Goal: Task Accomplishment & Management: Use online tool/utility

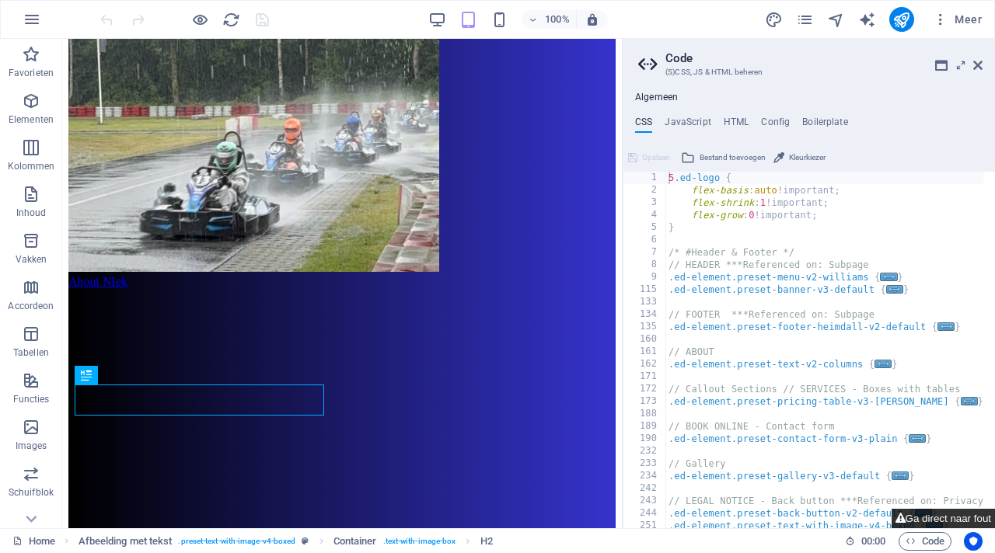
click at [915, 515] on button "Ga direct naar fout" at bounding box center [943, 518] width 103 height 19
type textarea "$menu-animation-duration: 0.3s,"
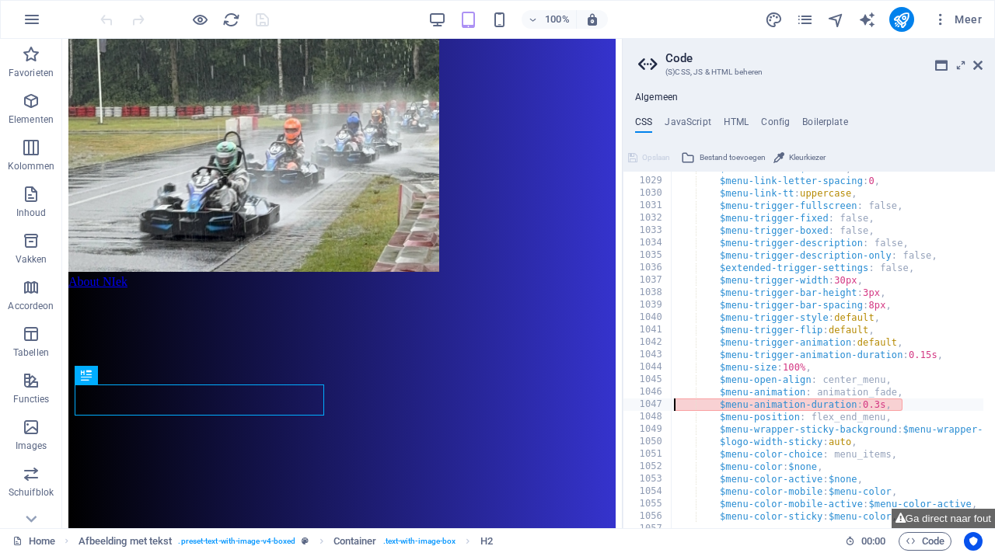
scroll to position [1390, 0]
drag, startPoint x: 906, startPoint y: 404, endPoint x: 696, endPoint y: 406, distance: 209.9
click at [902, 403] on div "$menu-link-fw : $fw-base , $menu-link-letter-spacing : 0 , $menu-link-tt : uppe…" at bounding box center [827, 350] width 312 height 357
drag, startPoint x: 902, startPoint y: 403, endPoint x: 707, endPoint y: 407, distance: 194.3
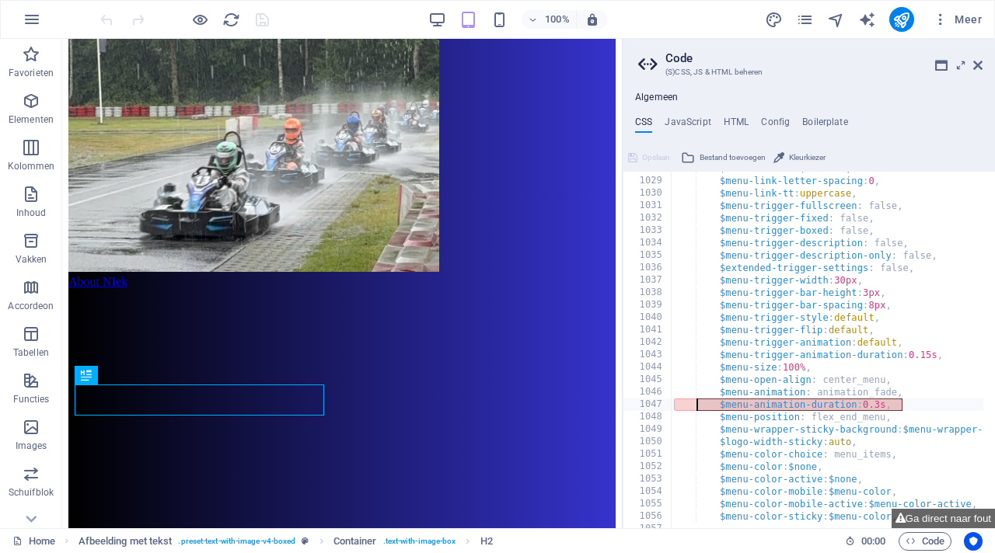
paste textarea
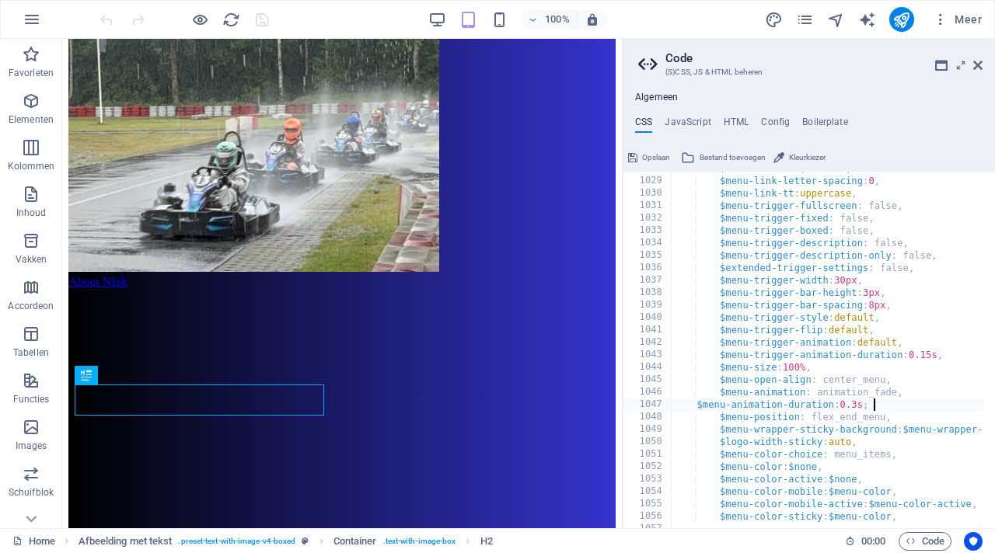
type textarea "$menu-wrapper-sticky-background: $menu-wrapper-background,"
click at [981, 64] on icon at bounding box center [977, 65] width 9 height 12
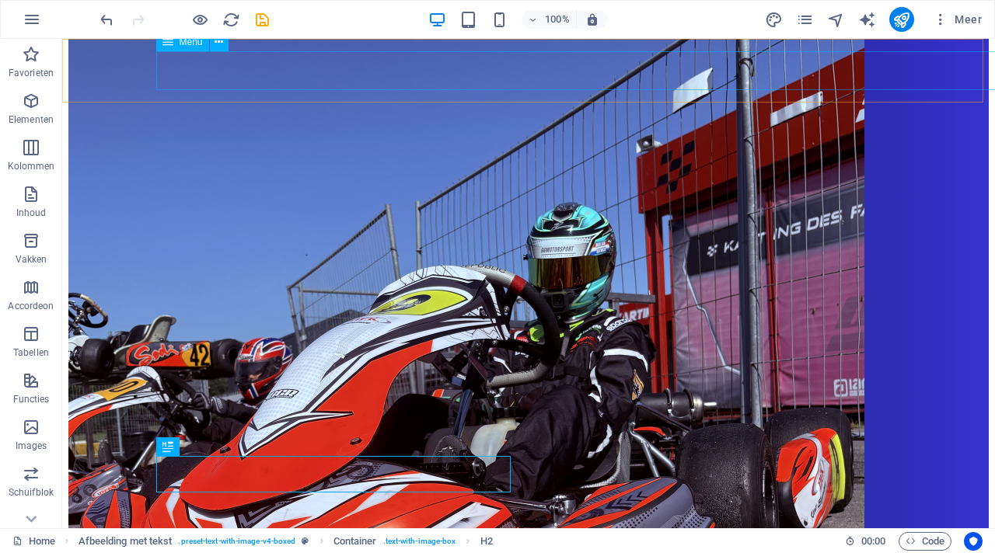
scroll to position [1430, 0]
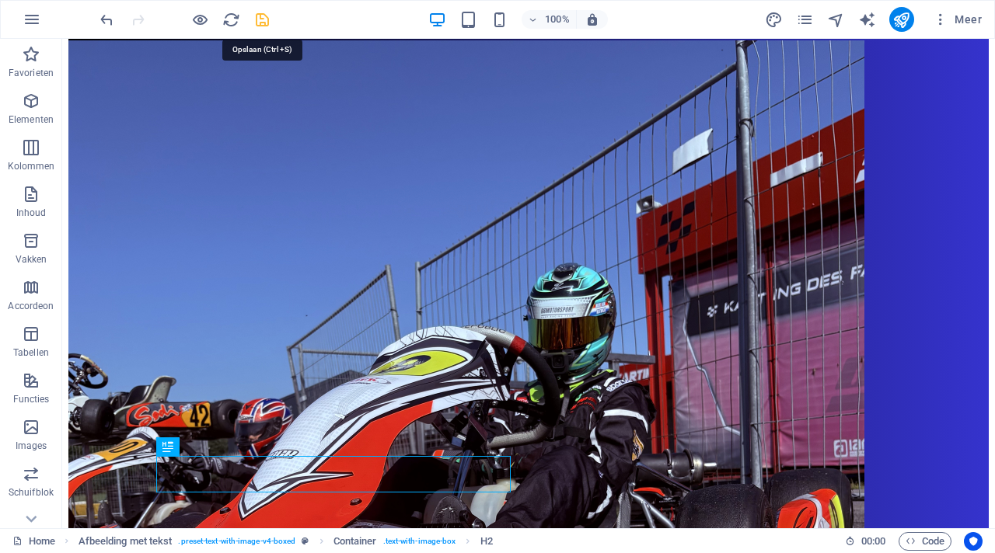
click at [260, 17] on icon "save" at bounding box center [262, 20] width 18 height 18
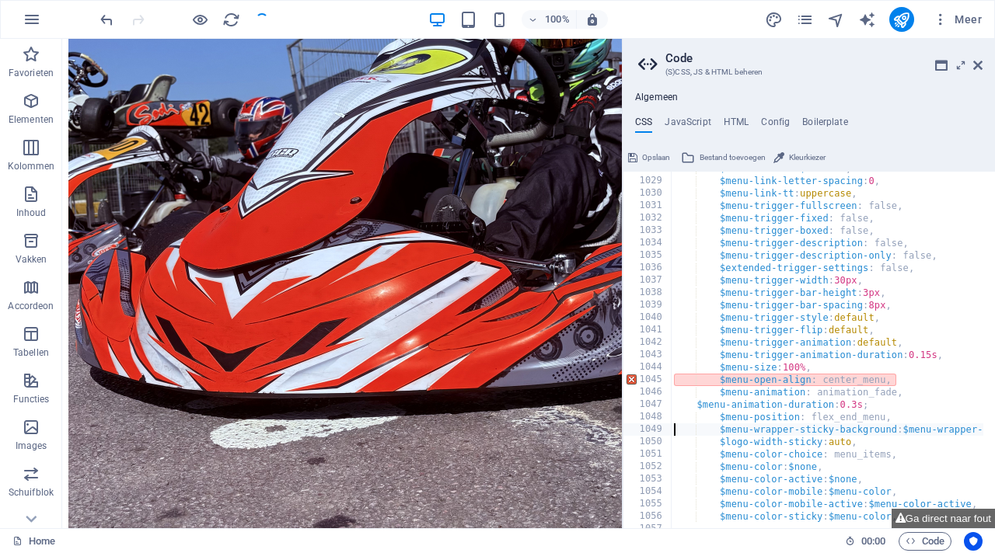
scroll to position [1491, 0]
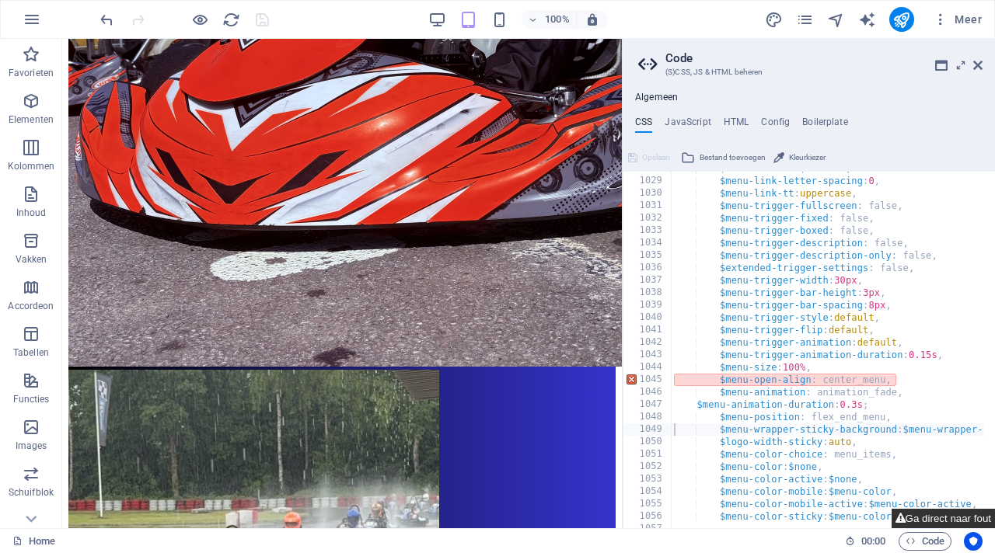
click at [942, 518] on button "Ga direct naar fout" at bounding box center [943, 518] width 103 height 19
type textarea "$menu-open-align: center_menu,"
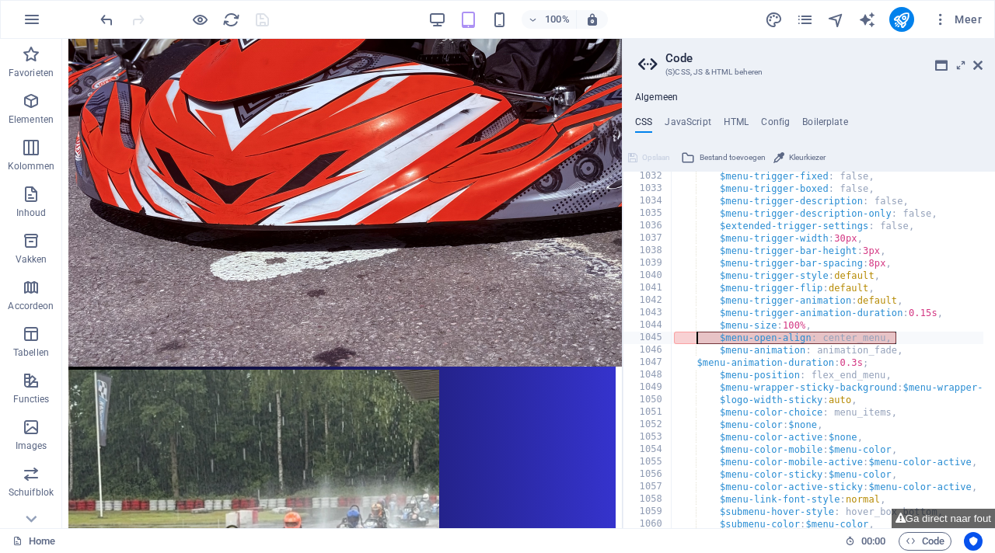
drag, startPoint x: 908, startPoint y: 341, endPoint x: 710, endPoint y: 342, distance: 198.2
paste textarea
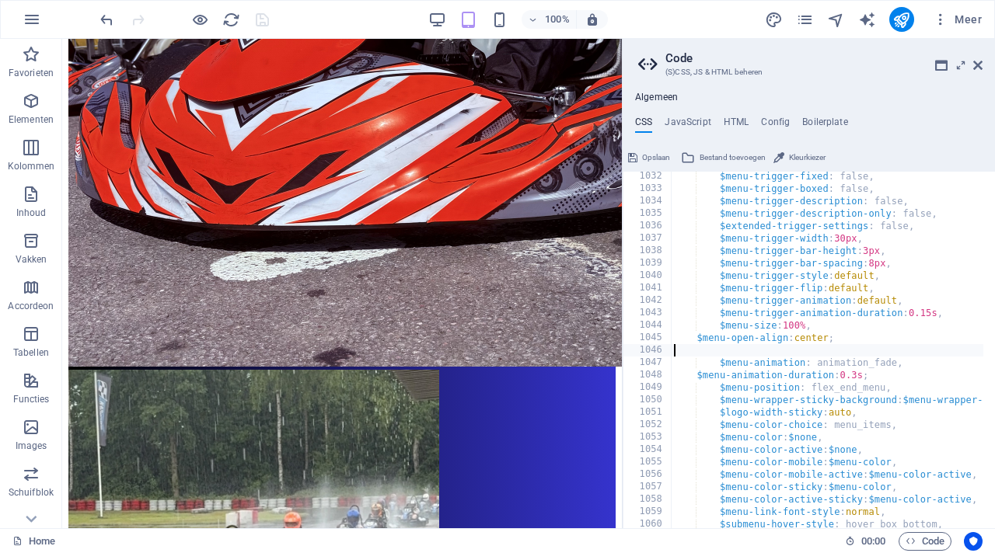
type textarea "$menu-open-align: center;"
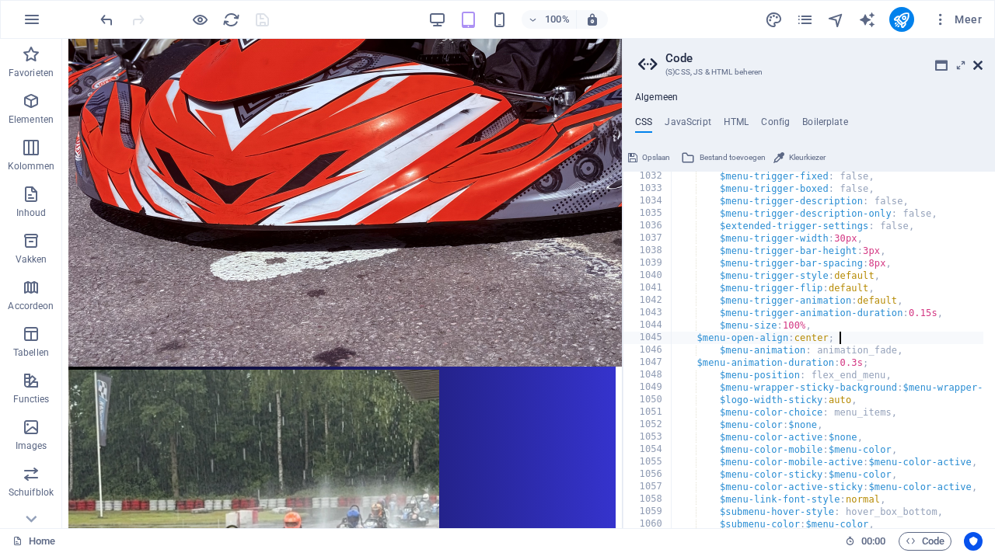
click at [979, 66] on icon at bounding box center [977, 65] width 9 height 12
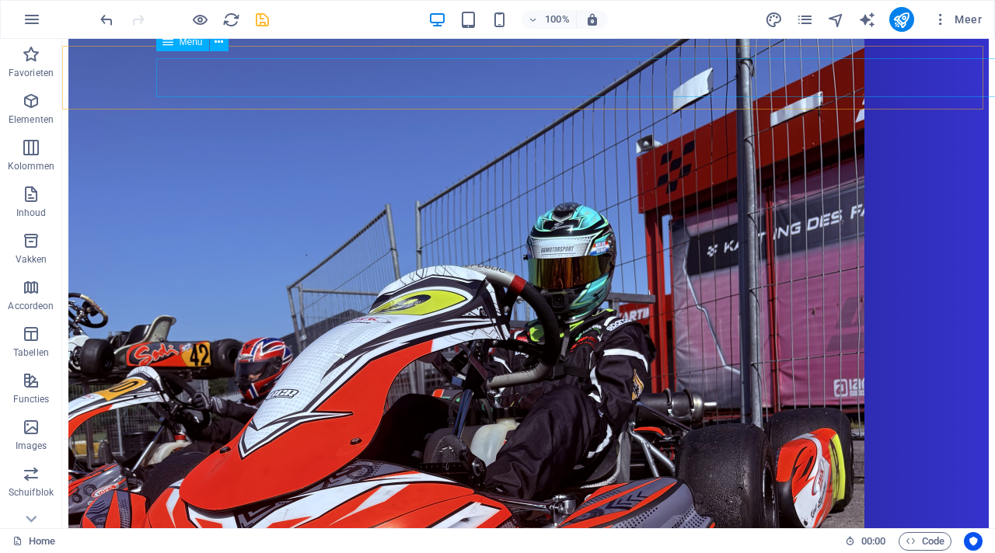
scroll to position [1430, 0]
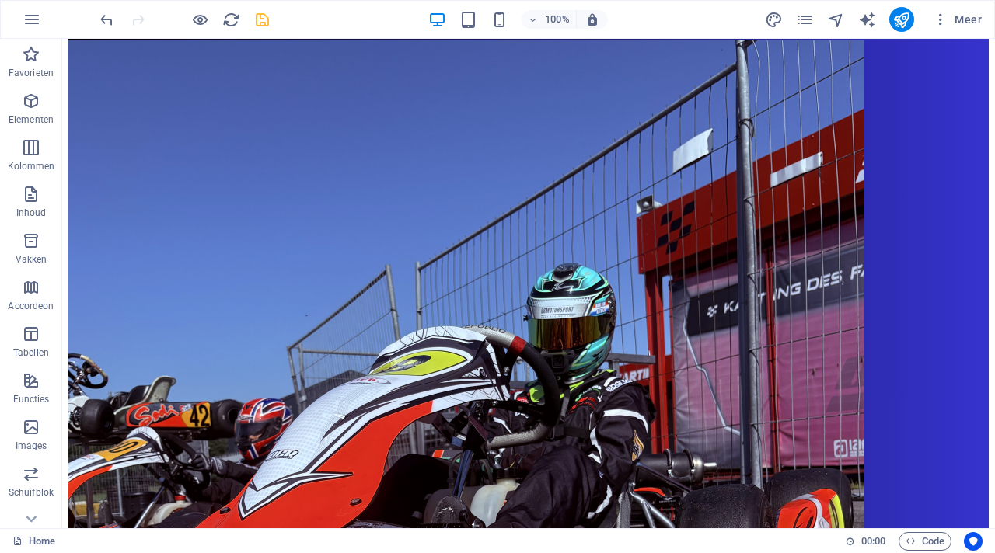
click at [264, 19] on icon "save" at bounding box center [262, 20] width 18 height 18
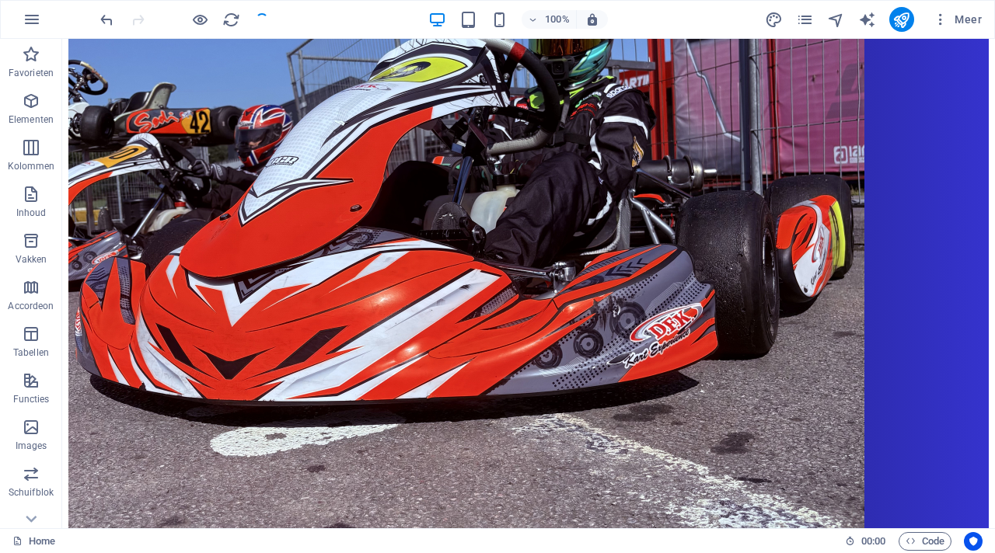
scroll to position [1491, 0]
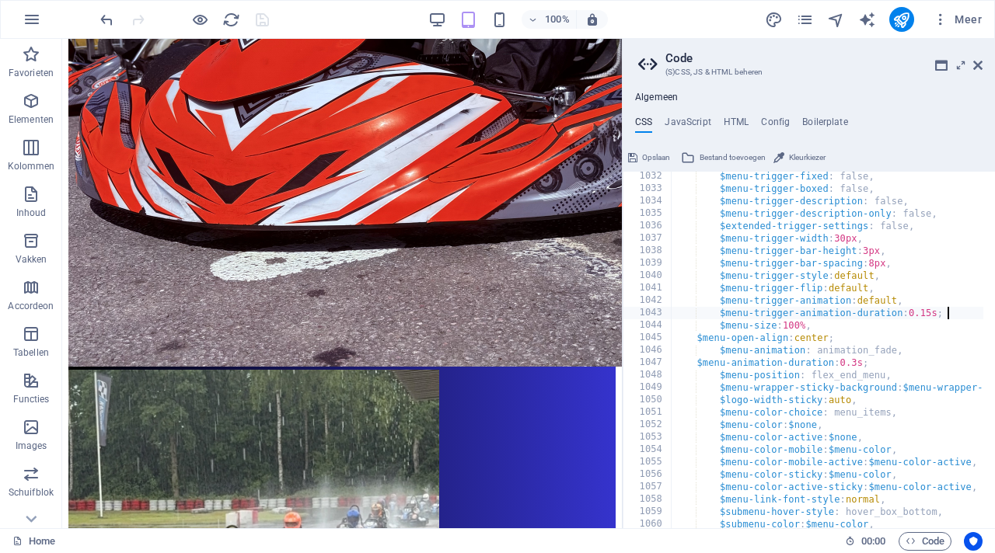
scroll to position [0, 26]
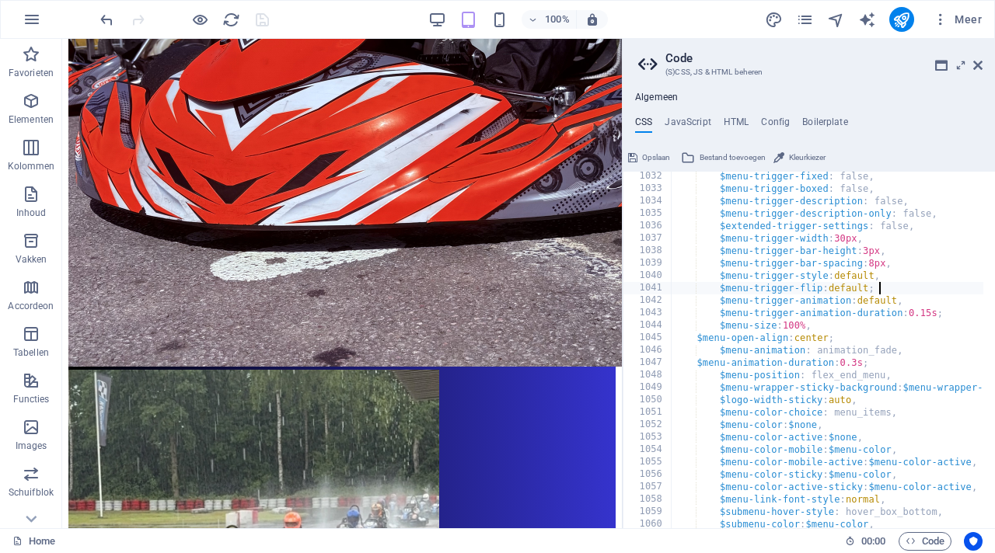
scroll to position [0, 20]
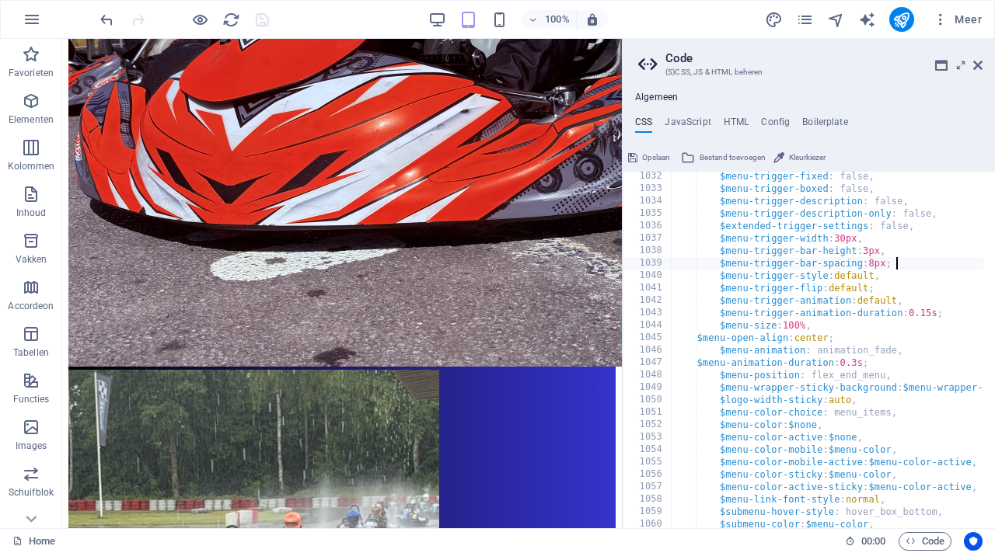
scroll to position [0, 21]
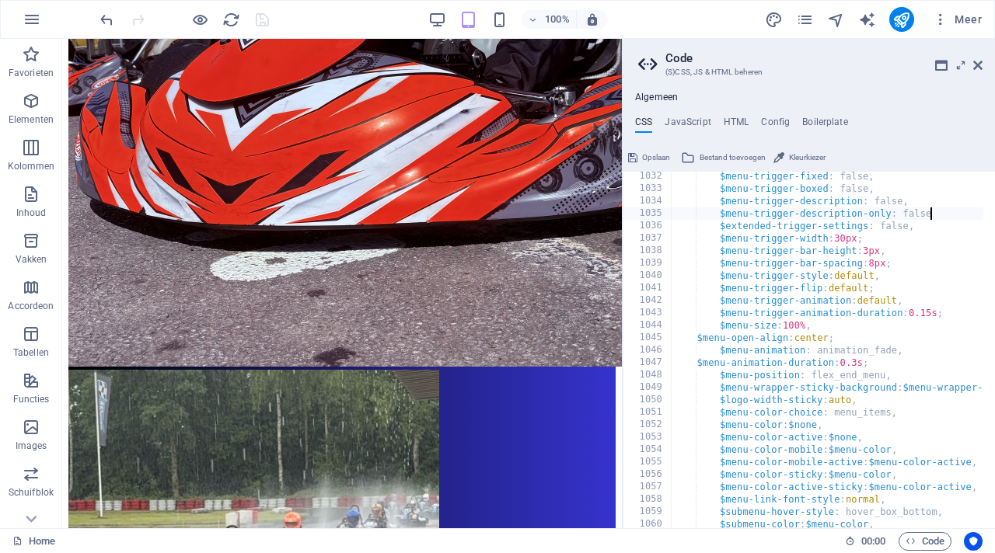
scroll to position [0, 24]
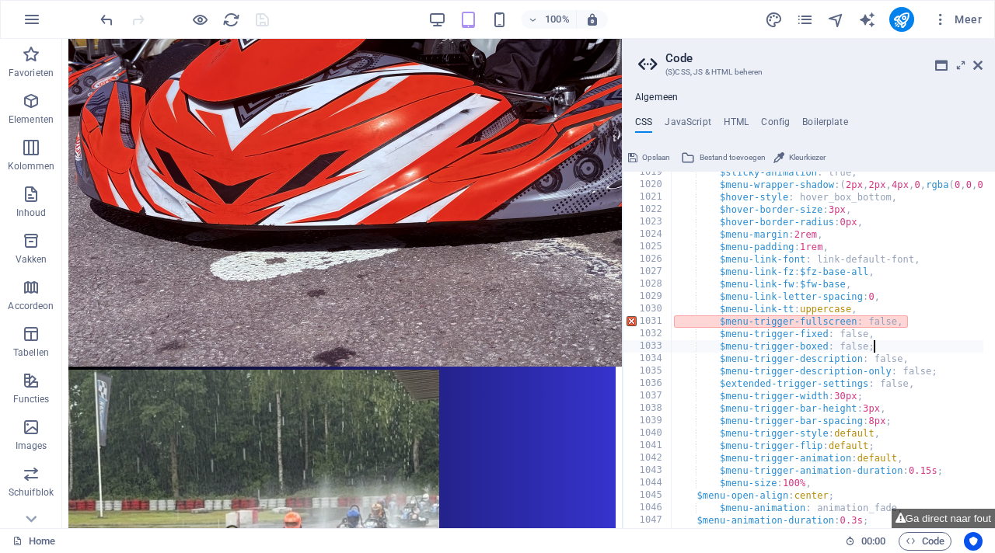
scroll to position [1274, 0]
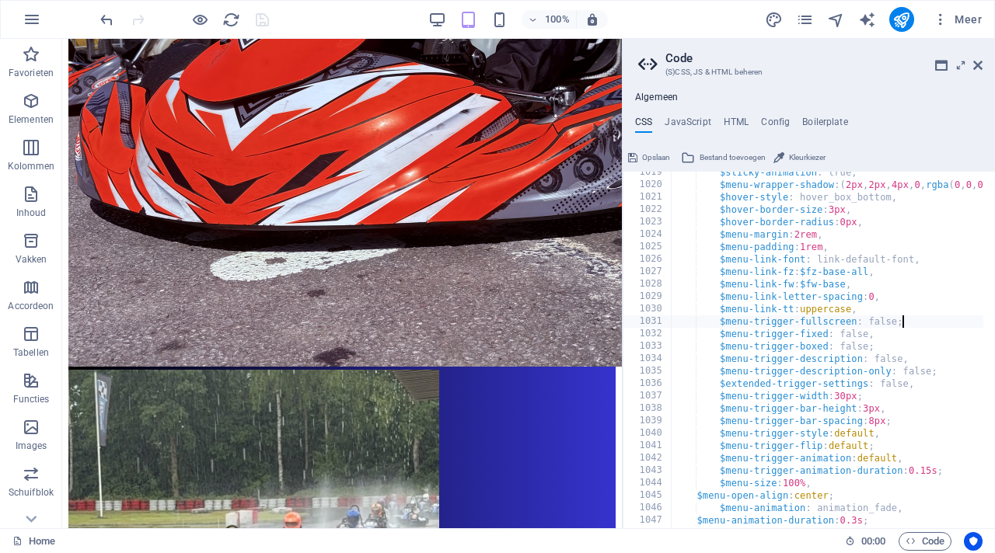
scroll to position [0, 22]
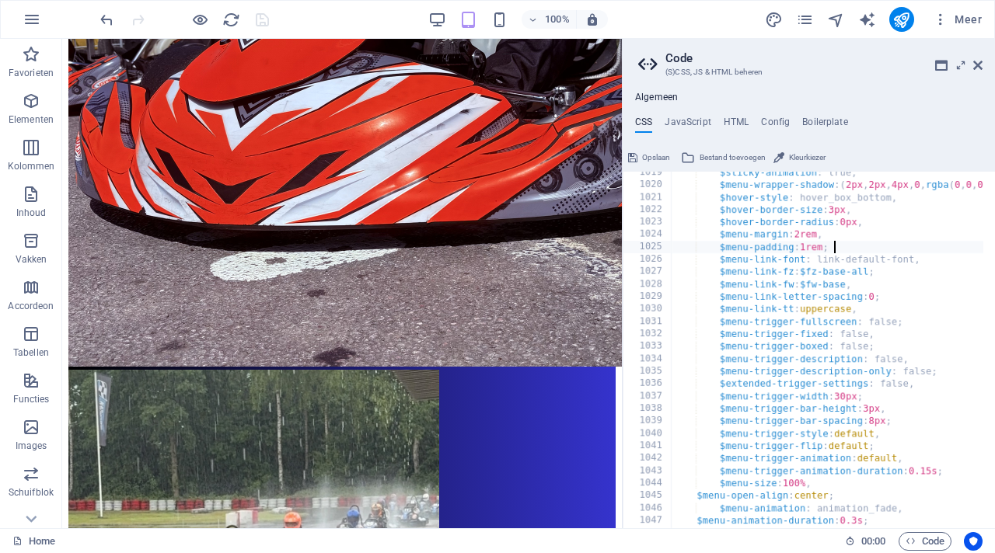
scroll to position [0, 16]
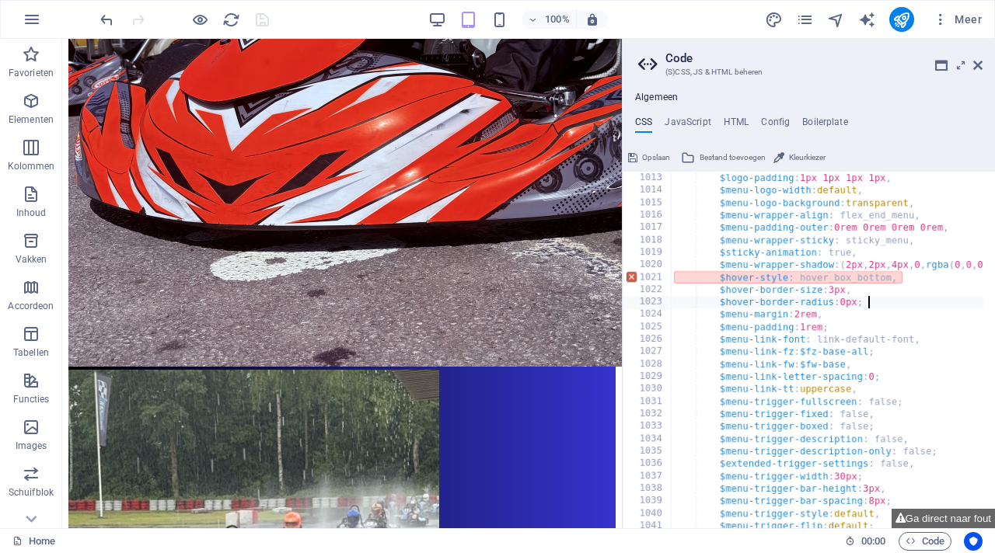
scroll to position [0, 1]
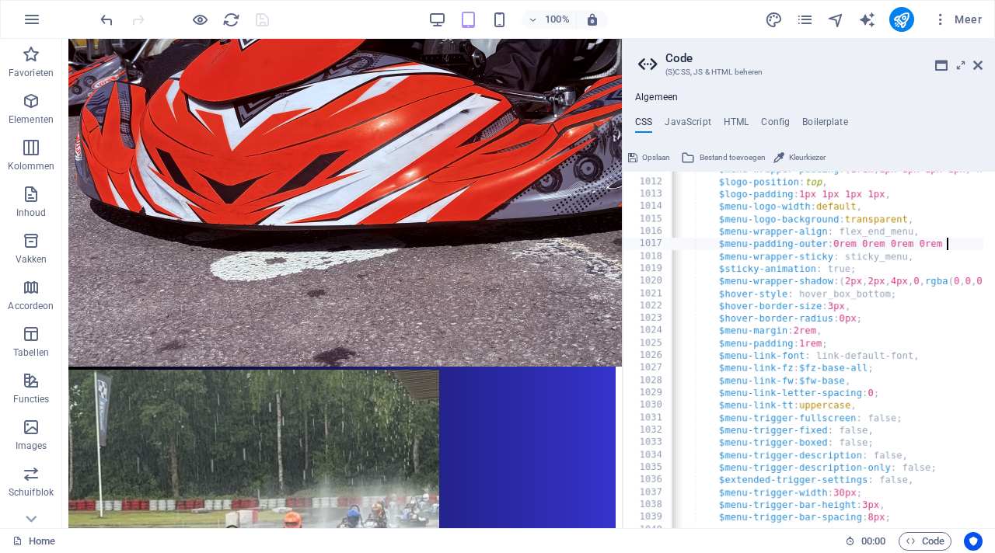
scroll to position [0, 26]
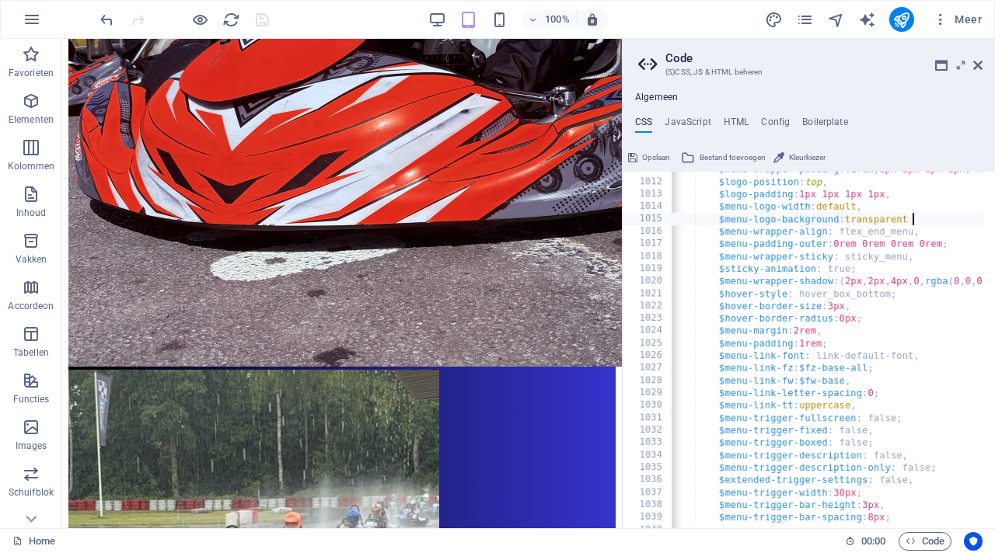
scroll to position [0, 23]
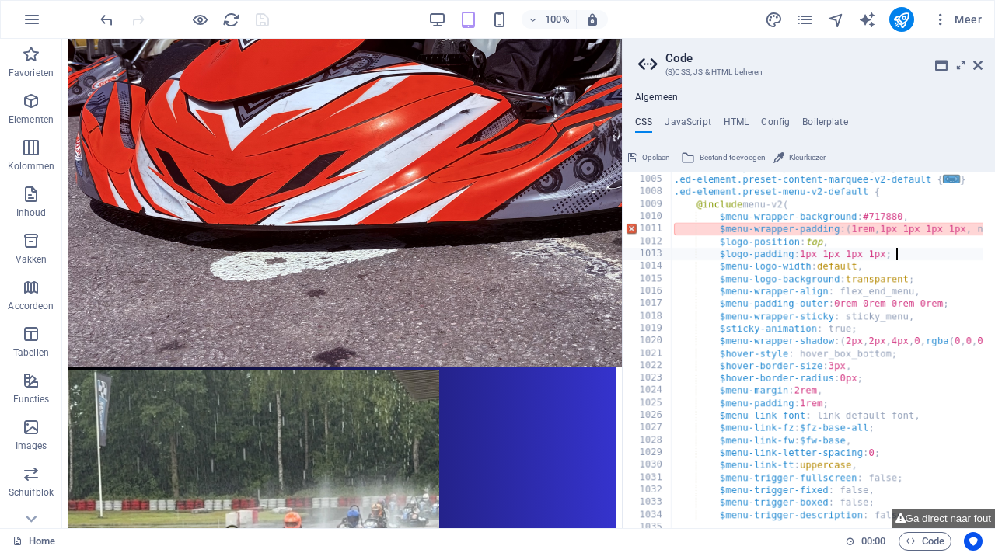
scroll to position [0, 51]
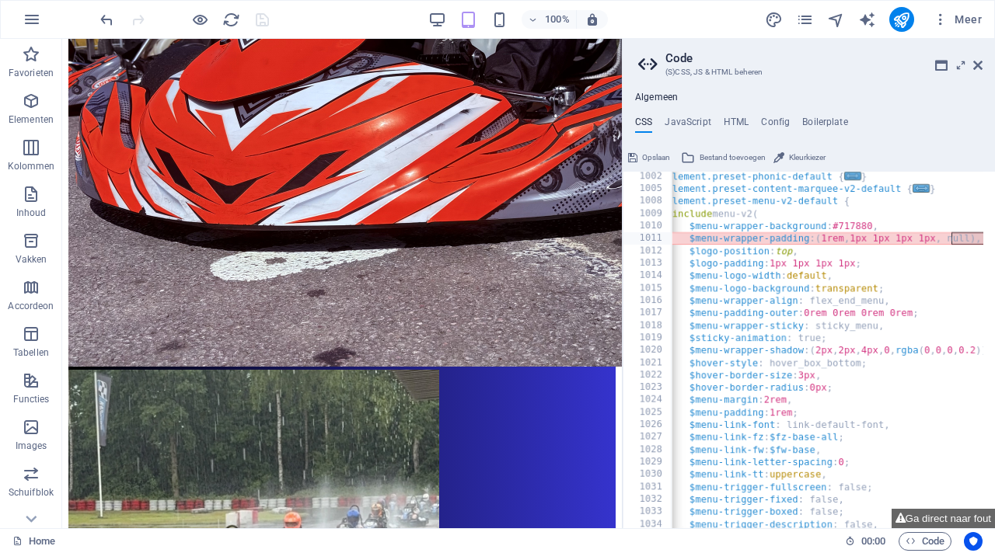
scroll to position [0, 0]
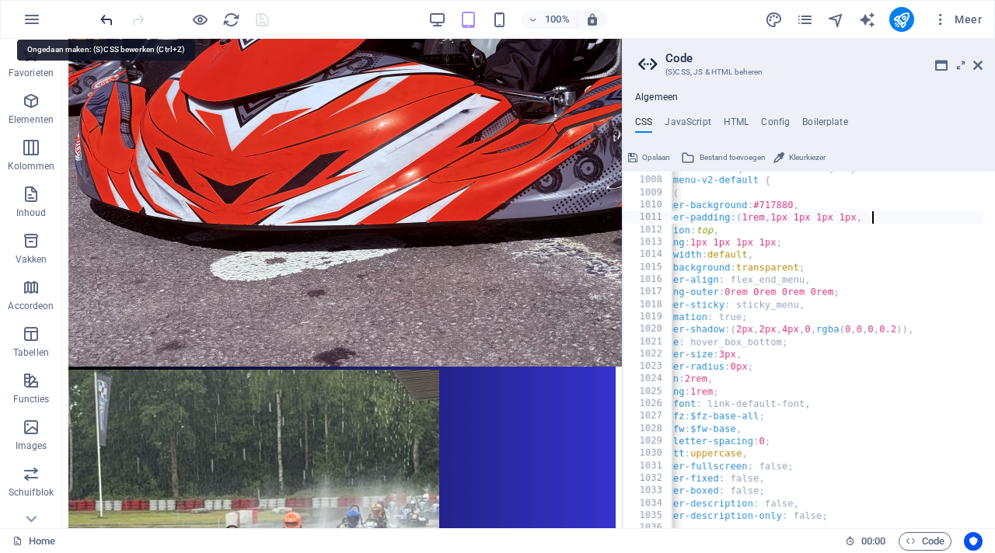
type textarea "$menu-wrapper-padding: (1rem, 1px 1px 1px 1px,"
click at [104, 17] on icon "undo" at bounding box center [107, 20] width 18 height 18
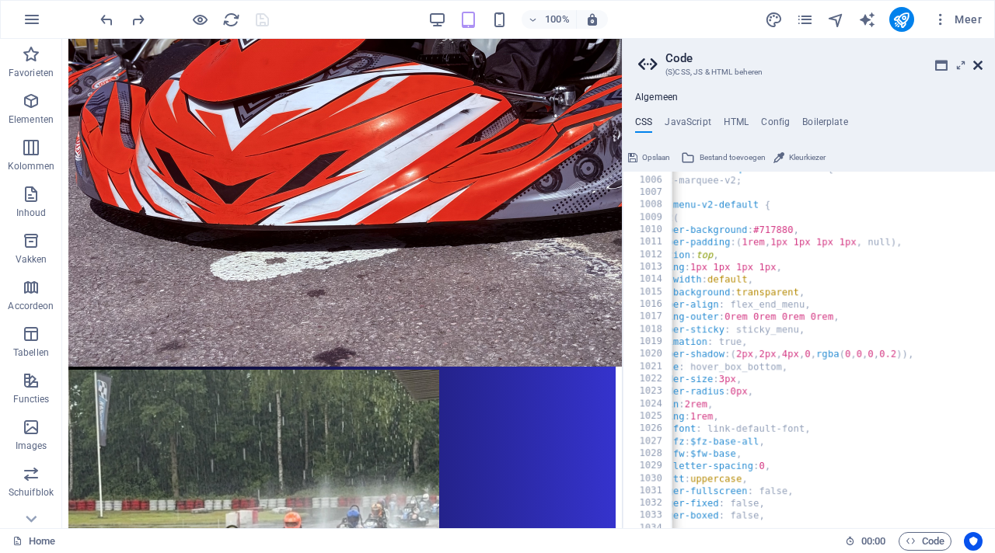
click at [980, 66] on icon at bounding box center [977, 65] width 9 height 12
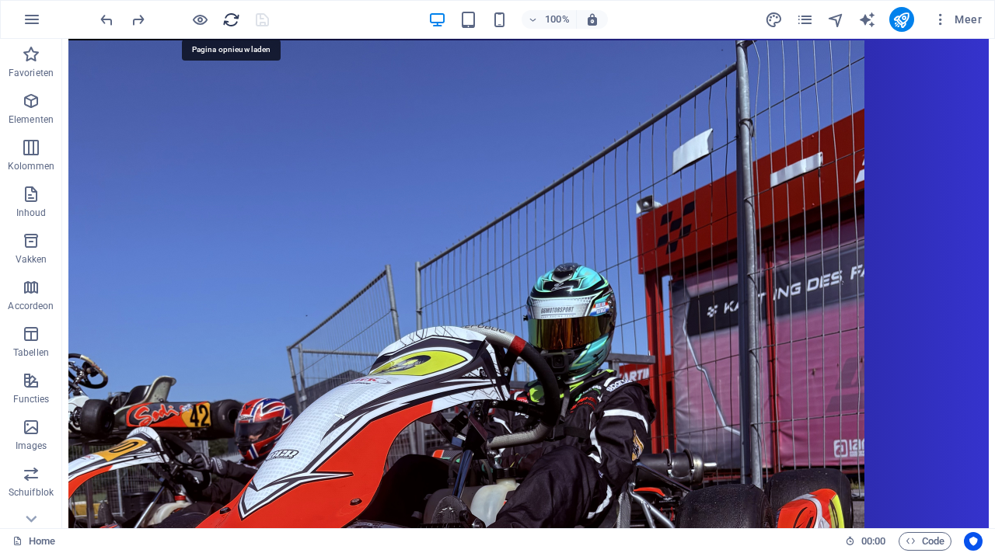
click at [232, 16] on icon "reload" at bounding box center [231, 20] width 18 height 18
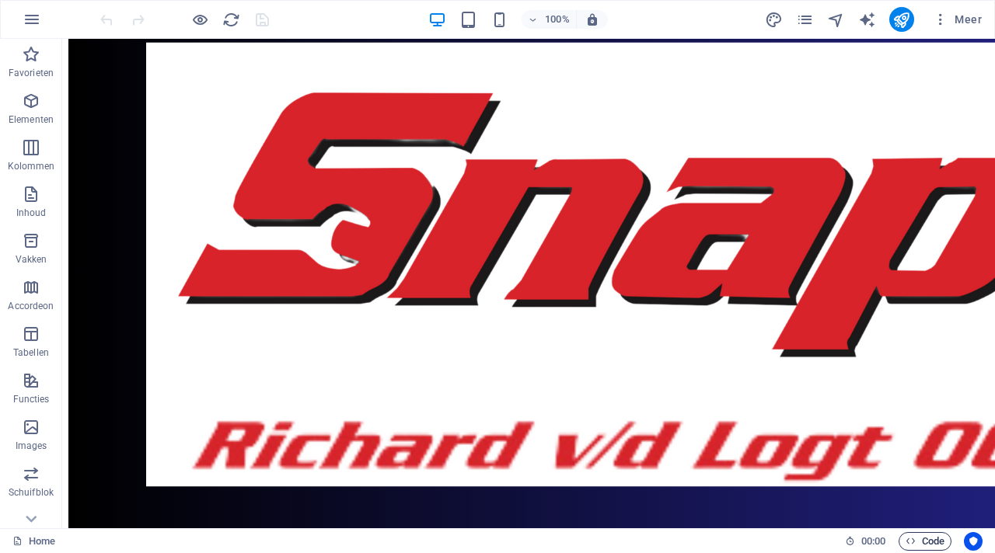
click at [929, 539] on span "Code" at bounding box center [925, 541] width 39 height 19
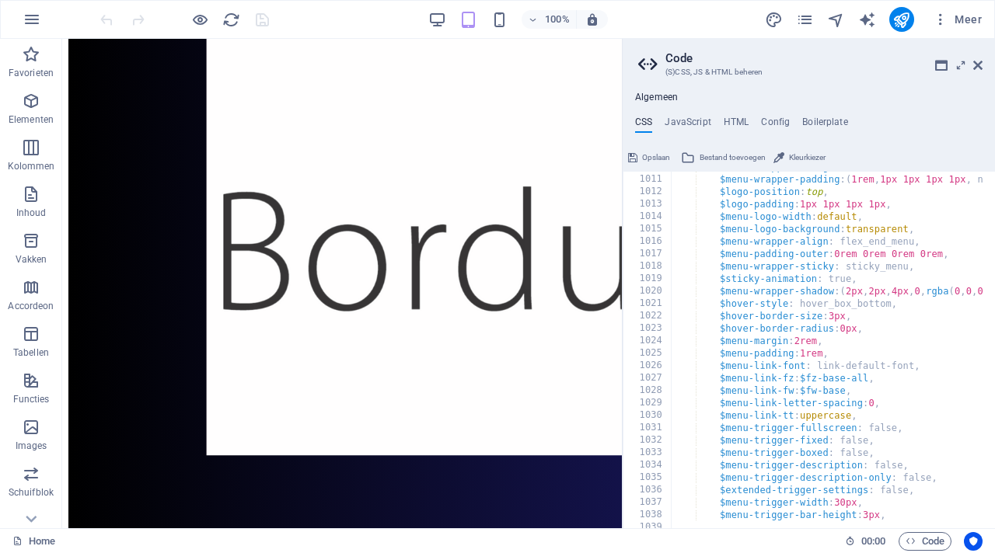
click at [972, 61] on h2 "Code" at bounding box center [823, 58] width 317 height 14
click at [981, 65] on icon at bounding box center [977, 65] width 9 height 12
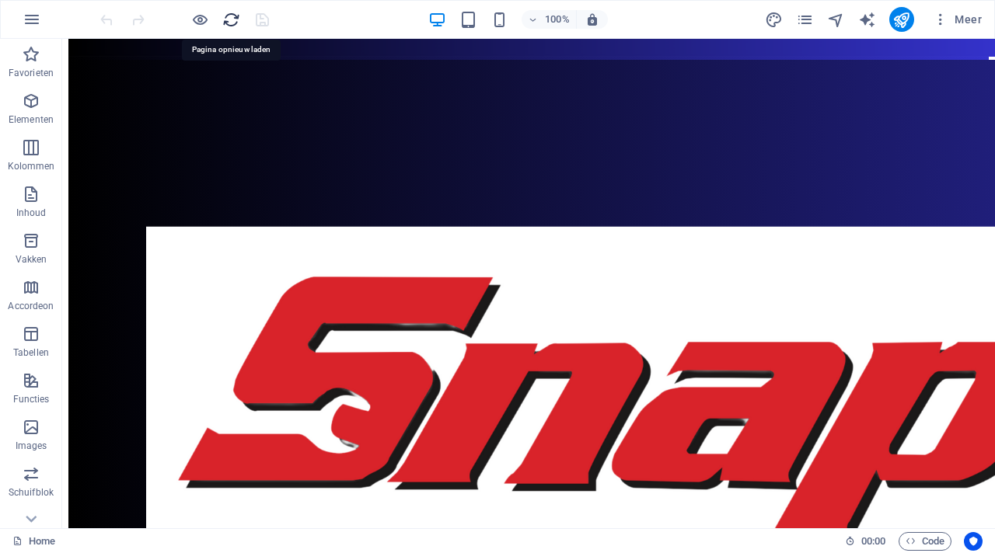
click at [232, 18] on icon "reload" at bounding box center [231, 20] width 18 height 18
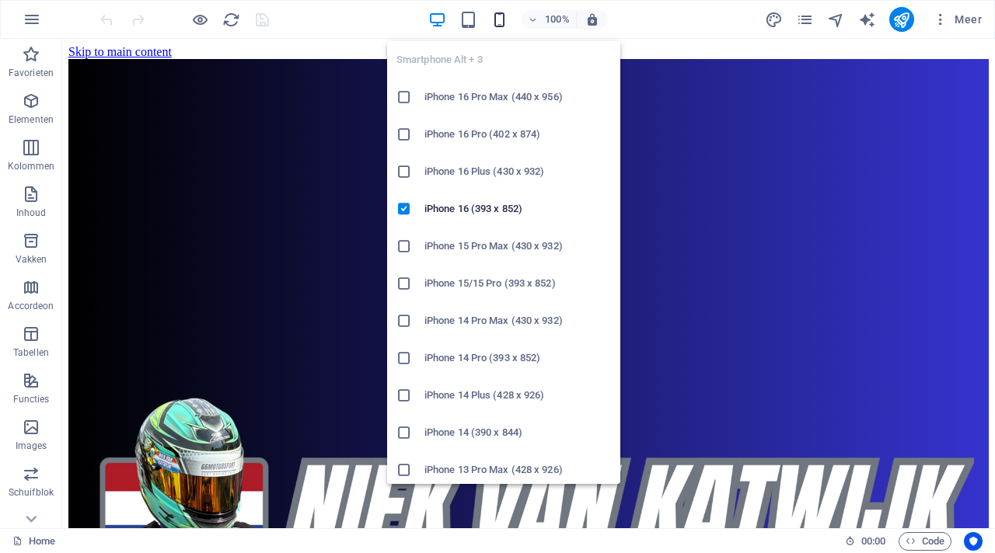
click at [497, 17] on icon "button" at bounding box center [499, 20] width 18 height 18
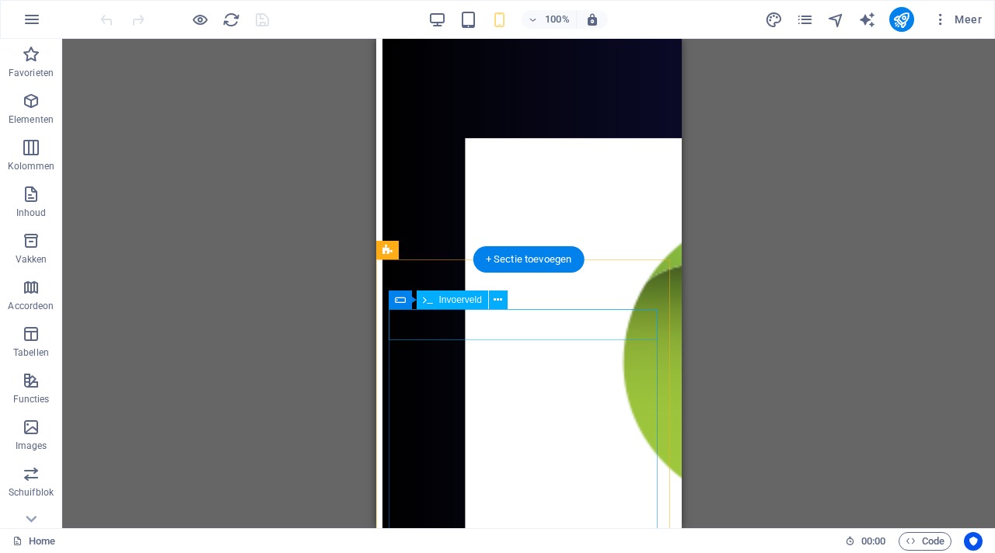
scroll to position [5944, 0]
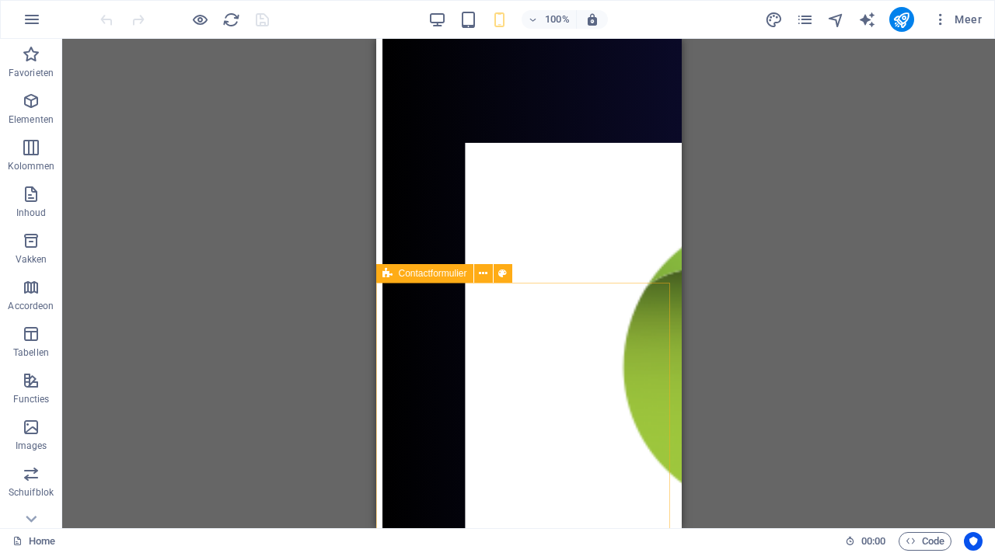
click at [447, 270] on span "Contactformulier" at bounding box center [433, 273] width 68 height 9
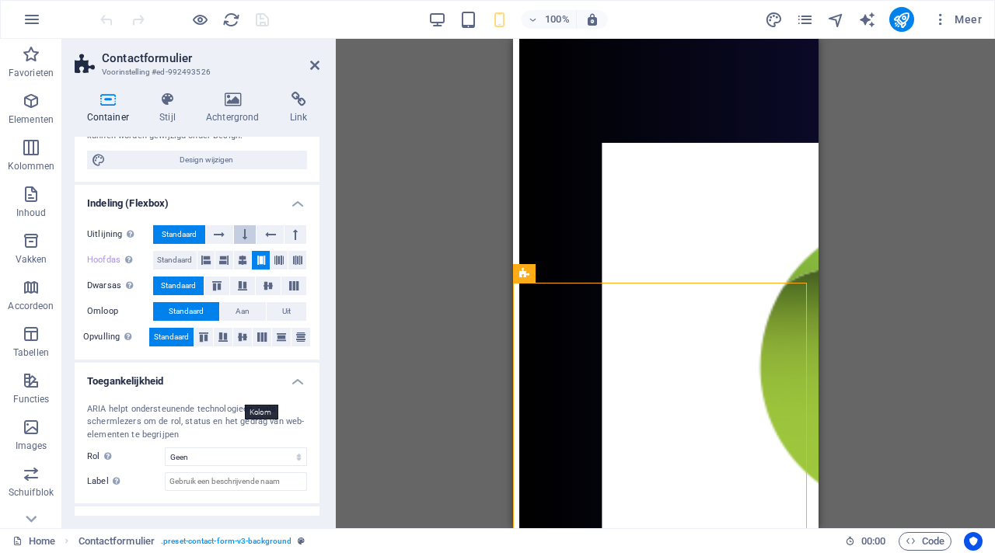
scroll to position [223, 0]
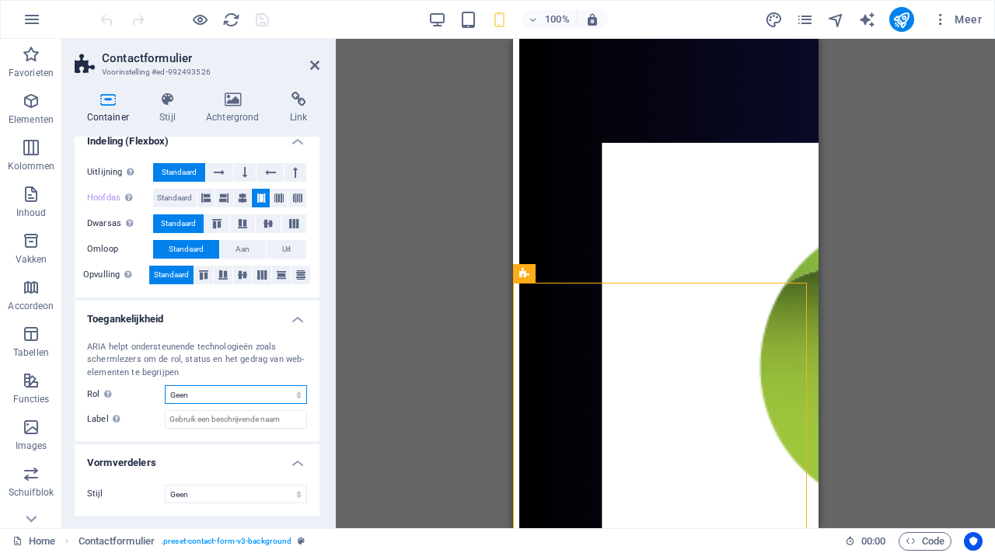
click at [256, 391] on select "Geen Alert Article Banner Comment Complementary Dialog Footer Koptekst Marquee …" at bounding box center [236, 395] width 142 height 19
click at [165, 386] on select "Geen Alert Article Banner Comment Complementary Dialog Footer Koptekst Marquee …" at bounding box center [236, 395] width 142 height 19
click at [283, 495] on select "Geen Driehoek Vierkant Diagonaal Veelhoek 1 Veelhoek 2 Zigzag Meerdere zigzags …" at bounding box center [236, 494] width 142 height 19
click at [165, 485] on select "Geen Driehoek Vierkant Diagonaal Veelhoek 1 Veelhoek 2 Zigzag Meerdere zigzags …" at bounding box center [236, 494] width 142 height 19
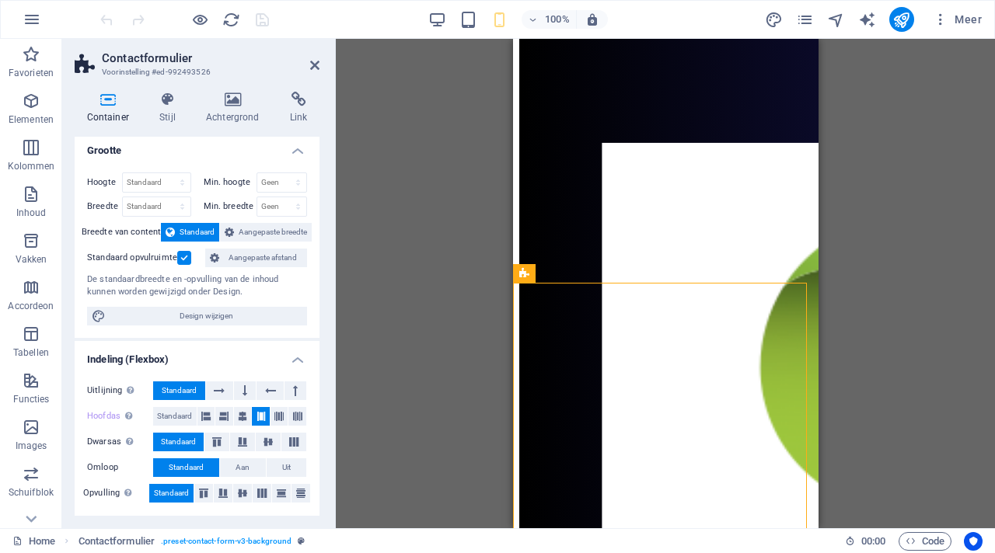
scroll to position [0, 0]
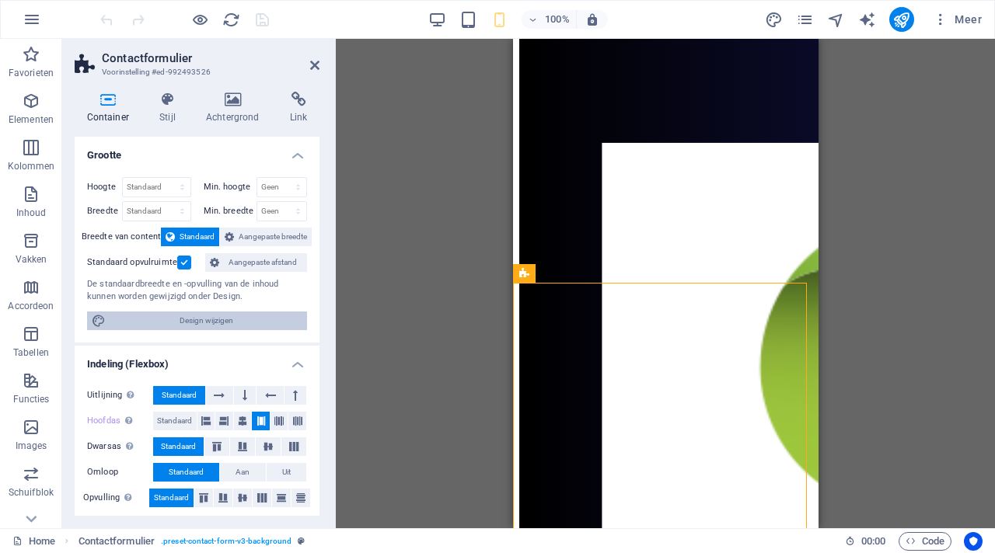
click at [224, 322] on span "Design wijzigen" at bounding box center [206, 321] width 192 height 19
select select "px"
select select "200"
select select "px"
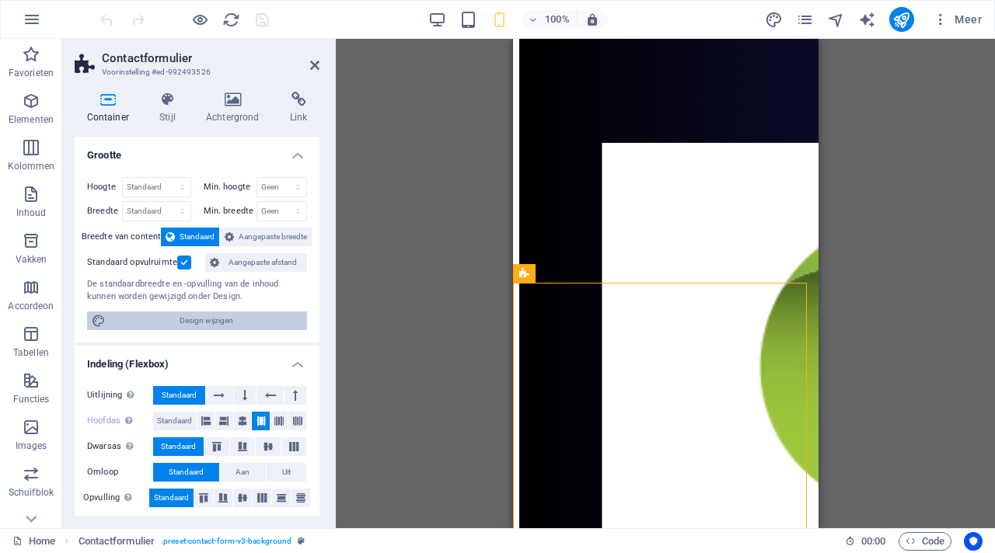
select select "rem"
select select "ease-in-out"
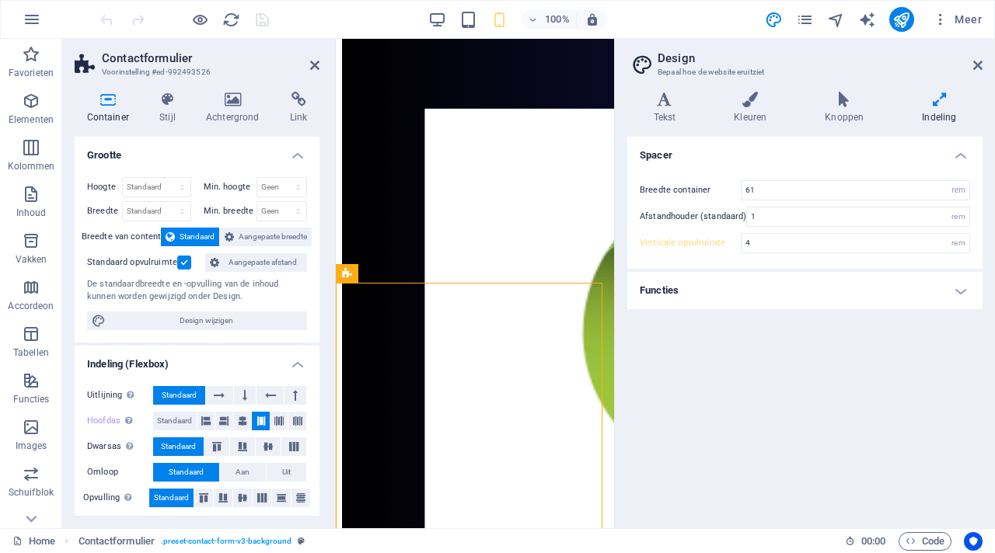
click at [857, 291] on h4 "Functies" at bounding box center [804, 290] width 355 height 37
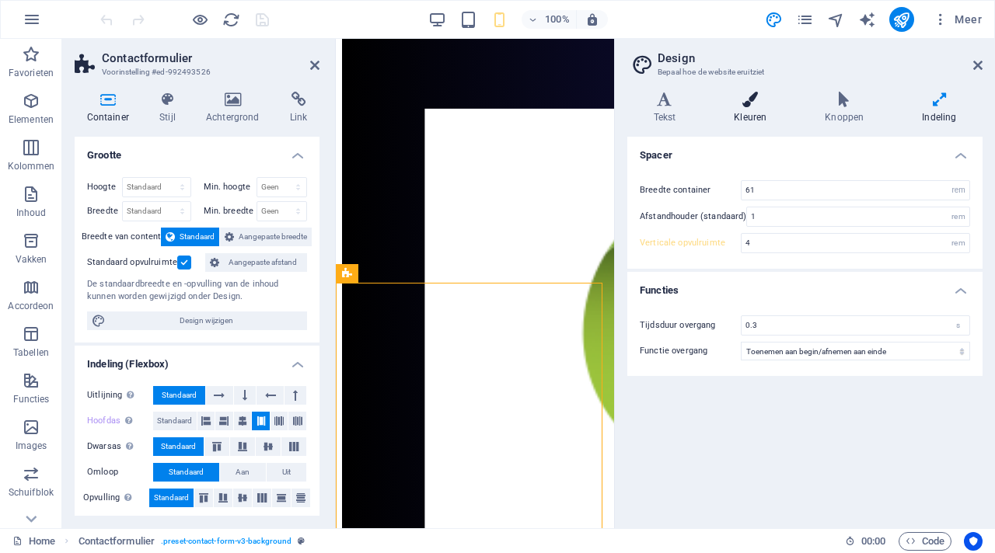
click at [759, 103] on icon at bounding box center [750, 100] width 85 height 16
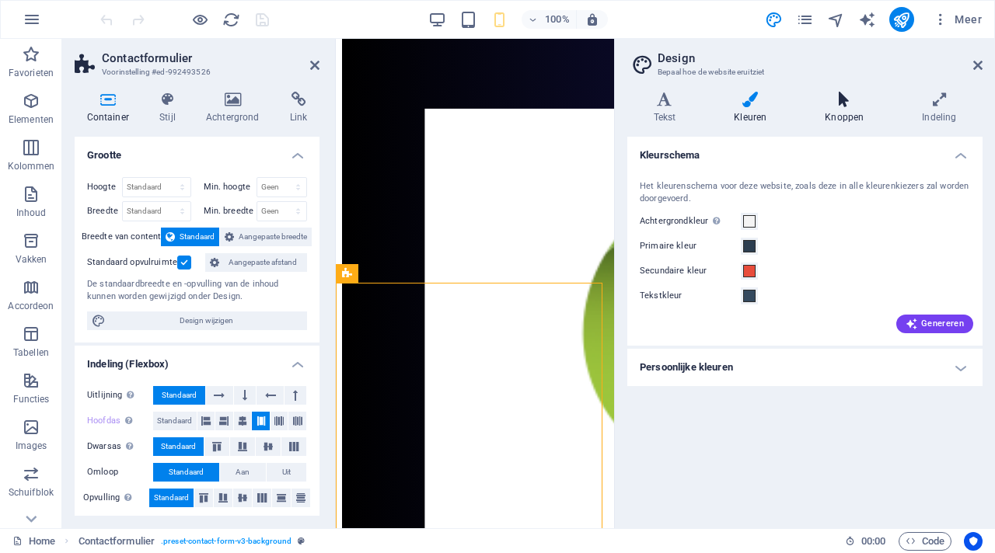
click at [846, 111] on h4 "Knoppen" at bounding box center [847, 108] width 97 height 33
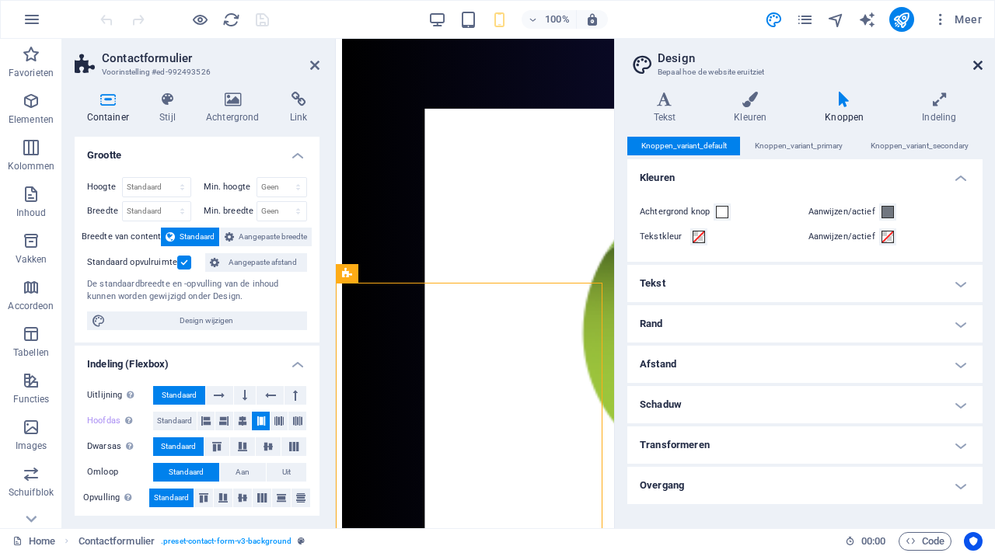
click at [979, 68] on icon at bounding box center [977, 65] width 9 height 12
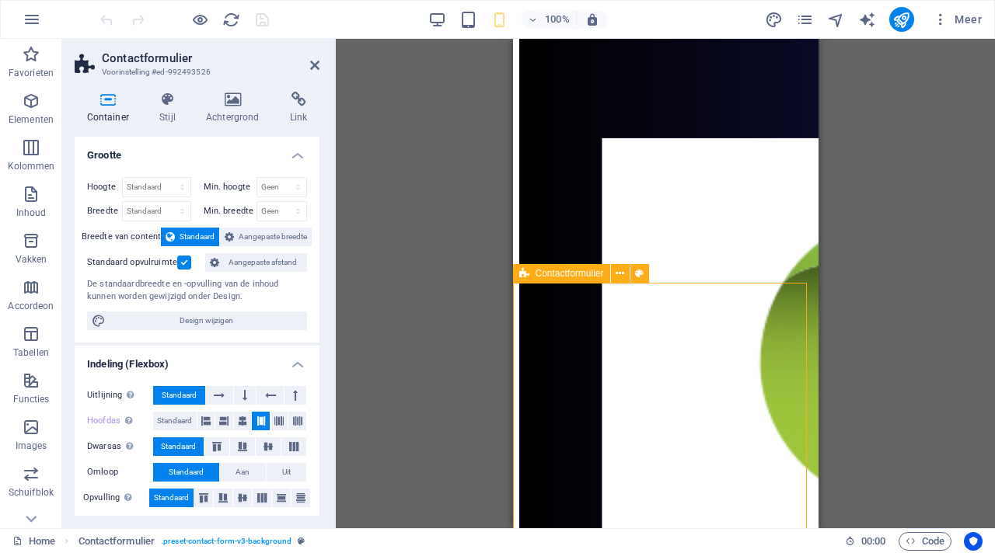
click at [525, 274] on icon at bounding box center [524, 273] width 10 height 19
click at [166, 92] on icon at bounding box center [168, 100] width 40 height 16
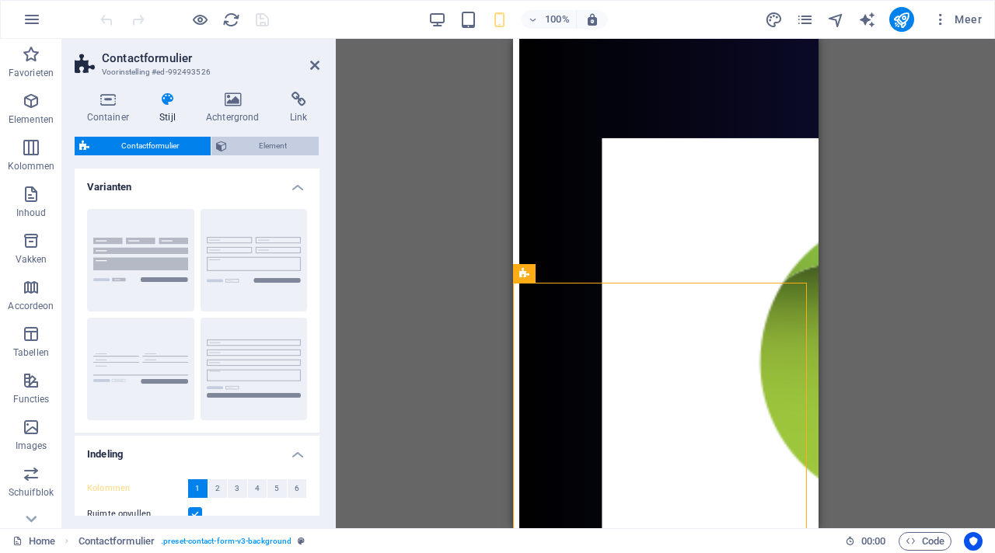
click at [252, 144] on span "Element" at bounding box center [273, 146] width 82 height 19
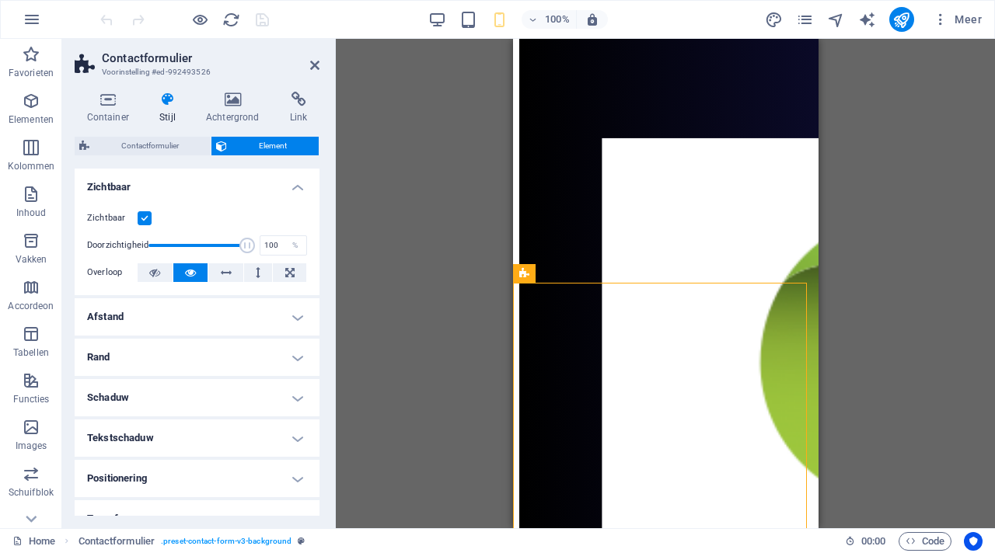
click at [144, 215] on label at bounding box center [145, 218] width 14 height 14
click at [0, 0] on input "Zichtbaar" at bounding box center [0, 0] width 0 height 0
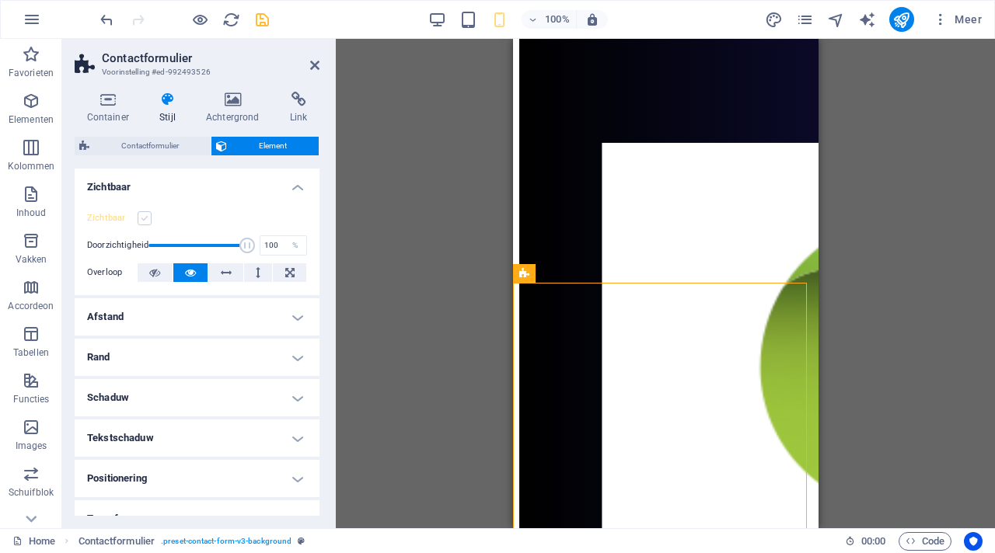
click at [146, 219] on label at bounding box center [145, 218] width 14 height 14
click at [0, 0] on input "Zichtbaar" at bounding box center [0, 0] width 0 height 0
click at [157, 273] on icon at bounding box center [154, 272] width 11 height 19
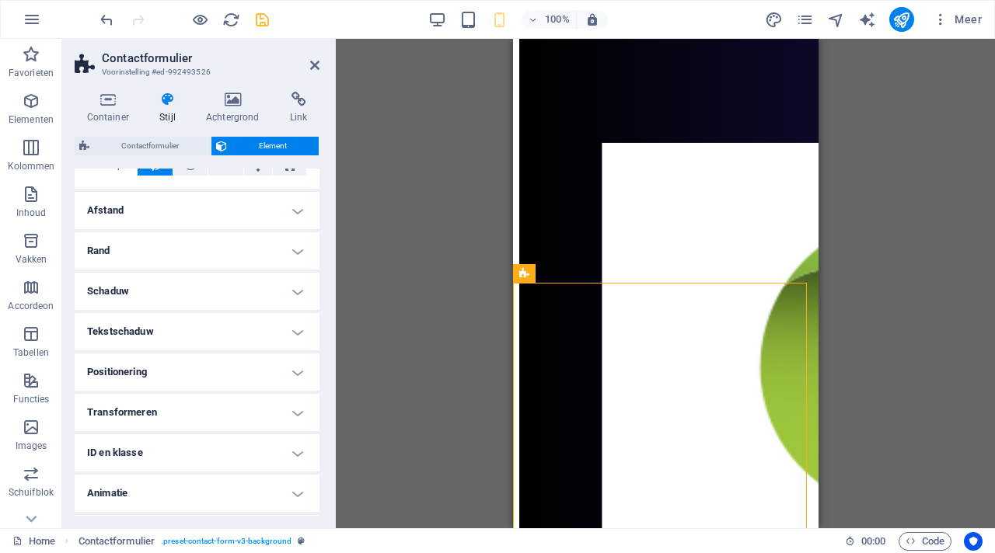
scroll to position [142, 0]
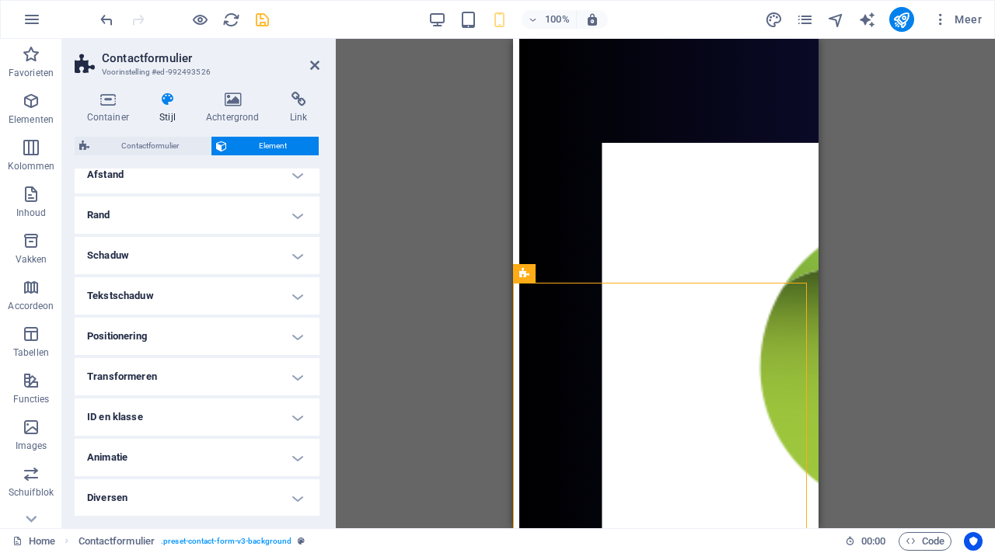
click at [293, 497] on h4 "Diversen" at bounding box center [197, 498] width 245 height 37
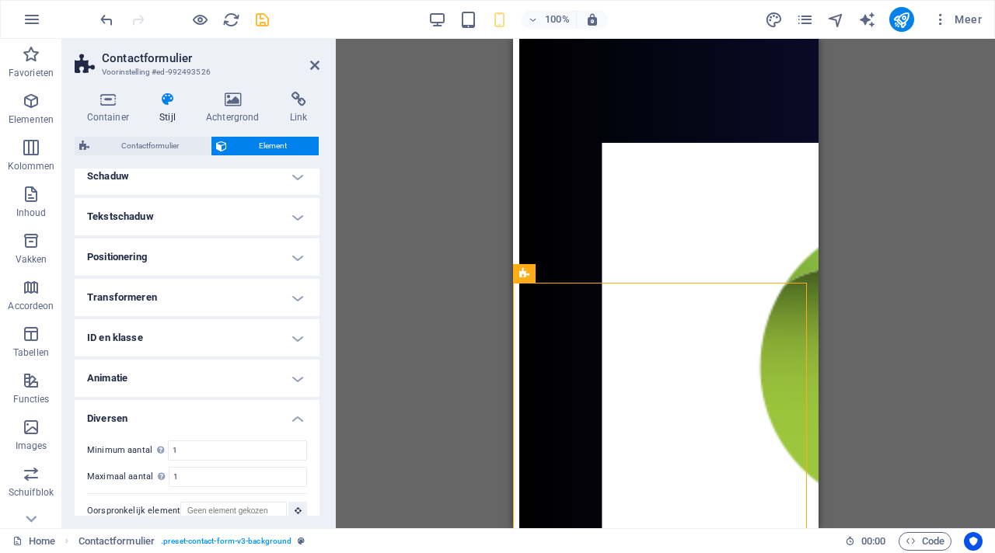
scroll to position [239, 0]
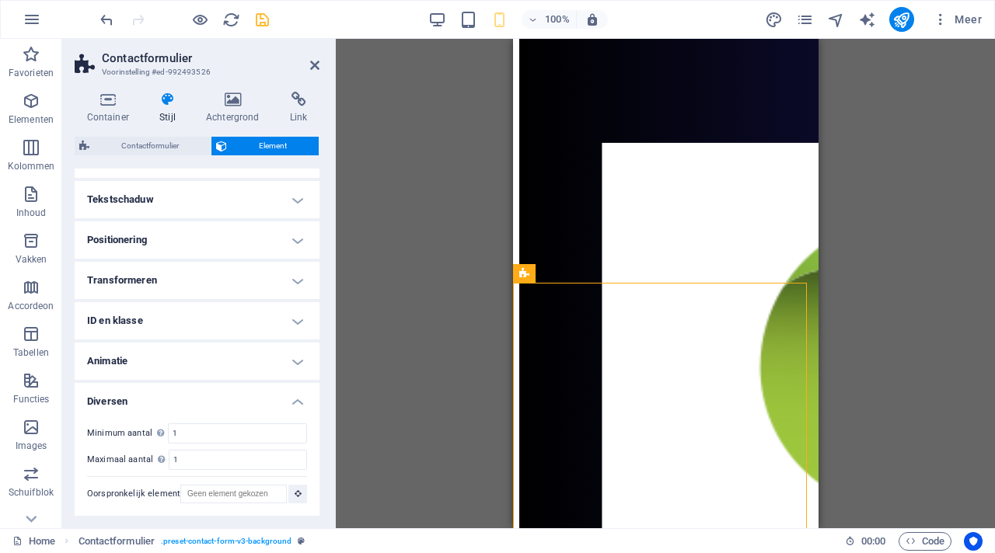
click at [288, 366] on h4 "Animatie" at bounding box center [197, 361] width 245 height 37
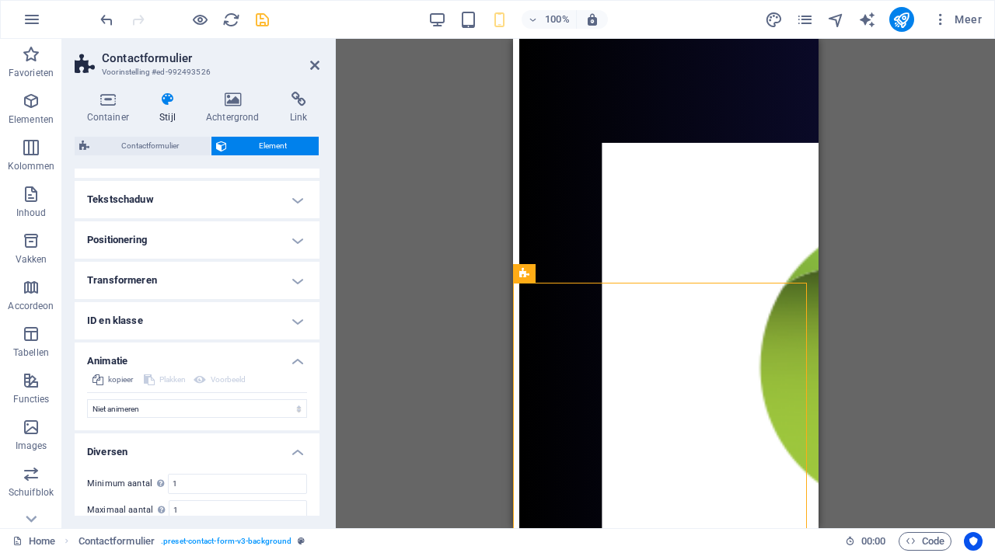
click at [276, 319] on h4 "ID en klasse" at bounding box center [197, 320] width 245 height 37
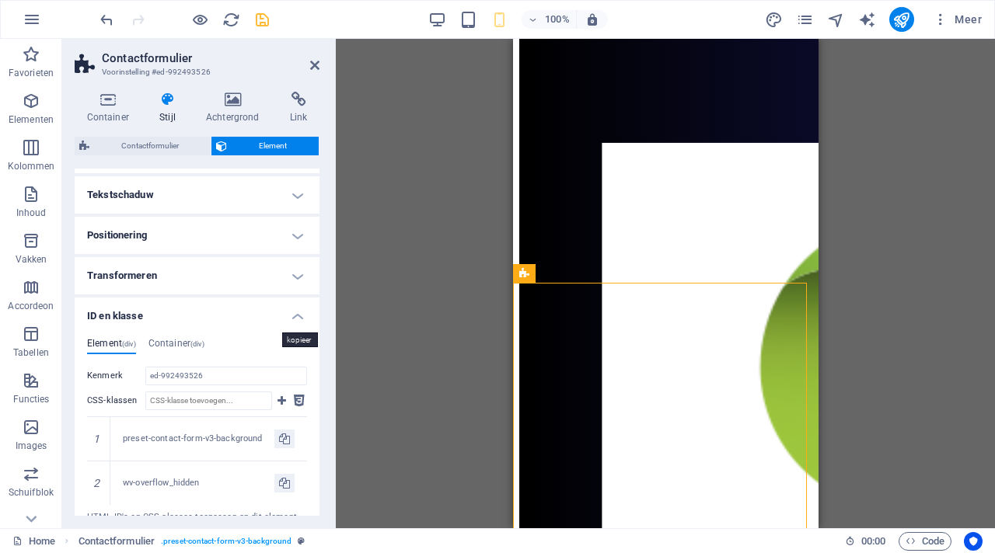
scroll to position [233, 0]
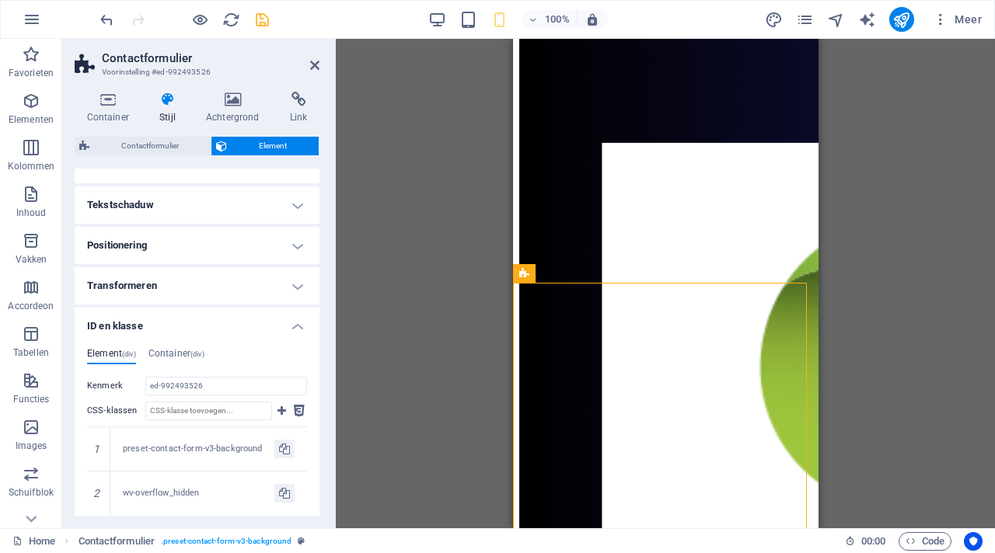
click at [284, 288] on h4 "Transformeren" at bounding box center [197, 285] width 245 height 37
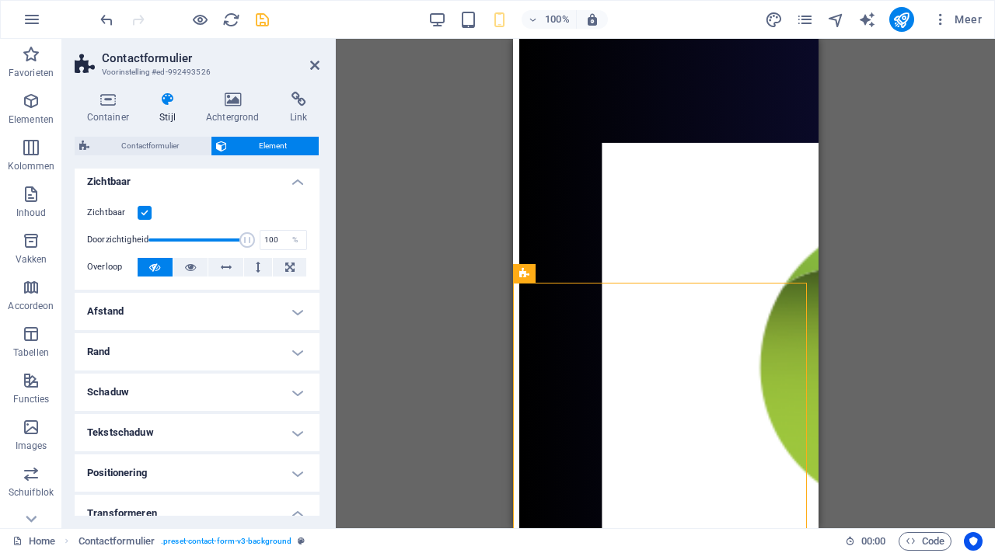
scroll to position [0, 0]
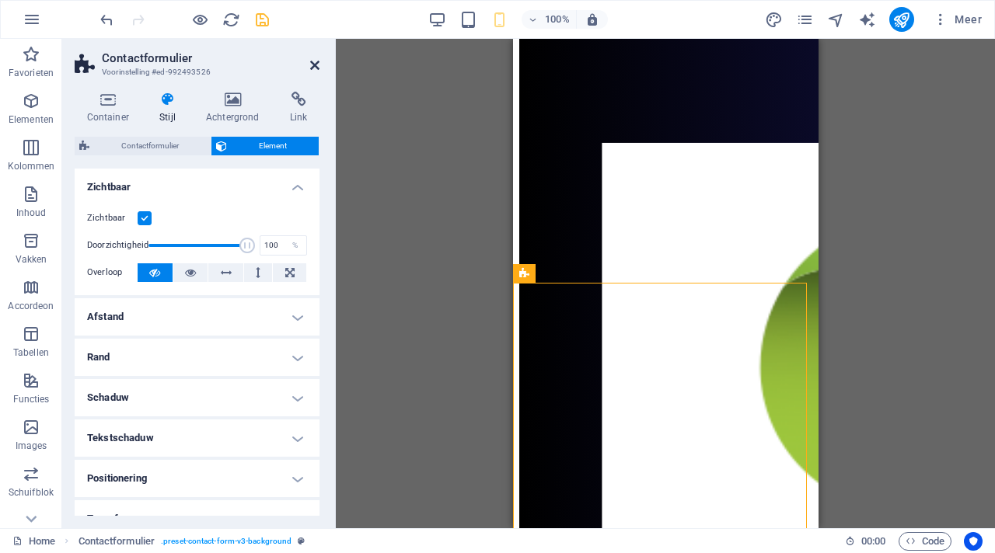
click at [312, 67] on icon at bounding box center [314, 65] width 9 height 12
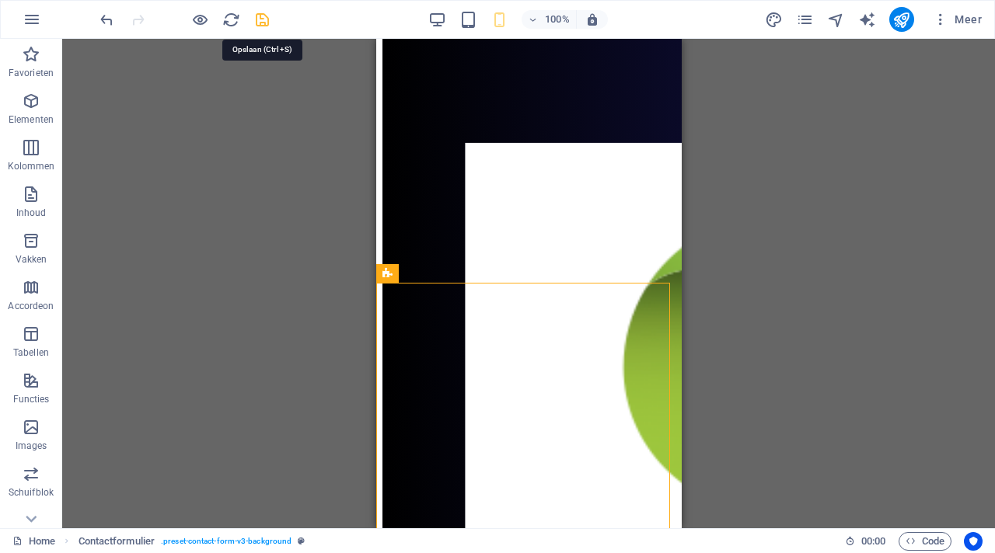
click at [264, 21] on icon "save" at bounding box center [262, 20] width 18 height 18
checkbox input "false"
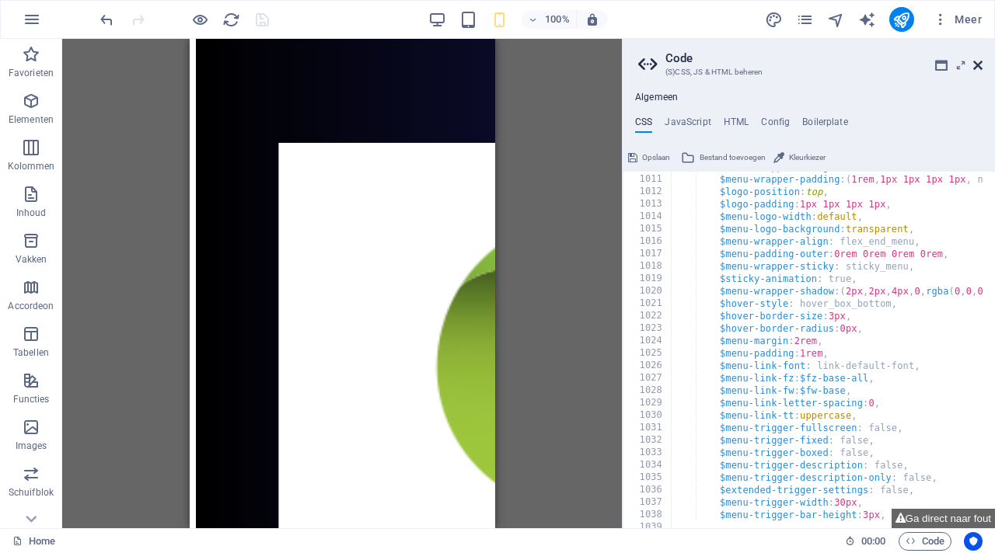
click at [981, 65] on icon at bounding box center [977, 65] width 9 height 12
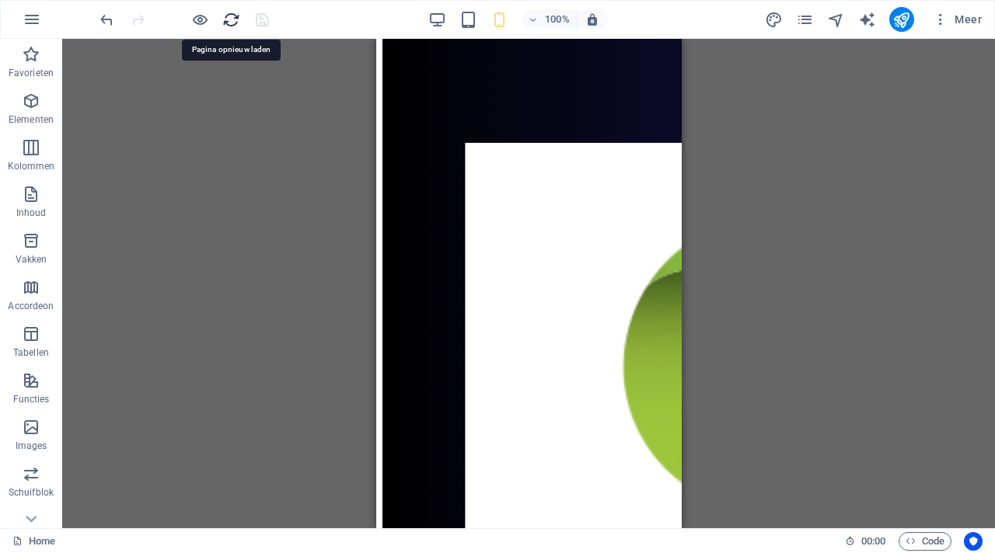
click at [235, 20] on icon "reload" at bounding box center [231, 20] width 18 height 18
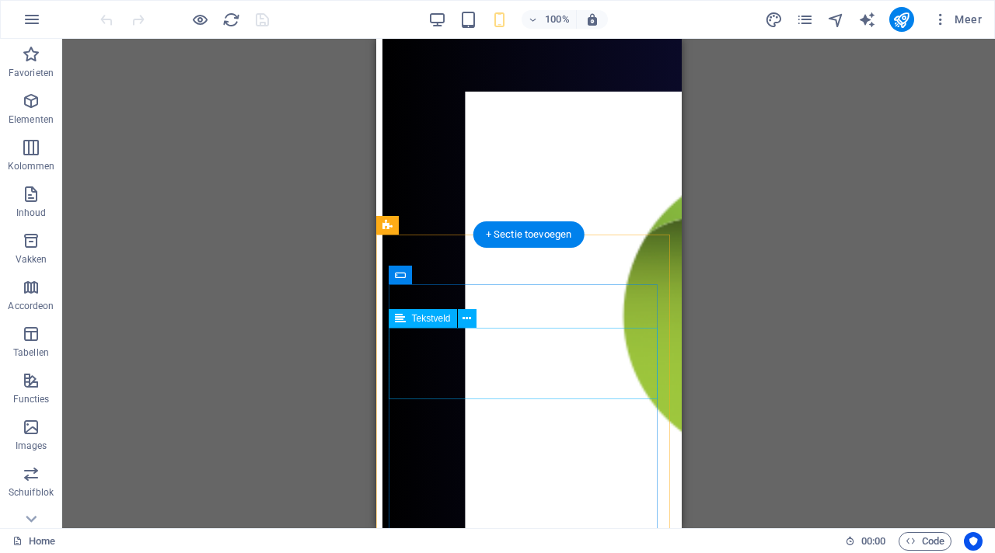
scroll to position [5937, 0]
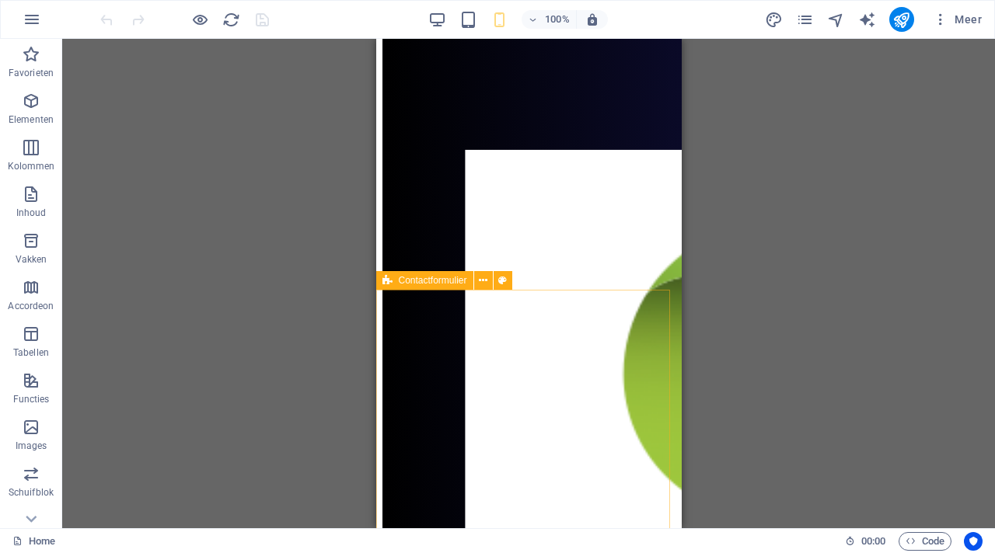
click at [434, 283] on span "Contactformulier" at bounding box center [433, 280] width 68 height 9
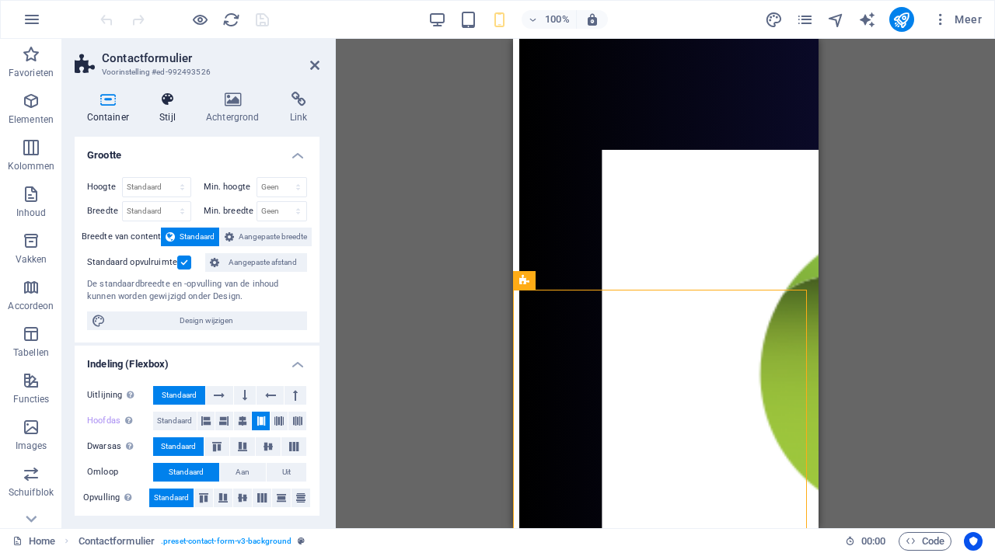
click at [174, 97] on icon at bounding box center [168, 100] width 40 height 16
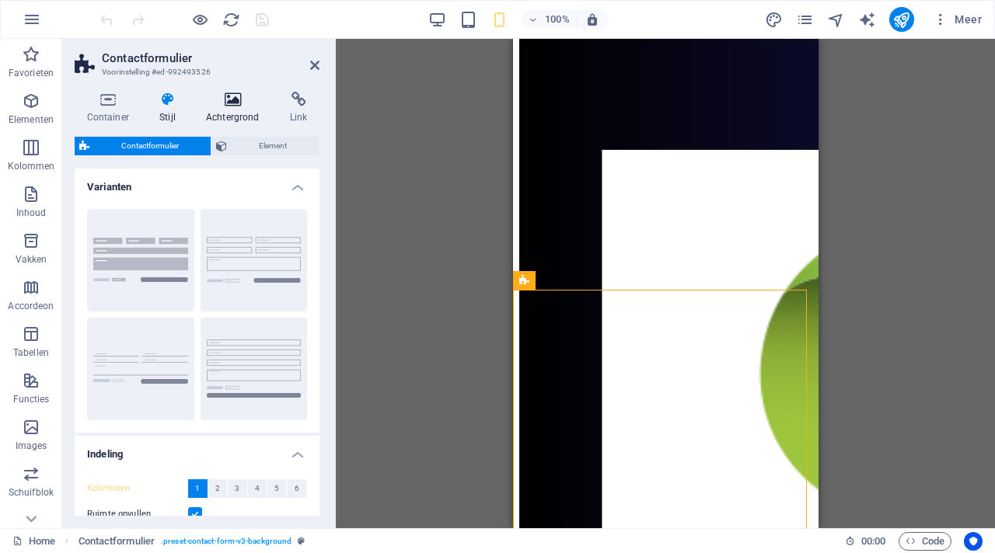
click at [218, 103] on icon at bounding box center [233, 100] width 78 height 16
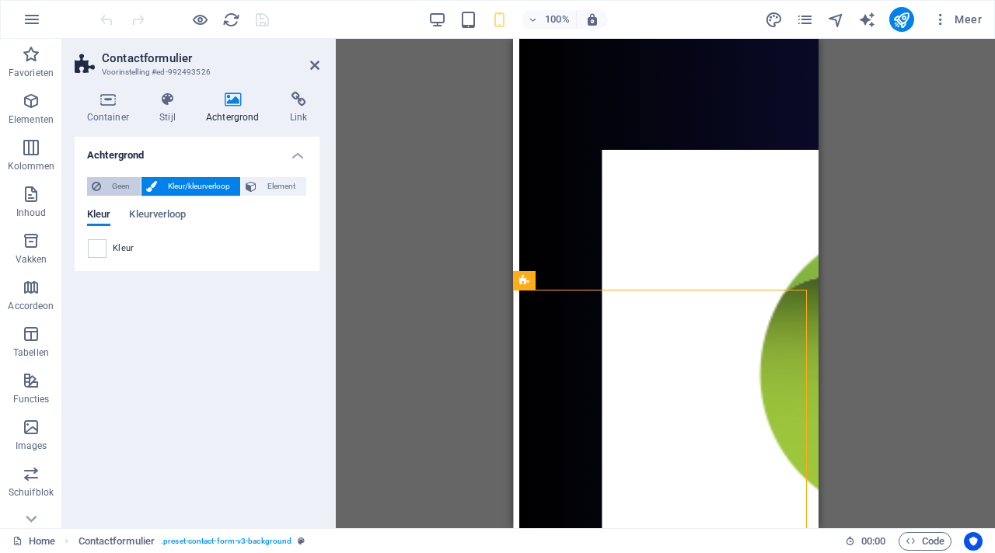
click at [115, 183] on span "Geen" at bounding box center [121, 186] width 30 height 19
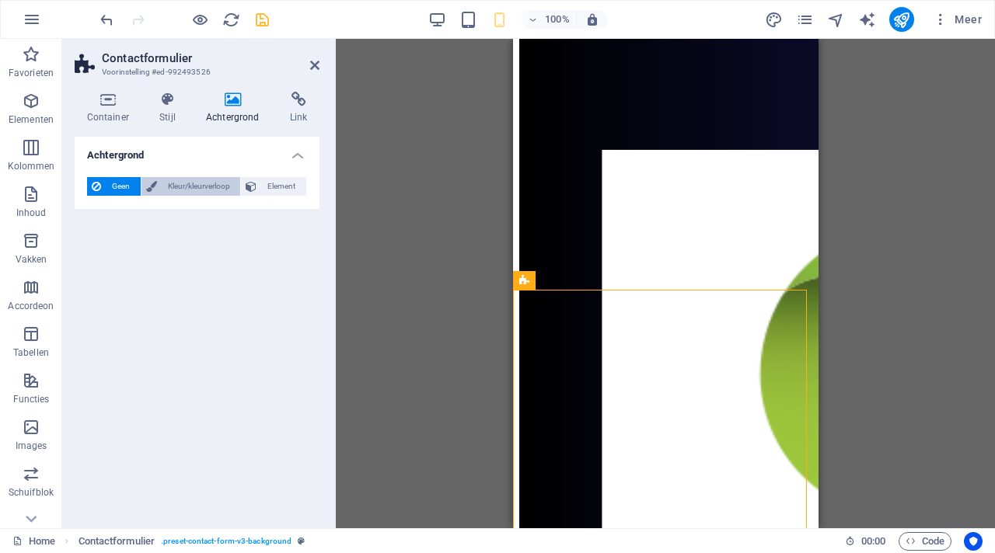
click at [208, 188] on span "Kleur/kleurverloop" at bounding box center [199, 186] width 75 height 19
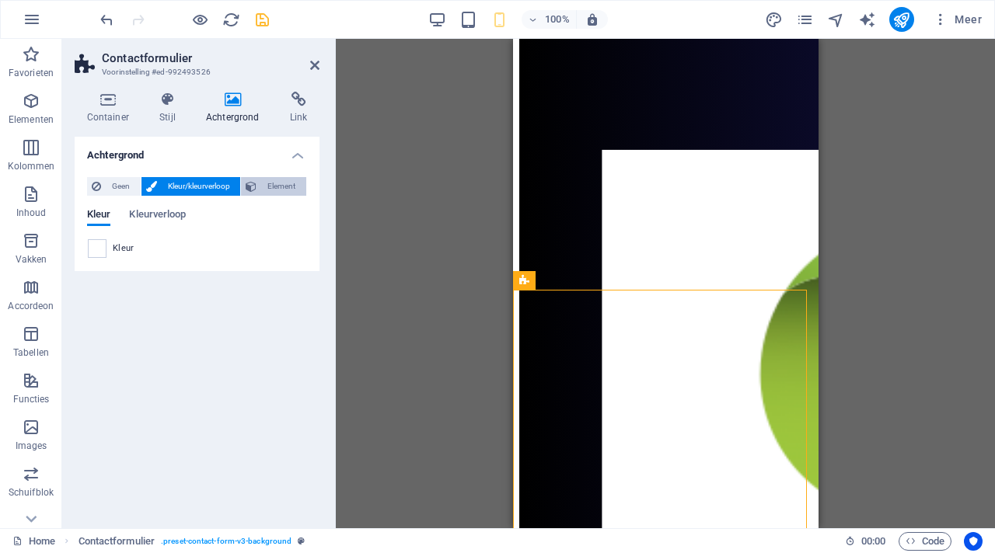
click at [266, 187] on span "Element" at bounding box center [281, 186] width 40 height 19
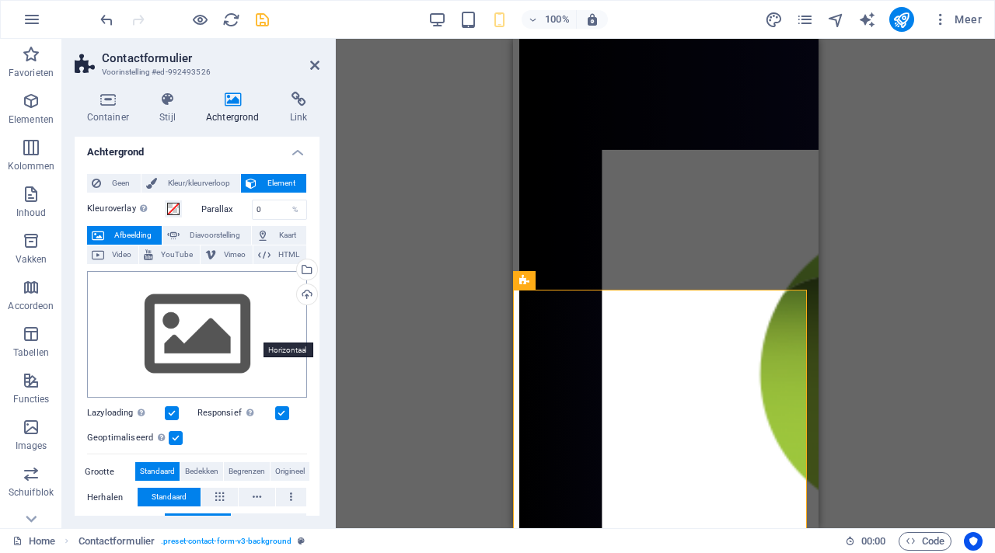
scroll to position [0, 0]
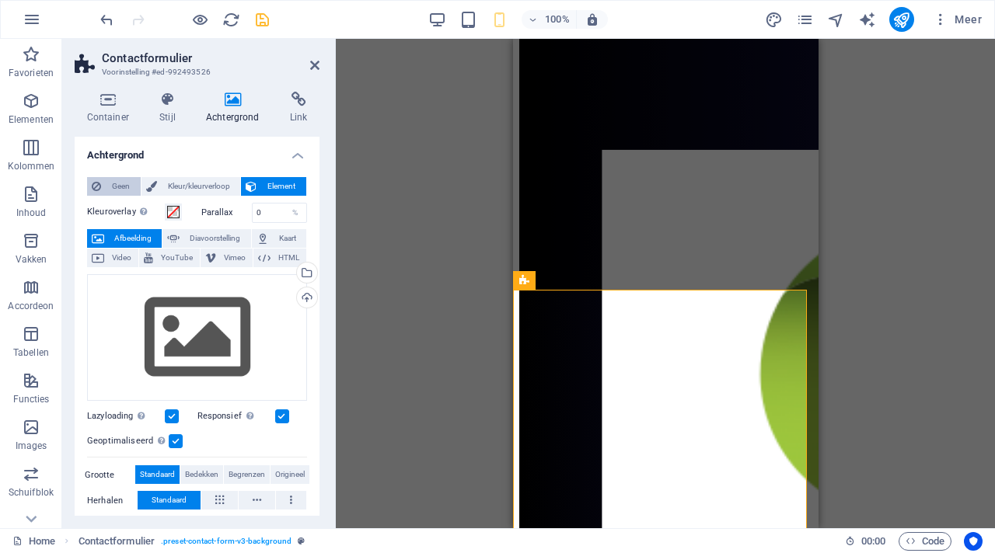
click at [114, 182] on span "Geen" at bounding box center [121, 186] width 30 height 19
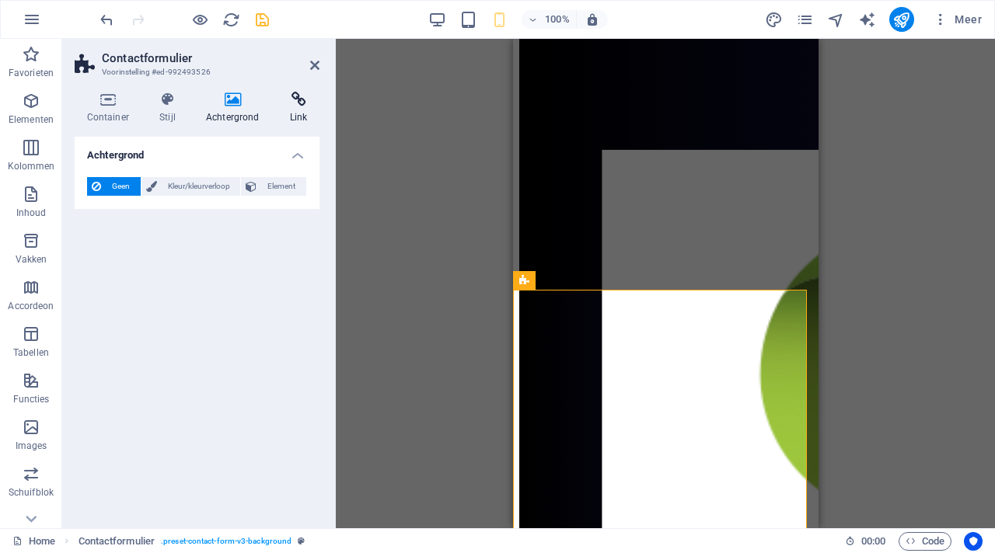
click at [297, 107] on h4 "Link" at bounding box center [298, 108] width 42 height 33
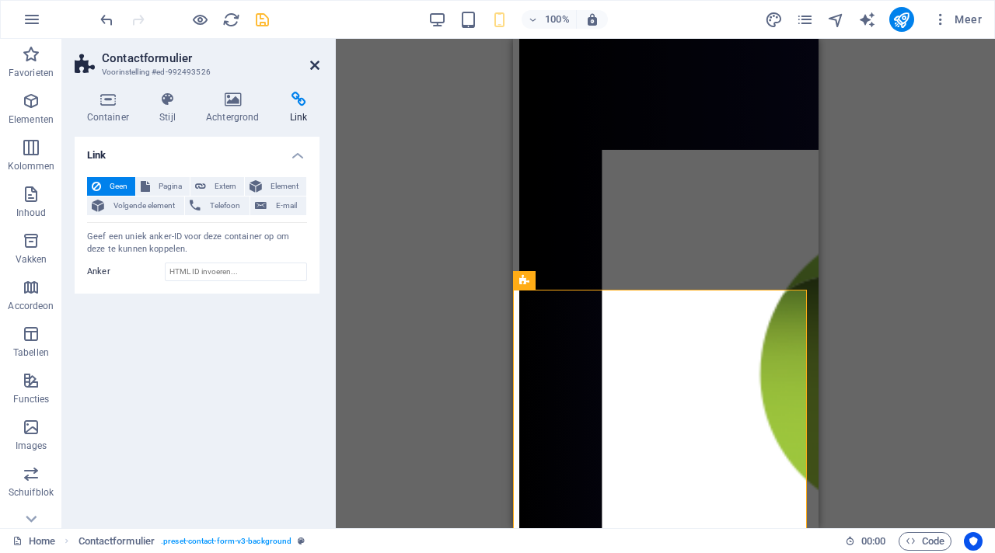
click at [317, 61] on icon at bounding box center [314, 65] width 9 height 12
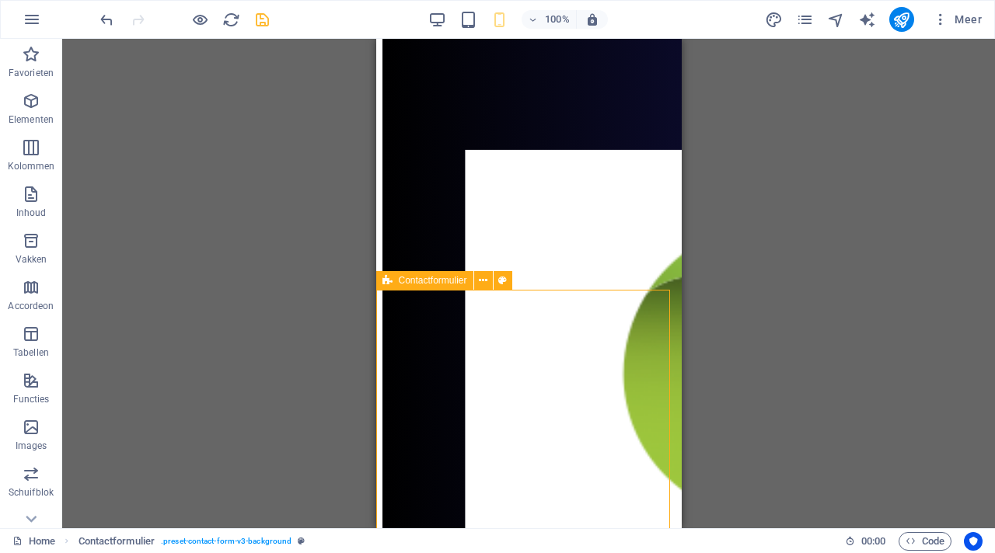
click at [393, 283] on div "Contactformulier" at bounding box center [424, 280] width 97 height 19
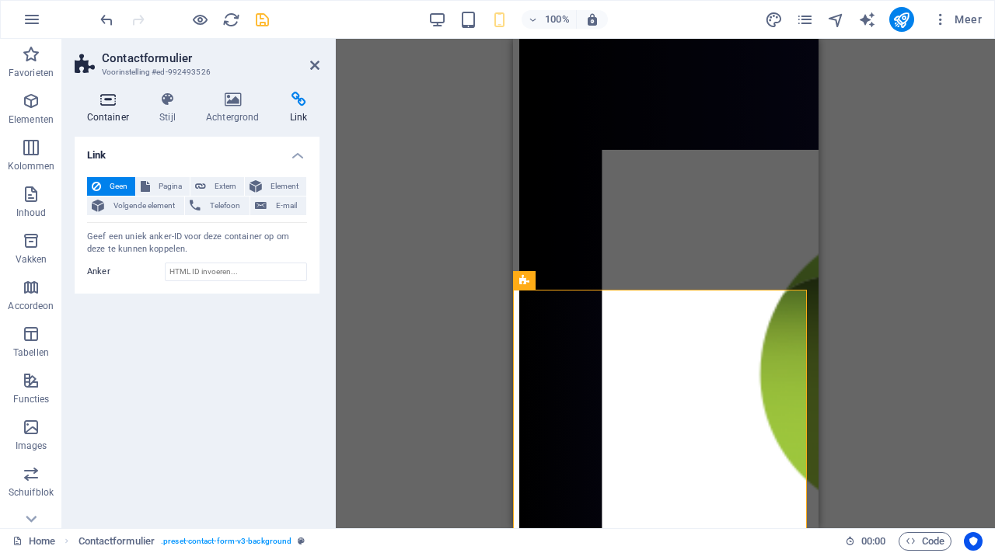
click at [115, 99] on icon at bounding box center [108, 100] width 67 height 16
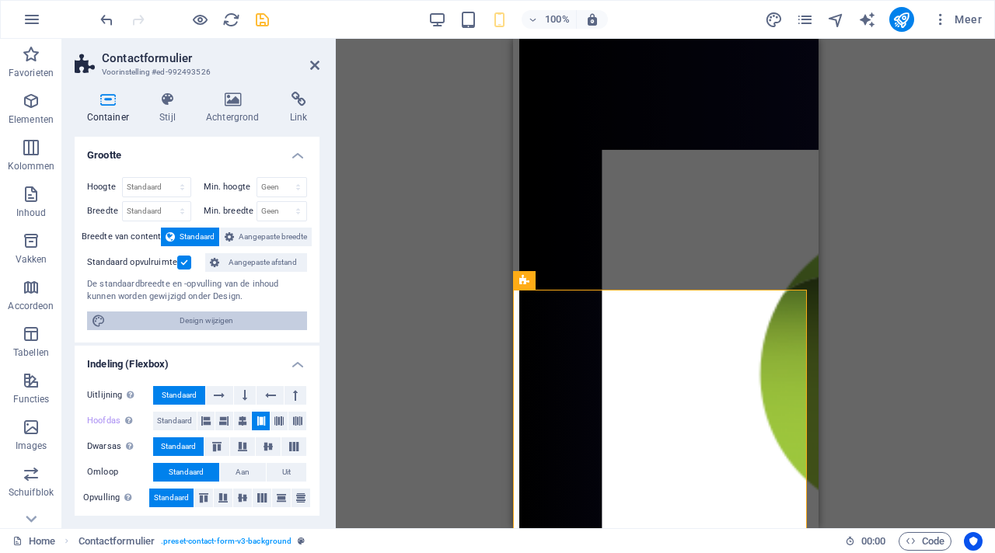
click at [166, 319] on span "Design wijzigen" at bounding box center [206, 321] width 192 height 19
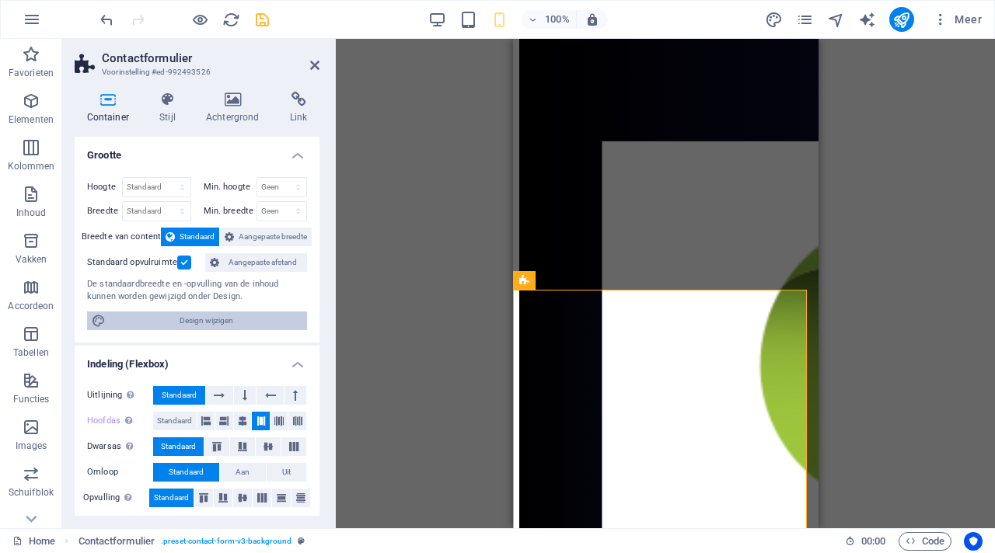
scroll to position [5940, 0]
select select "rem"
select select "ease-in-out"
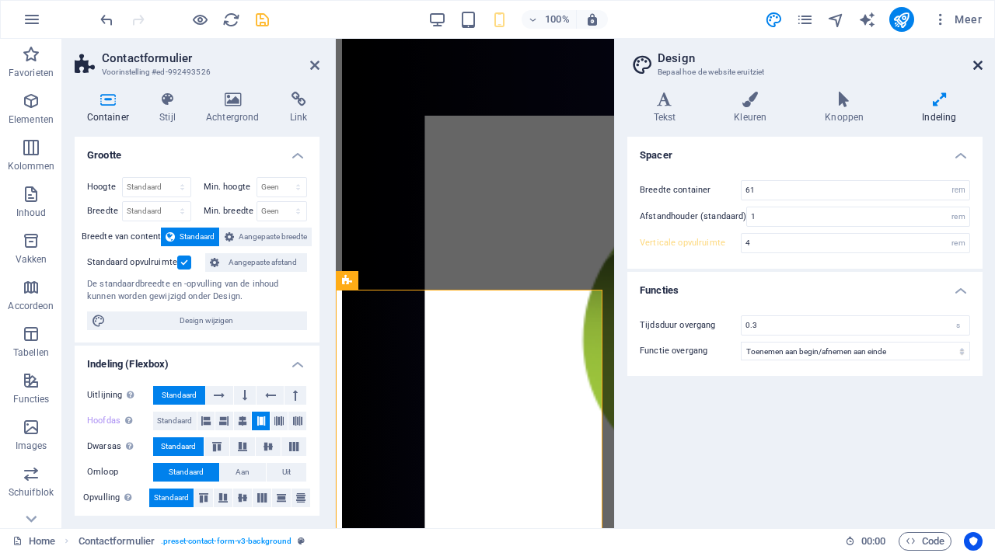
click at [979, 63] on icon at bounding box center [977, 65] width 9 height 12
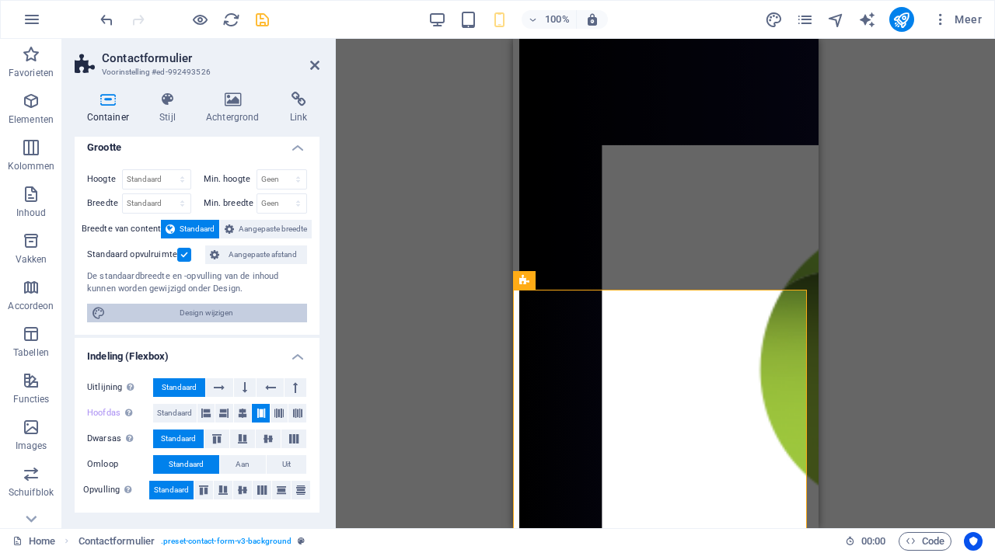
scroll to position [0, 0]
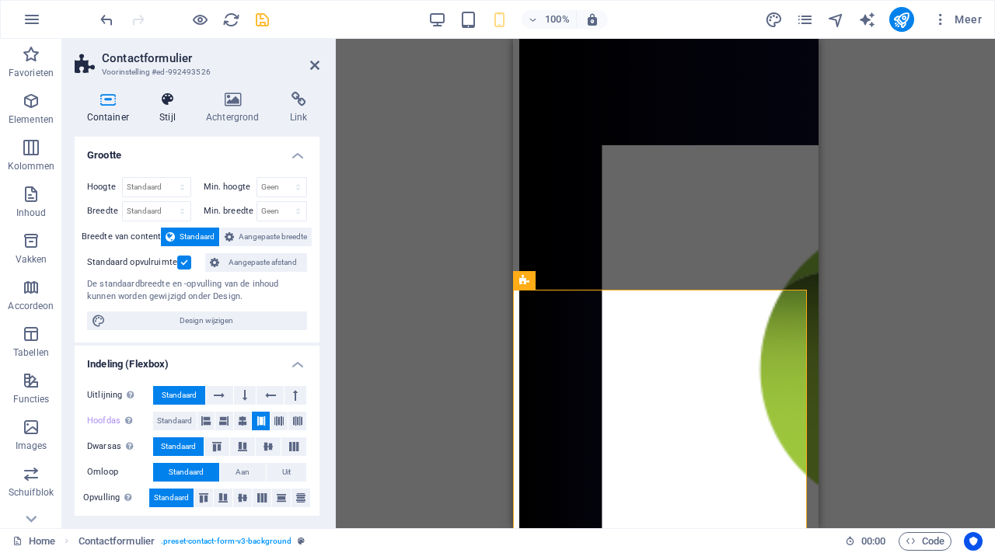
click at [166, 106] on icon at bounding box center [168, 100] width 40 height 16
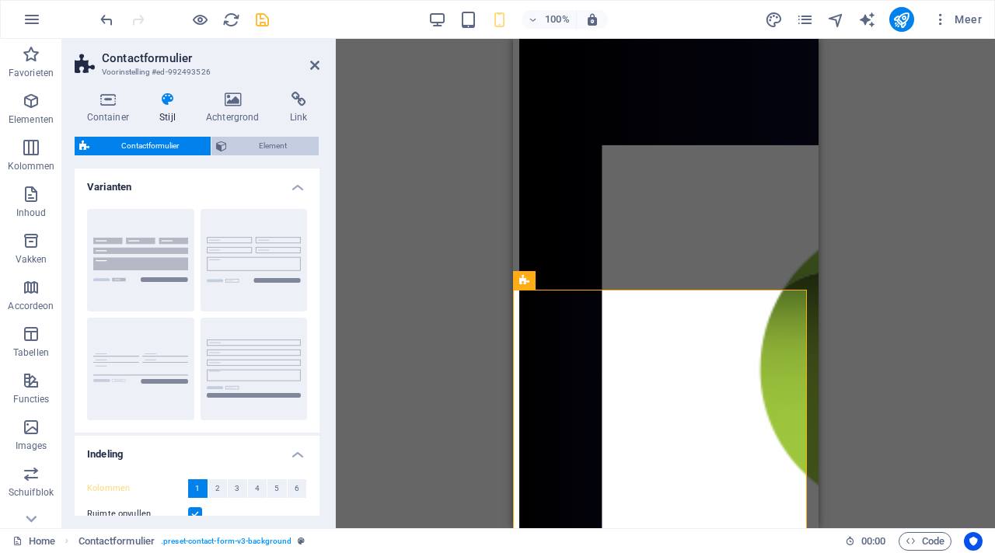
click at [265, 146] on span "Element" at bounding box center [273, 146] width 82 height 19
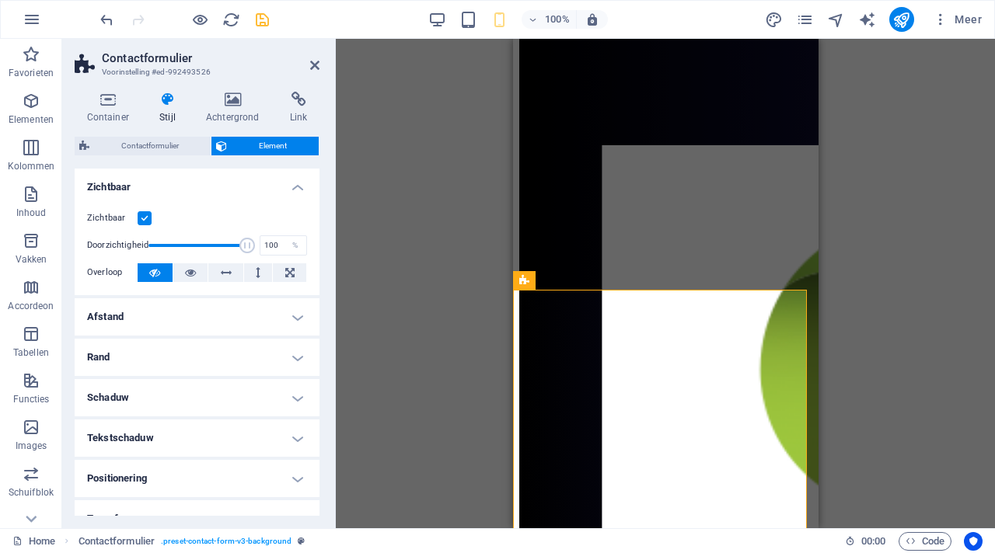
click at [147, 216] on label at bounding box center [145, 218] width 14 height 14
click at [0, 0] on input "Zichtbaar" at bounding box center [0, 0] width 0 height 0
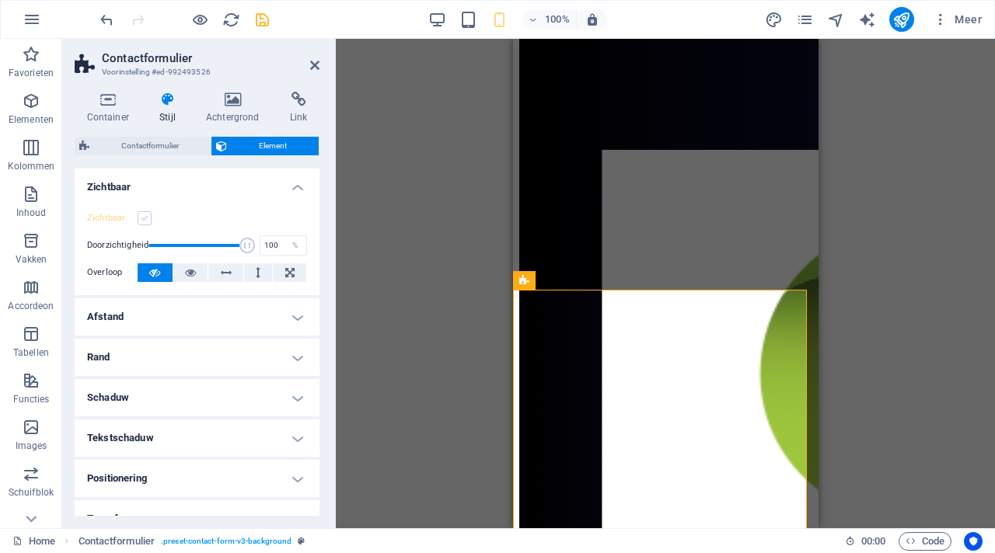
click at [148, 218] on label at bounding box center [145, 218] width 14 height 14
click at [0, 0] on input "Zichtbaar" at bounding box center [0, 0] width 0 height 0
click at [185, 274] on icon at bounding box center [190, 272] width 11 height 19
click at [318, 65] on icon at bounding box center [314, 65] width 9 height 12
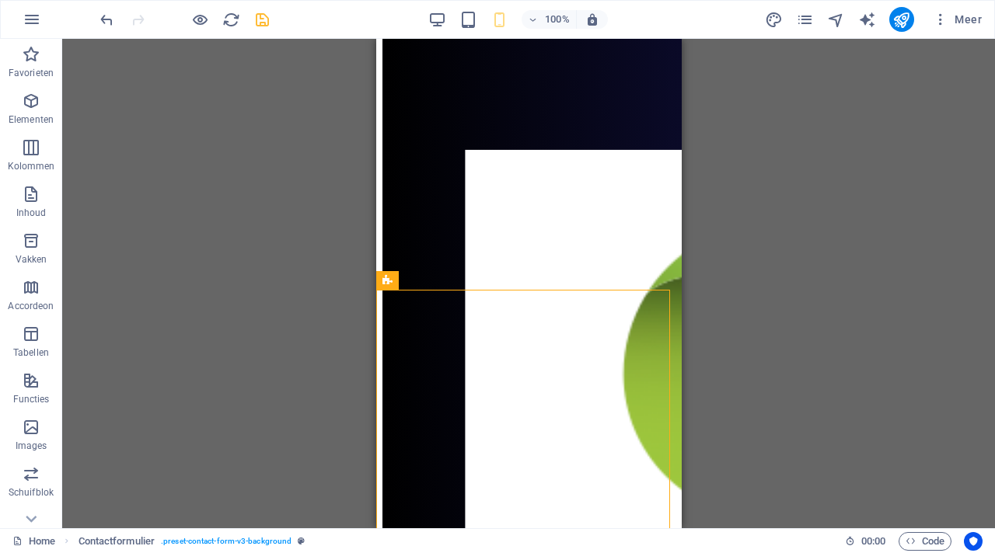
click at [273, 20] on div "100% Meer" at bounding box center [542, 19] width 891 height 25
click at [266, 21] on icon "save" at bounding box center [262, 20] width 18 height 18
checkbox input "false"
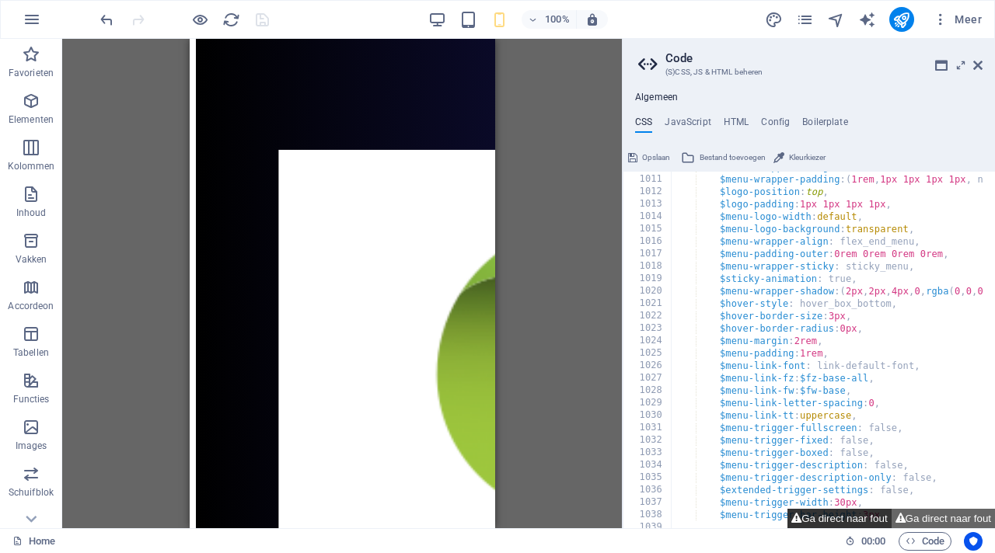
click at [838, 522] on button "Ga direct naar fout" at bounding box center [838, 518] width 103 height 19
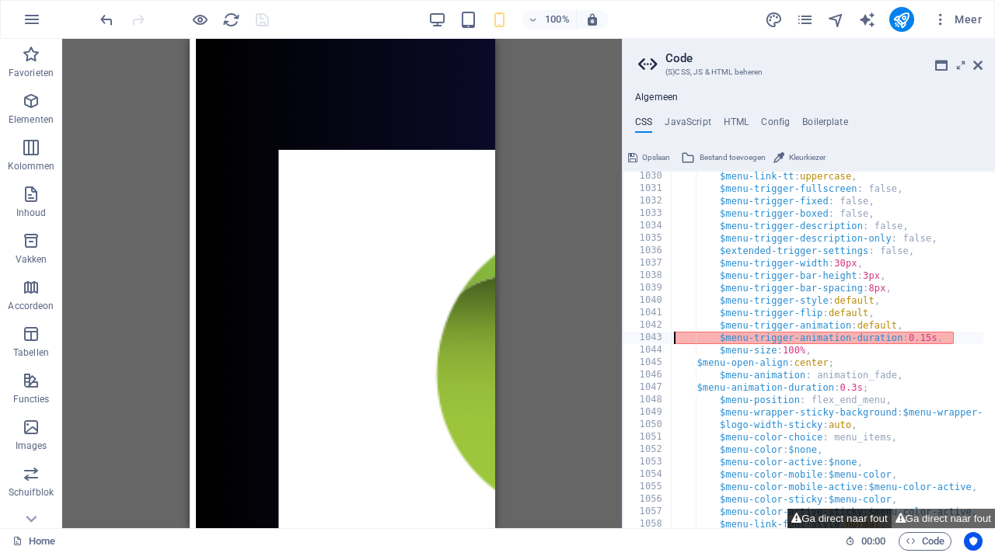
scroll to position [12798, 0]
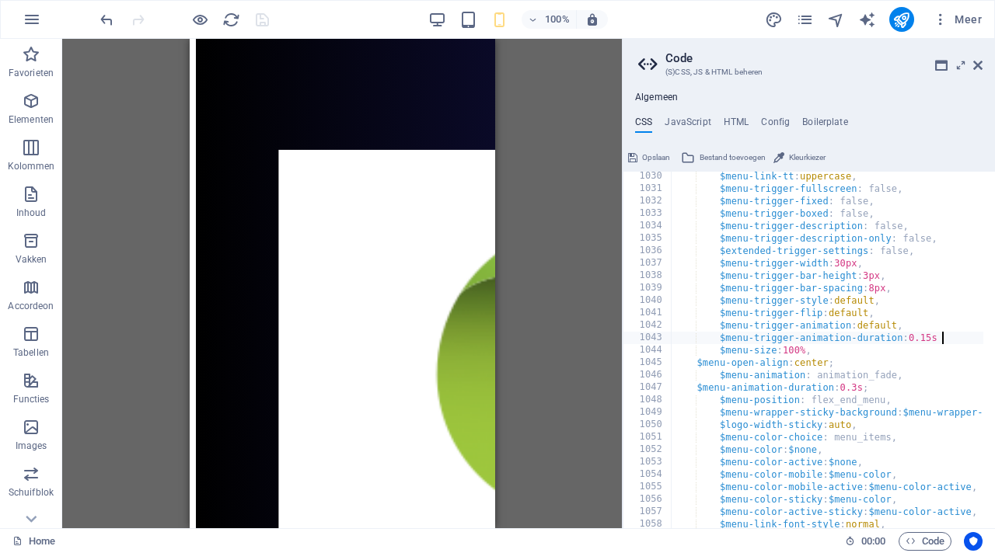
scroll to position [0, 26]
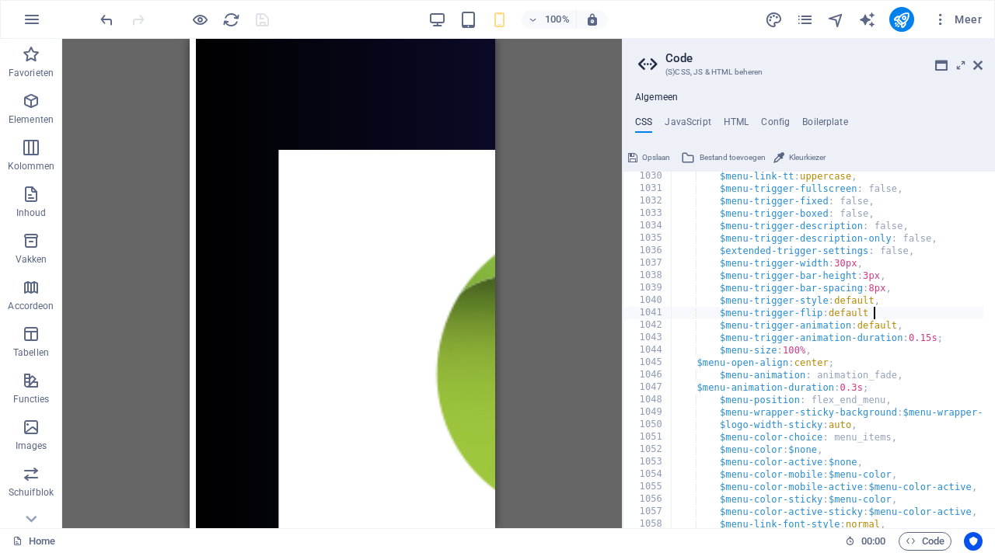
scroll to position [0, 20]
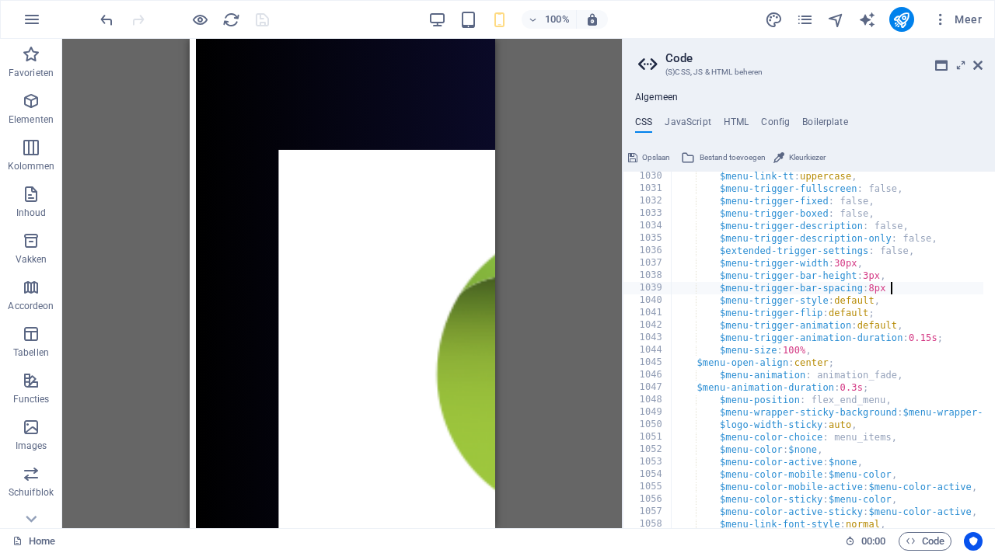
scroll to position [0, 21]
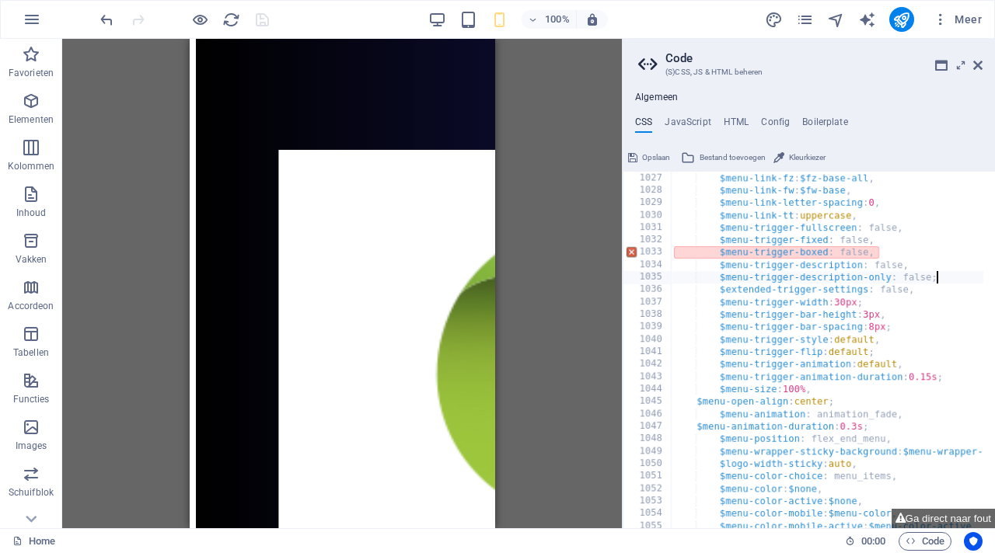
scroll to position [0, 1]
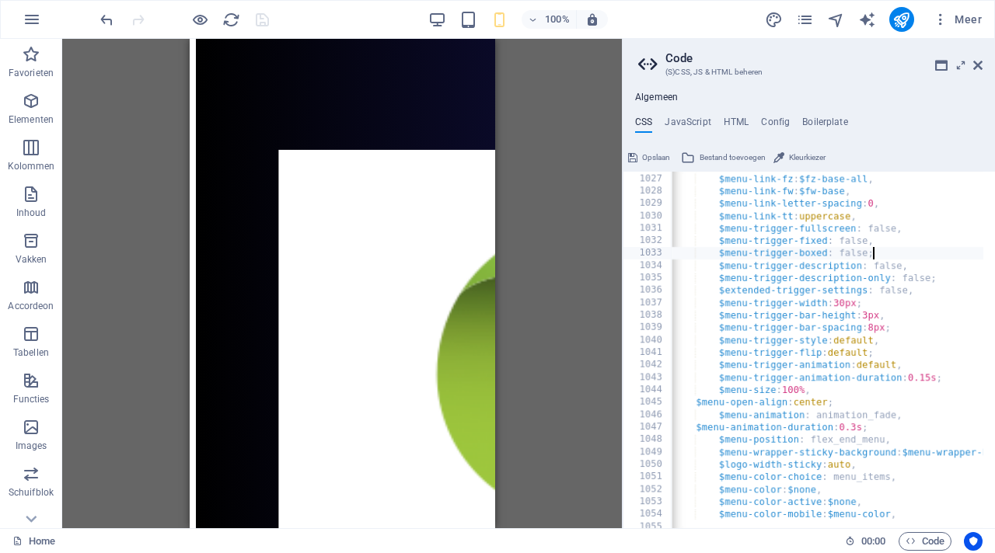
scroll to position [0, 19]
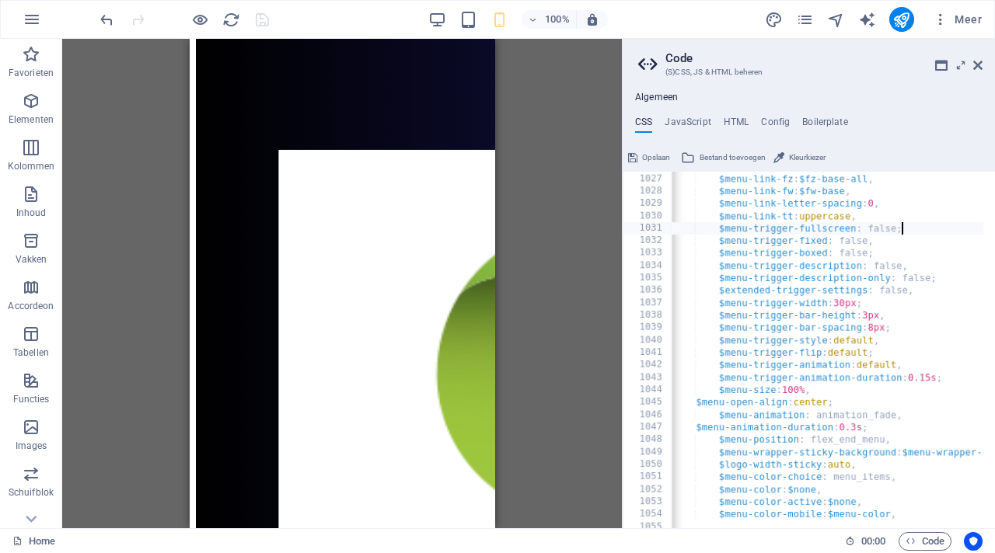
scroll to position [0, 22]
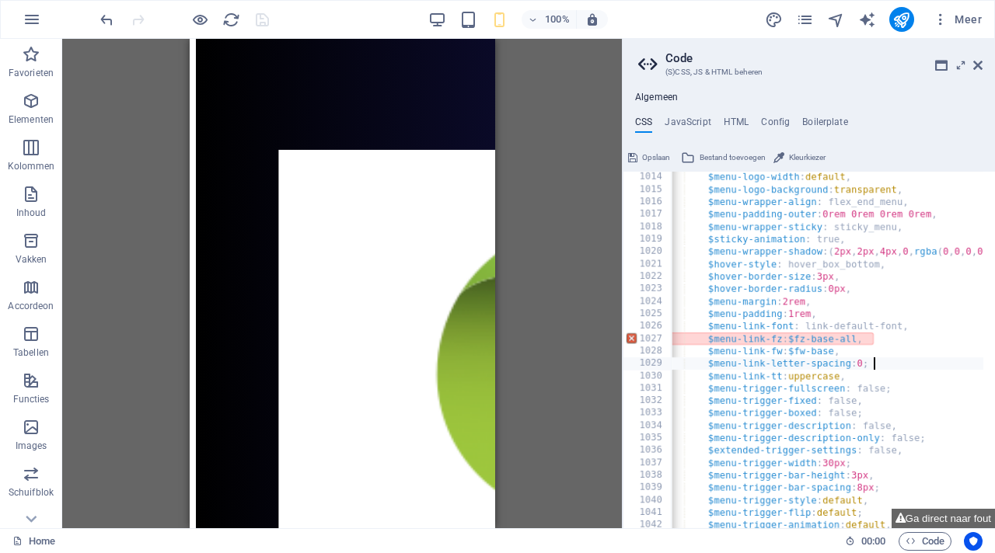
scroll to position [12599, 0]
click at [870, 339] on div "$menu-logo-width : default , $menu-logo-background : transparent , $menu-wrappe…" at bounding box center [1007, 356] width 696 height 370
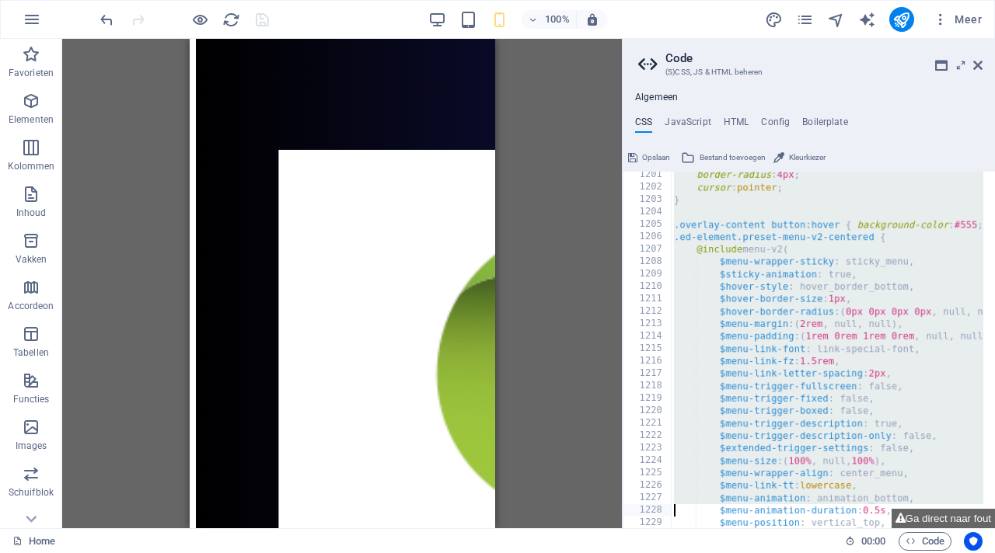
scroll to position [15324, 0]
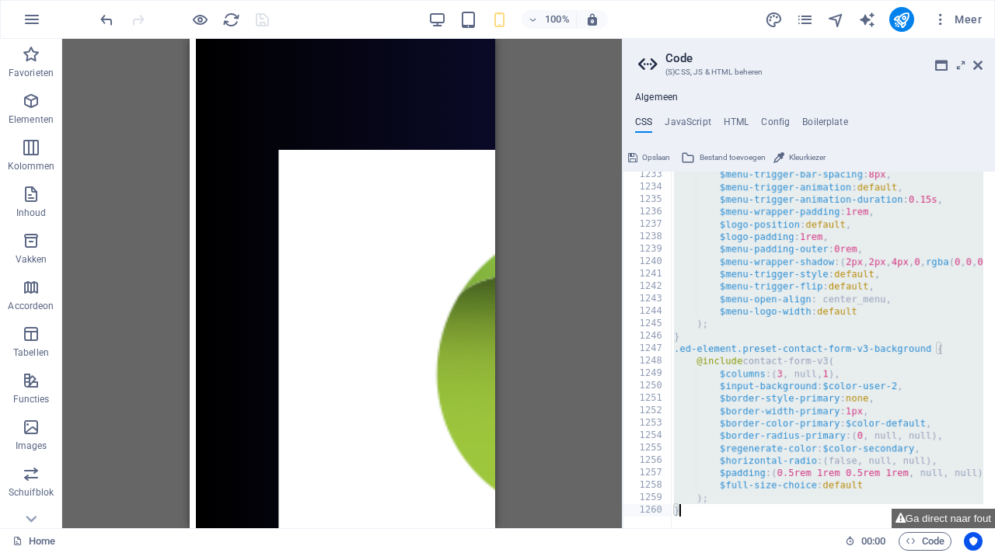
drag, startPoint x: 633, startPoint y: 176, endPoint x: 834, endPoint y: 536, distance: 412.0
type textarea "); }"
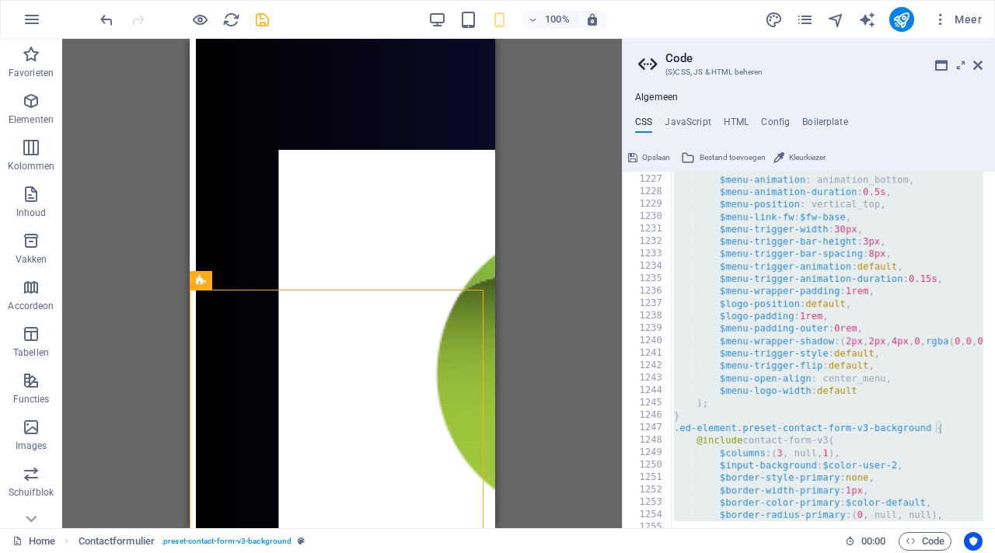
scroll to position [15246, 0]
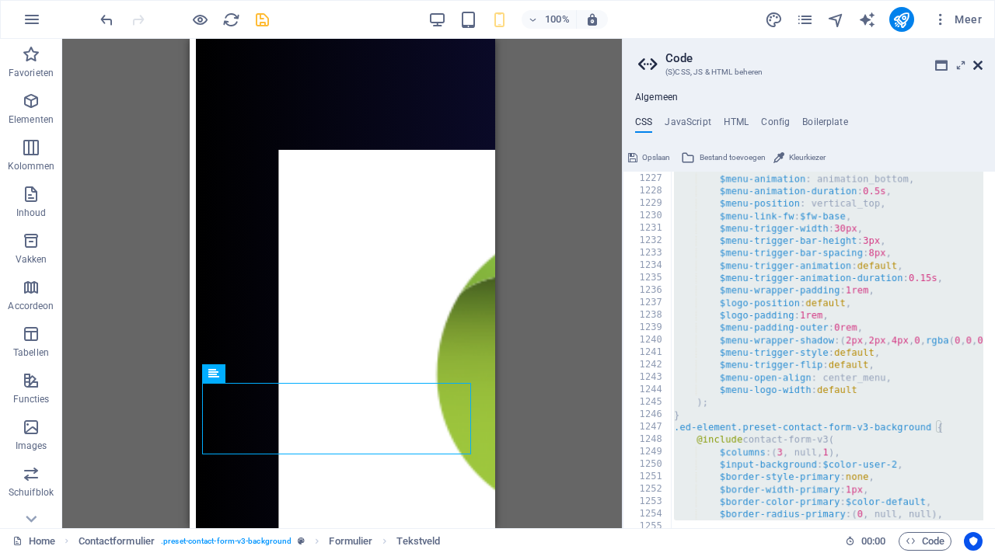
click at [978, 68] on icon at bounding box center [977, 65] width 9 height 12
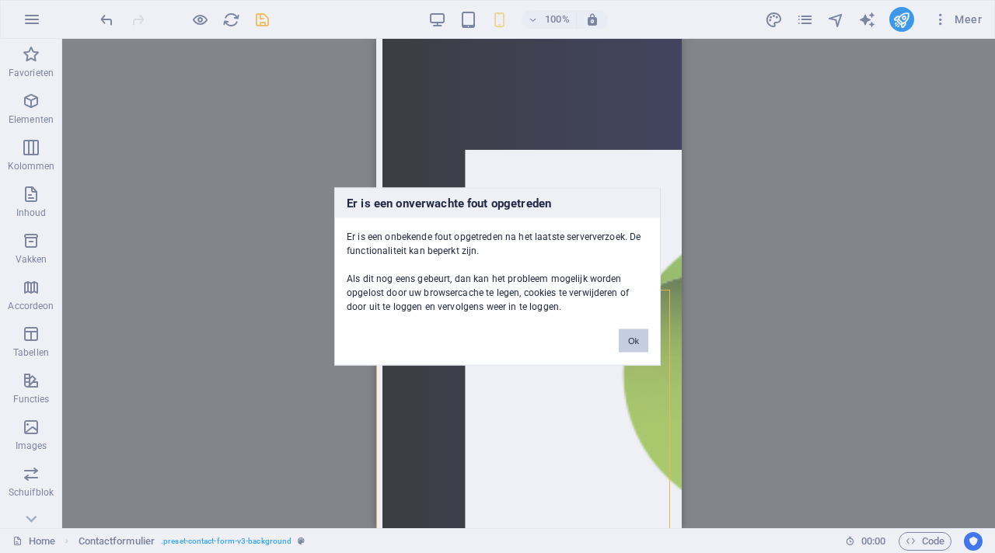
click at [633, 336] on button "Ok" at bounding box center [634, 341] width 30 height 23
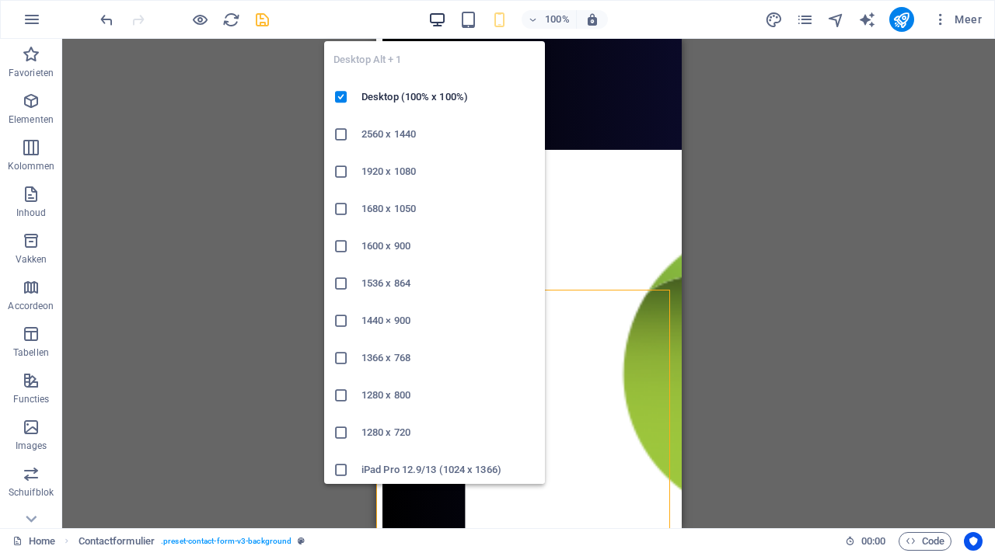
click at [433, 25] on icon "button" at bounding box center [437, 20] width 18 height 18
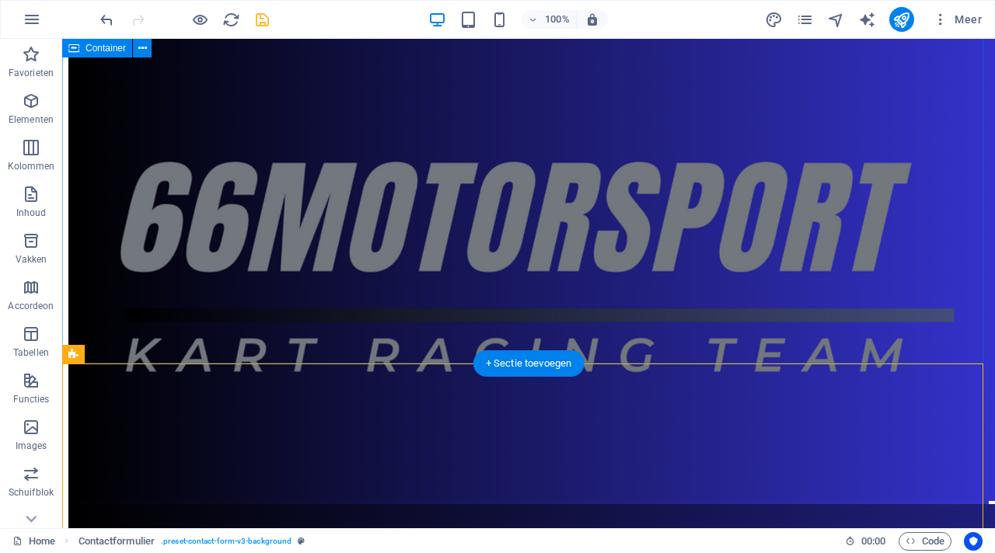
scroll to position [3823, 0]
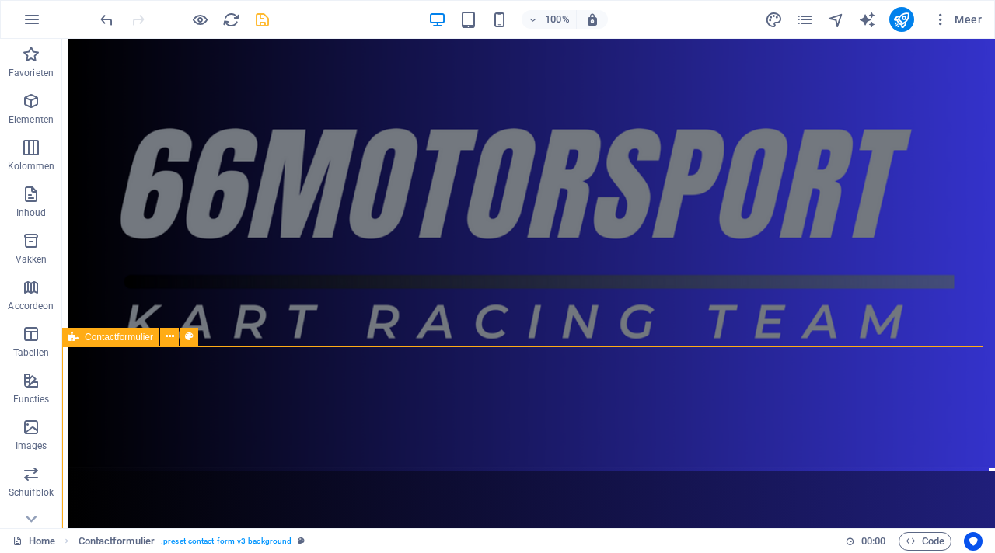
click at [77, 341] on icon at bounding box center [73, 337] width 10 height 19
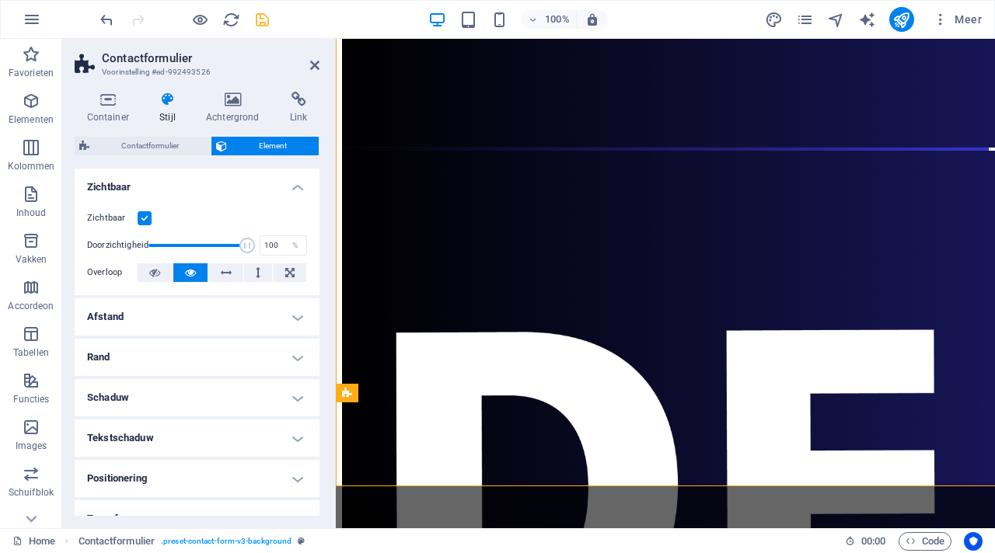
scroll to position [4330, 0]
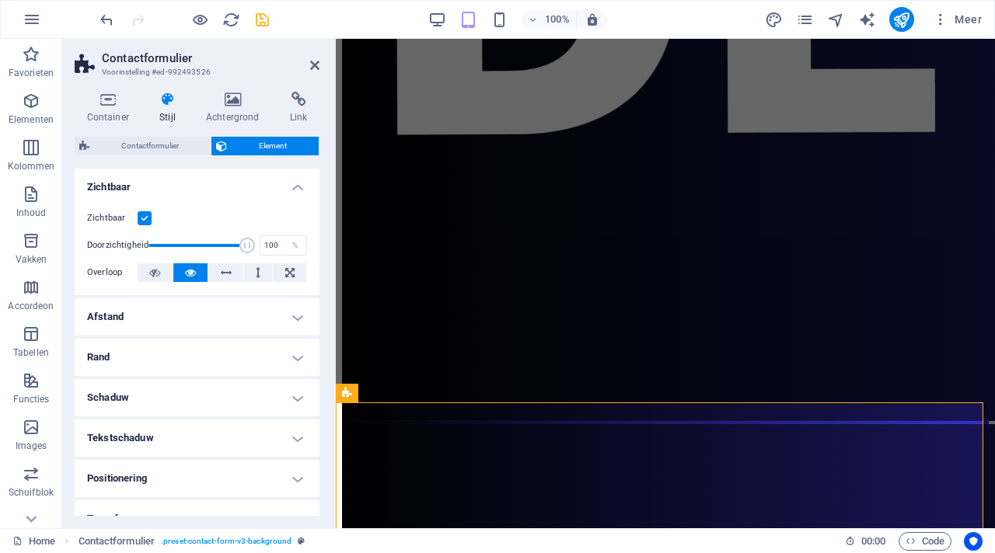
click at [144, 220] on label at bounding box center [145, 218] width 14 height 14
click at [0, 0] on input "Zichtbaar" at bounding box center [0, 0] width 0 height 0
click at [263, 22] on icon "save" at bounding box center [262, 20] width 18 height 18
checkbox input "false"
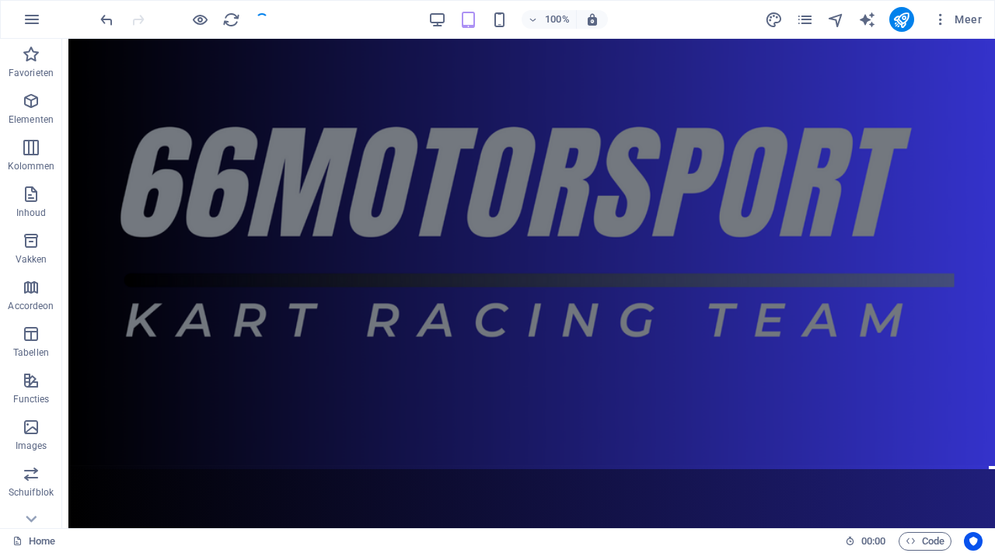
scroll to position [3823, 0]
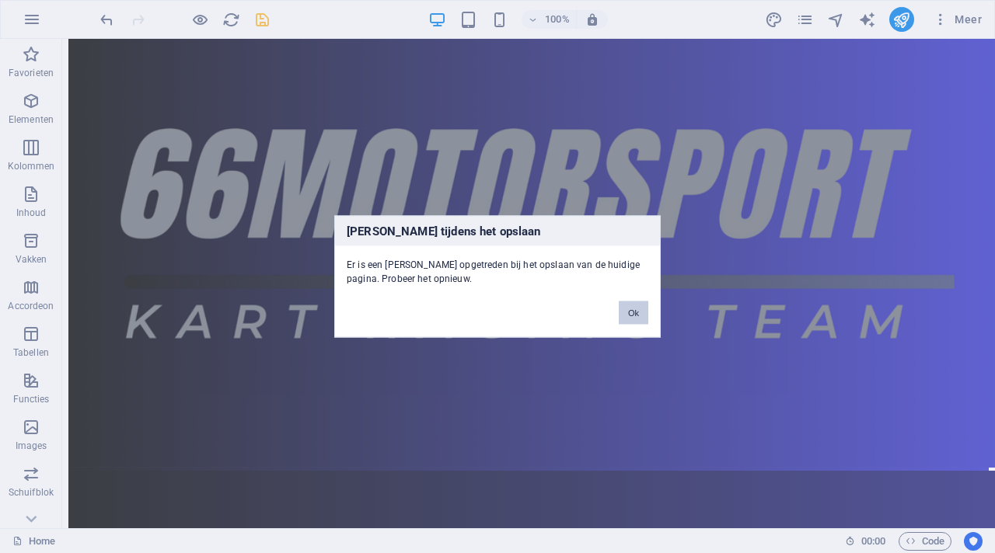
click at [634, 311] on button "Ok" at bounding box center [634, 313] width 30 height 23
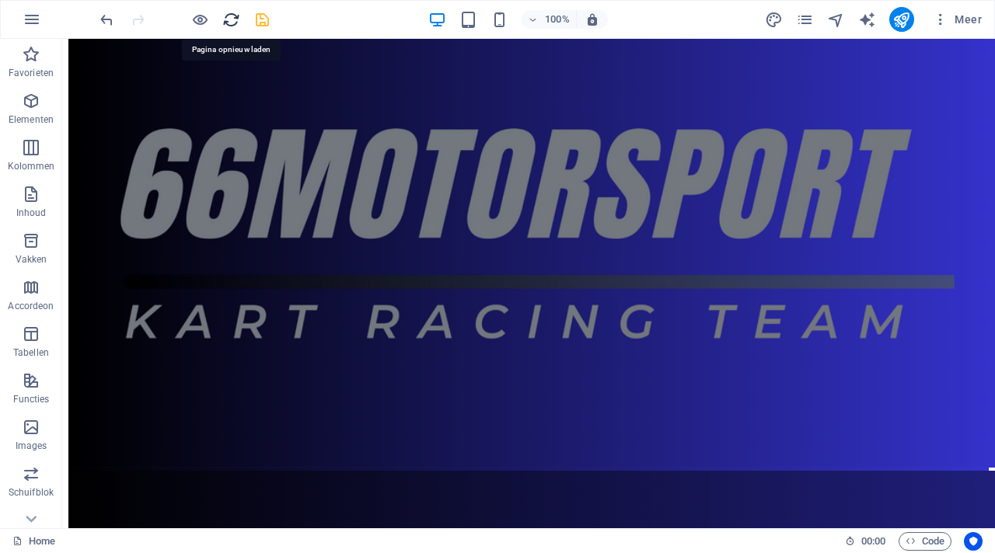
click at [228, 11] on icon "reload" at bounding box center [231, 20] width 18 height 18
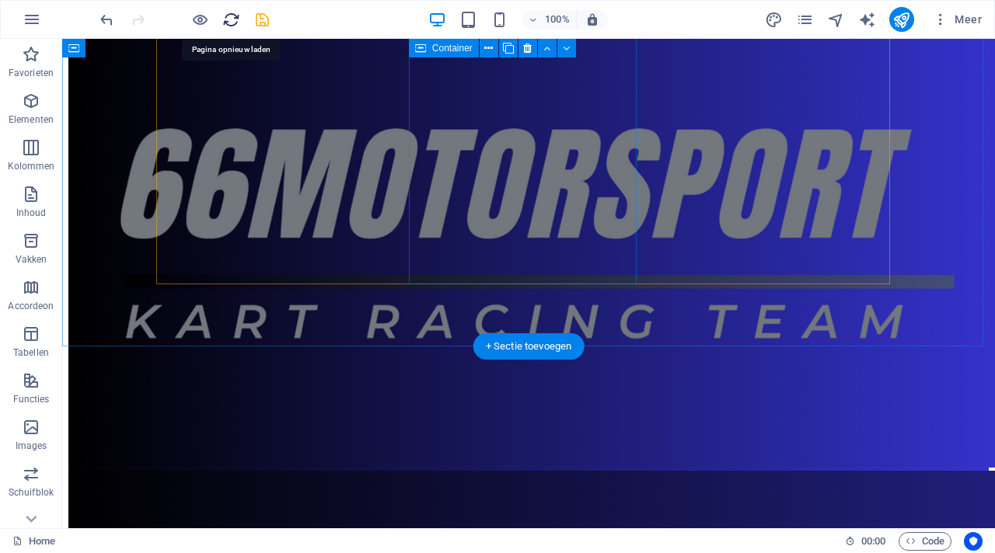
click at [232, 19] on icon "reload" at bounding box center [231, 20] width 18 height 18
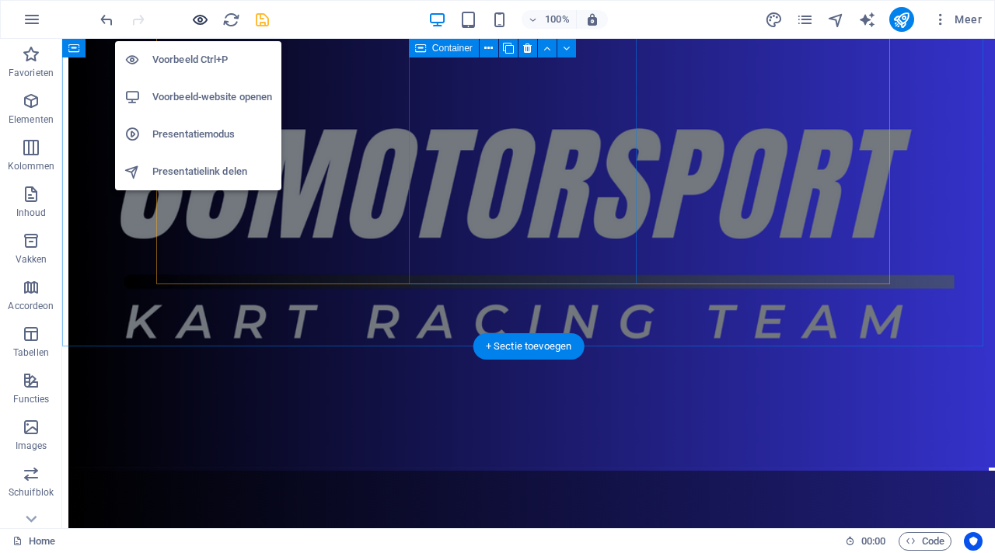
click at [206, 17] on icon "button" at bounding box center [200, 20] width 18 height 18
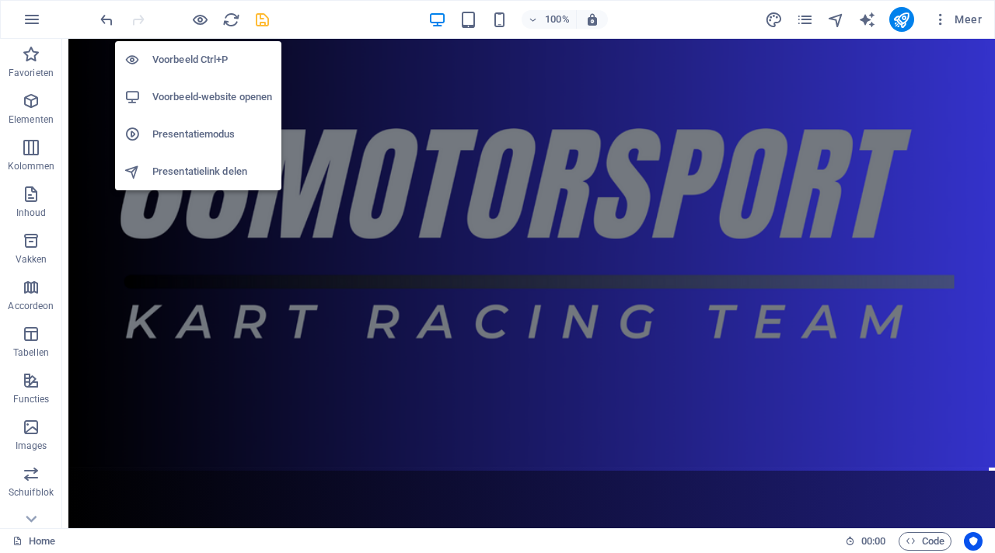
click at [201, 59] on h6 "Voorbeeld Ctrl+P" at bounding box center [212, 60] width 120 height 19
click at [199, 97] on h6 "Voorbeeld-website openen" at bounding box center [212, 97] width 120 height 19
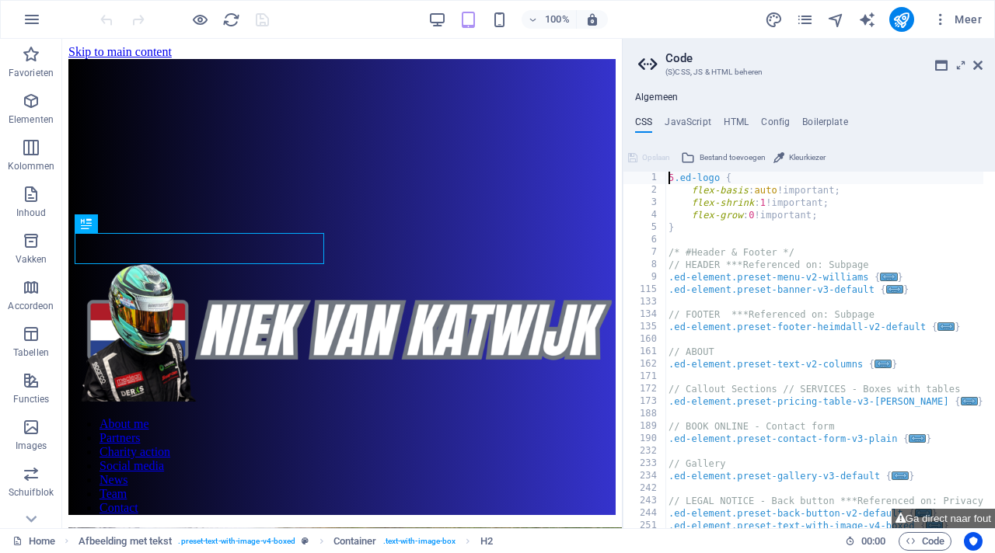
scroll to position [1642, 0]
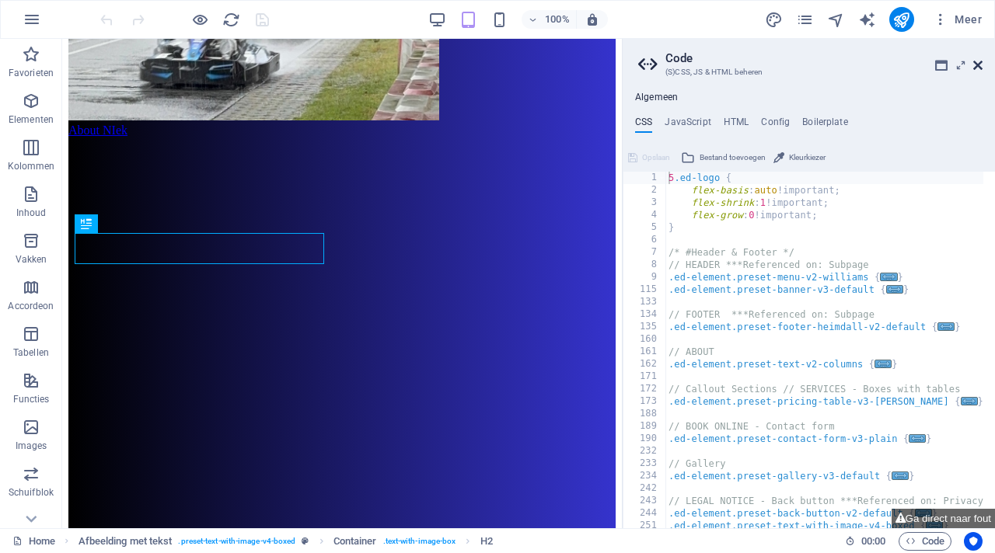
click at [979, 64] on icon at bounding box center [977, 65] width 9 height 12
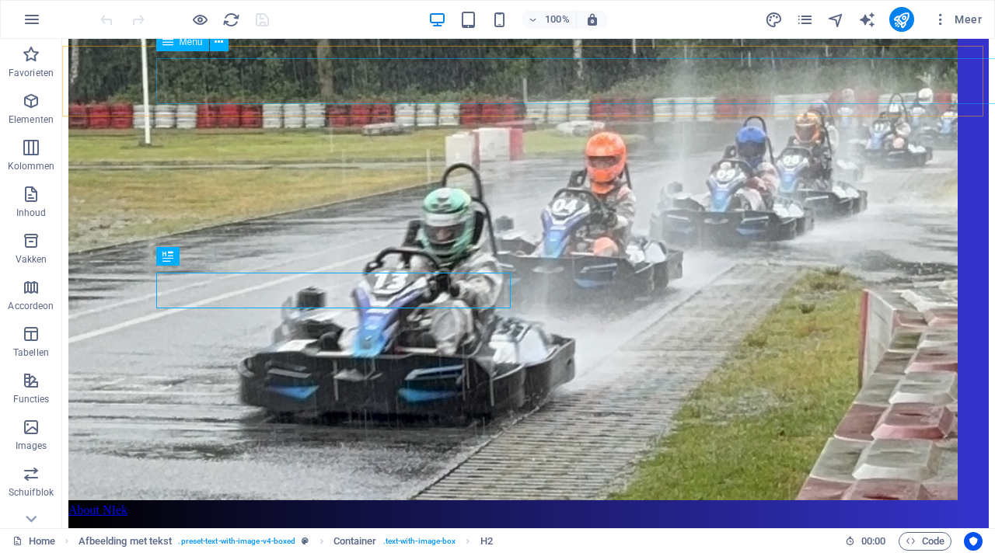
scroll to position [1621, 0]
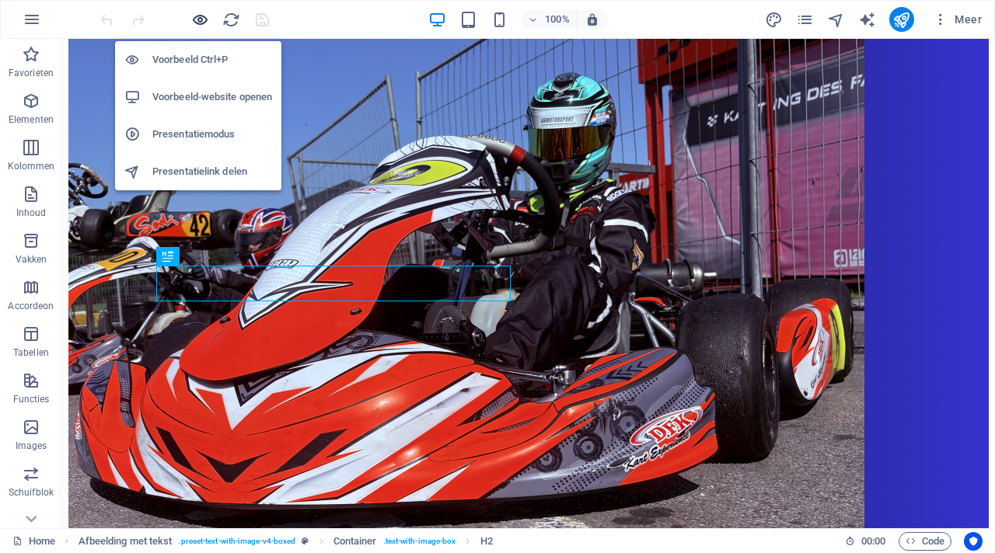
click at [201, 14] on icon "button" at bounding box center [200, 20] width 18 height 18
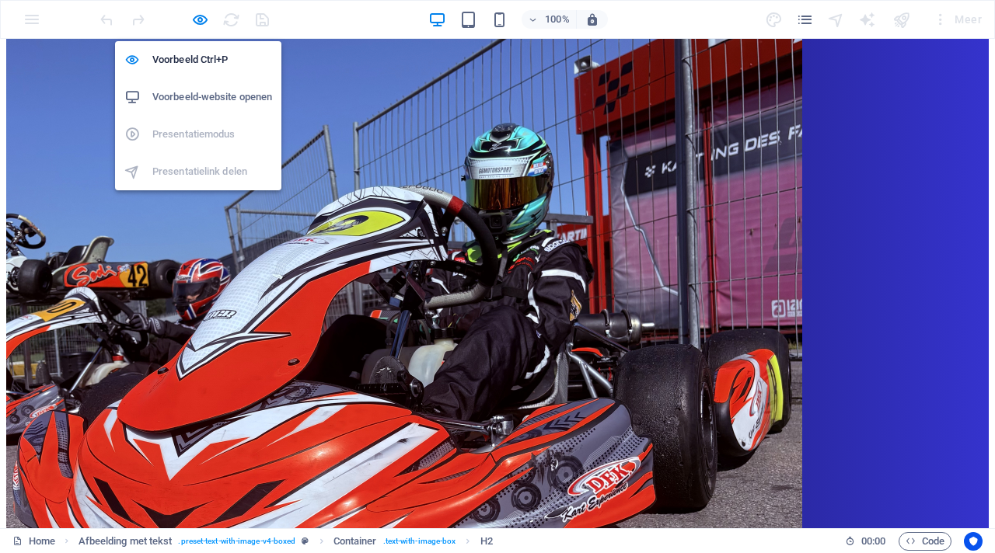
click at [222, 94] on h6 "Voorbeeld-website openen" at bounding box center [212, 97] width 120 height 19
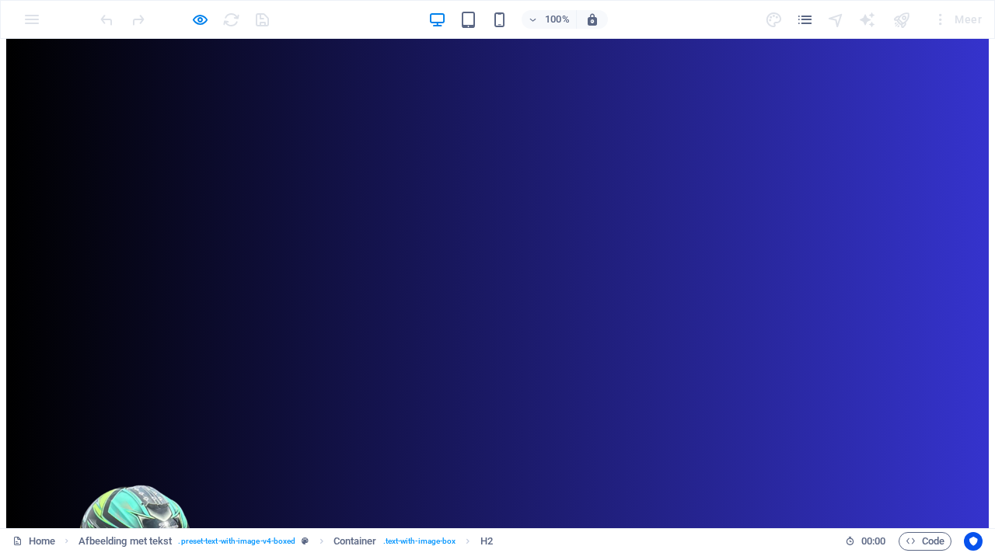
scroll to position [0, 0]
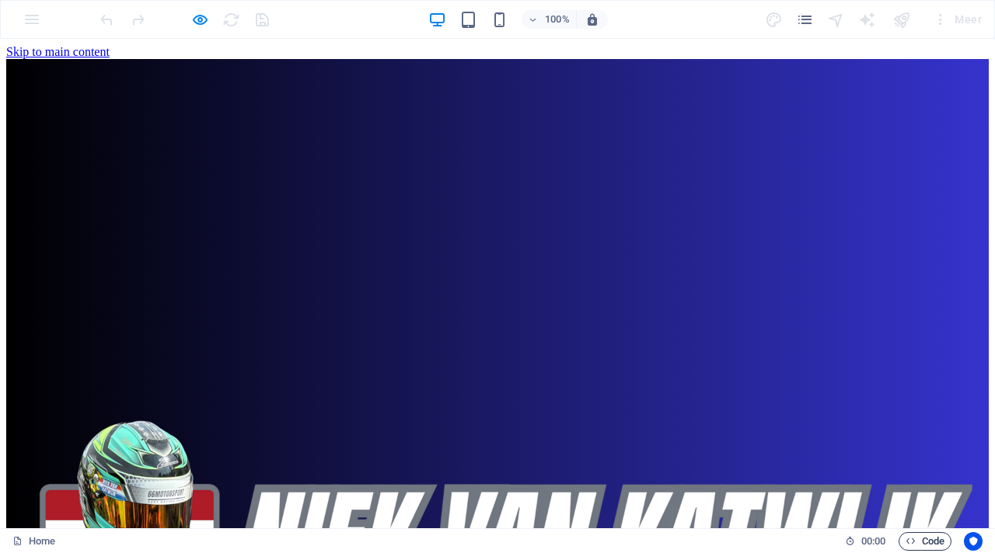
click at [916, 538] on span "Code" at bounding box center [925, 541] width 39 height 19
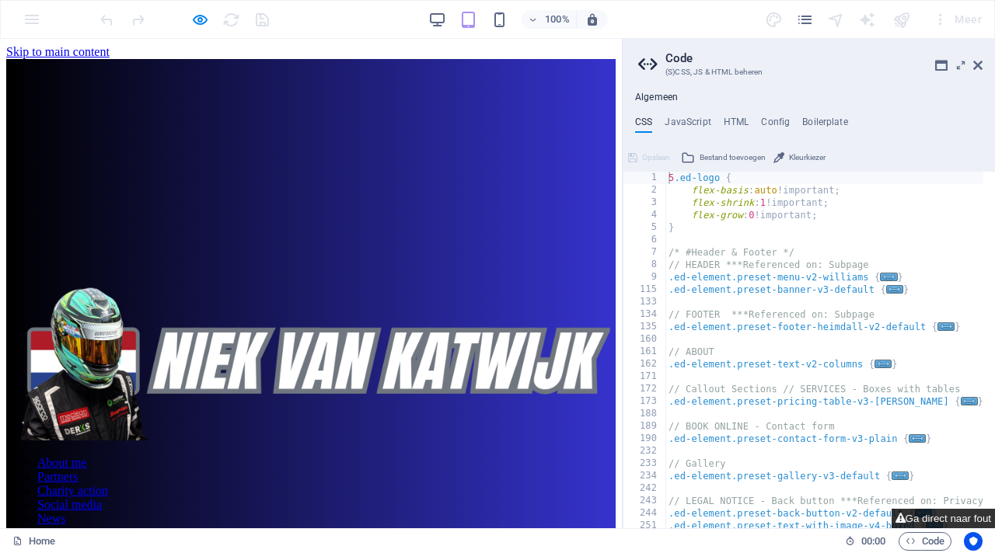
click at [931, 524] on button "Ga direct naar fout" at bounding box center [943, 518] width 103 height 19
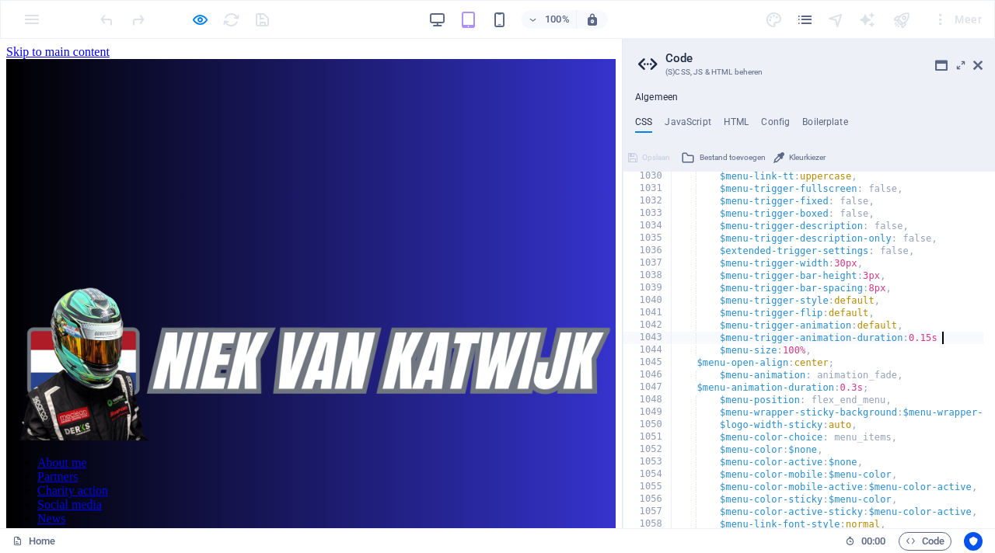
scroll to position [0, 26]
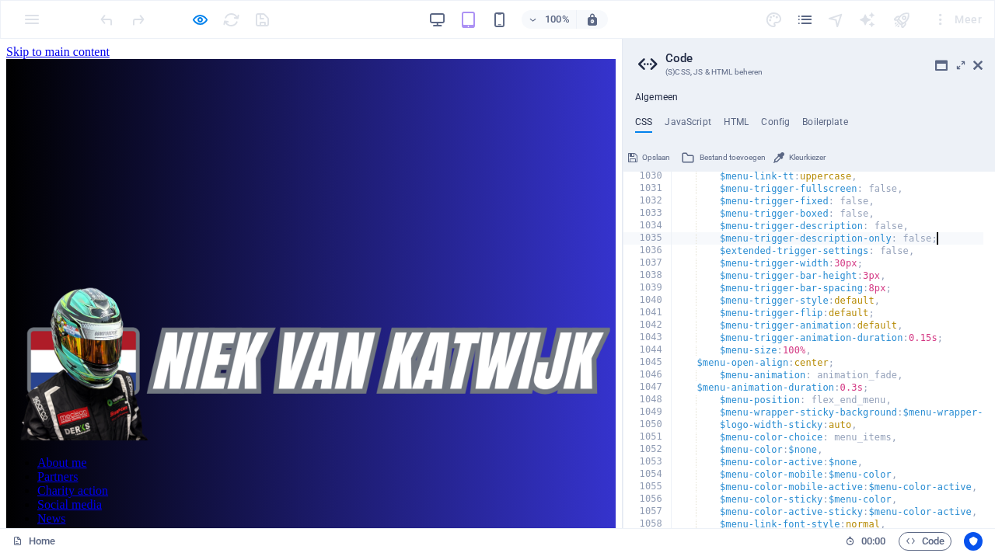
scroll to position [0, 25]
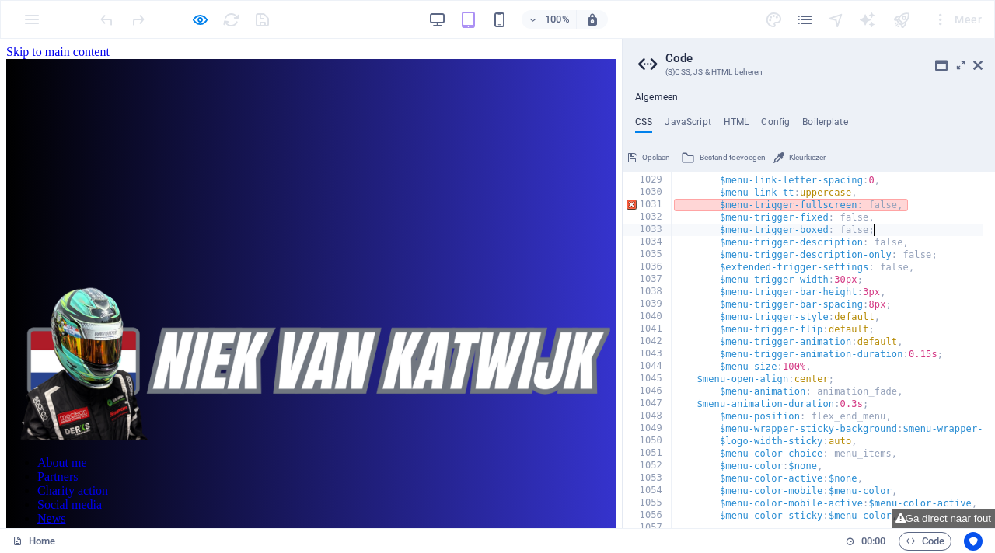
scroll to position [1373, 0]
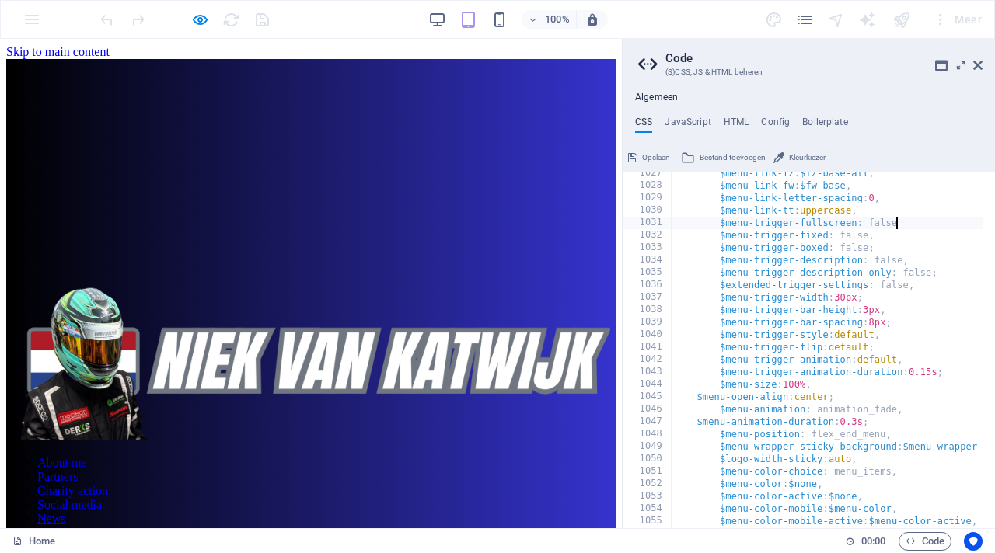
scroll to position [0, 22]
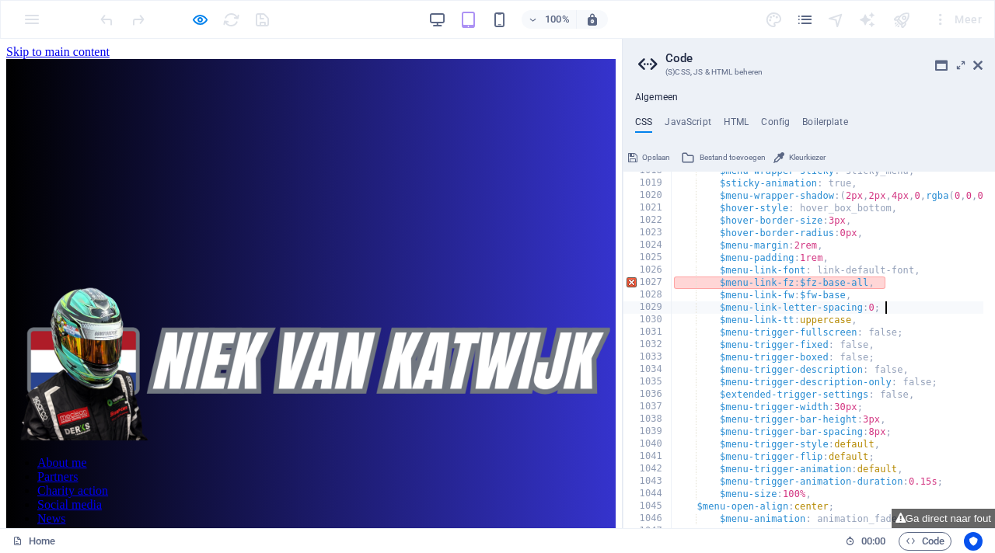
scroll to position [1248, 0]
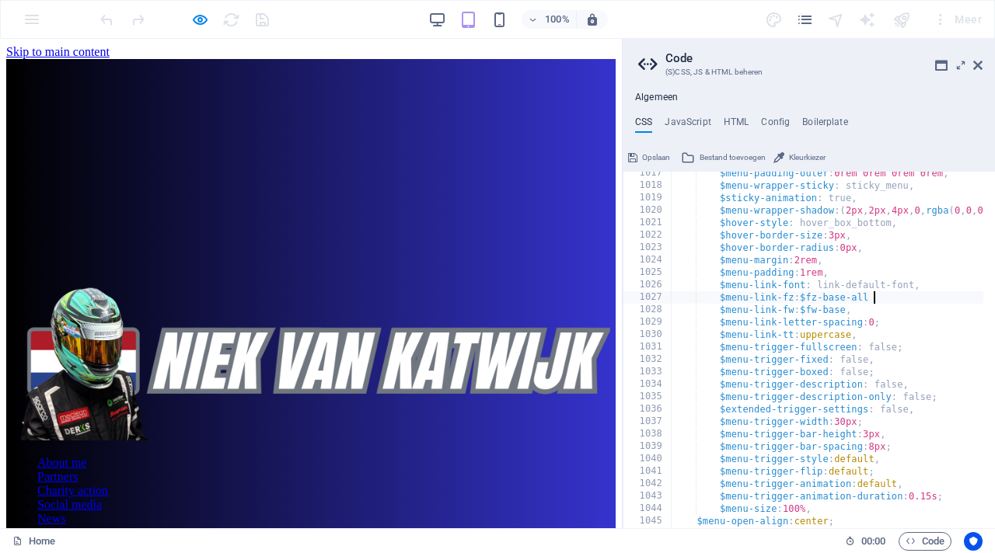
scroll to position [0, 20]
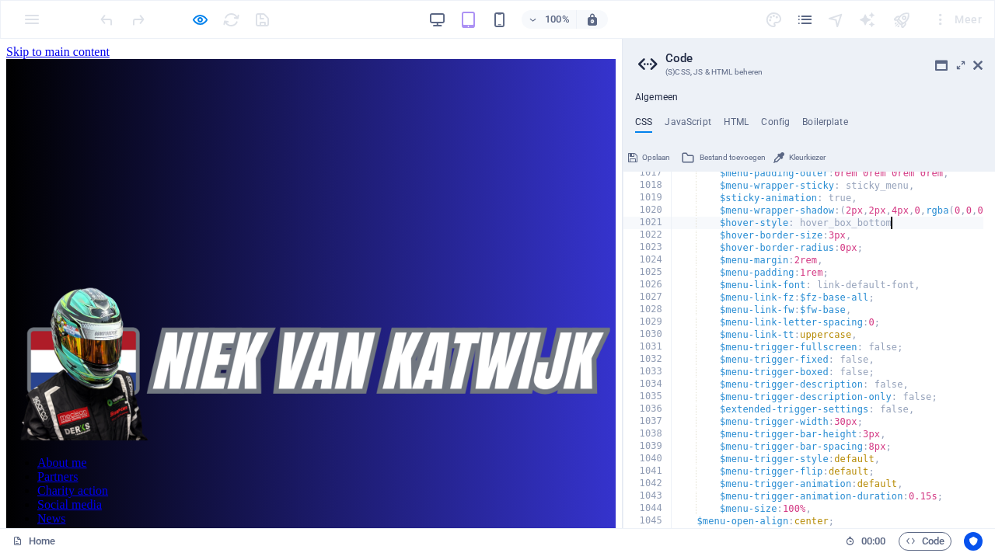
scroll to position [0, 21]
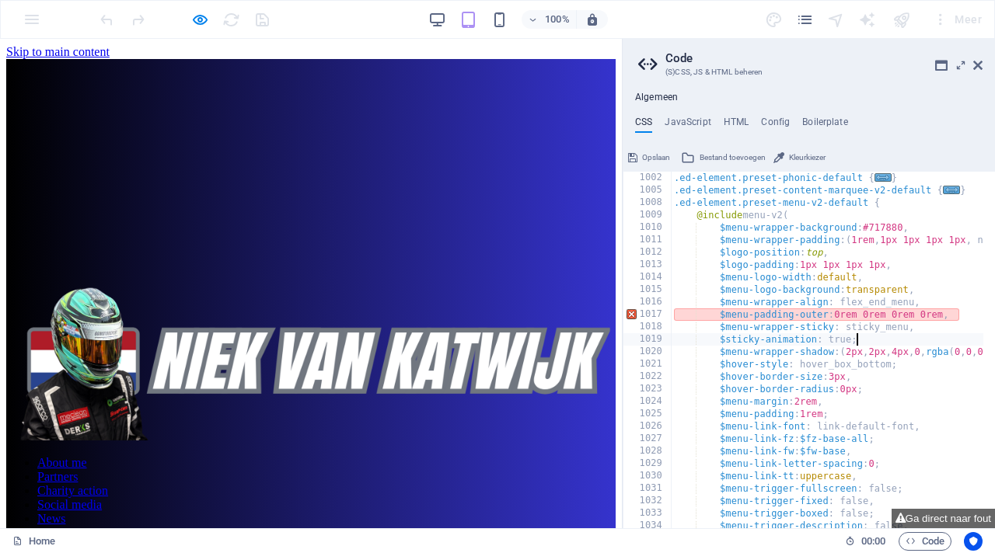
scroll to position [1097, 0]
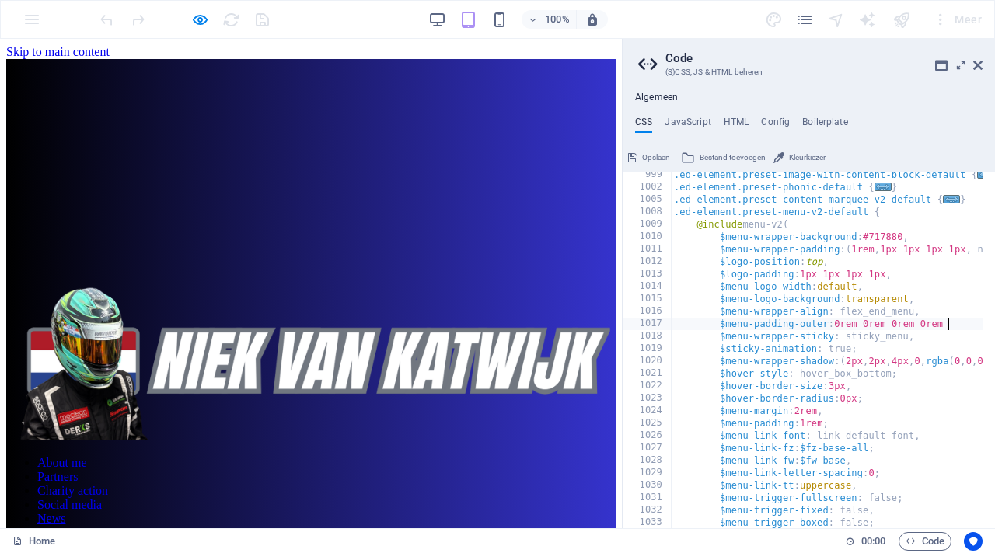
scroll to position [0, 26]
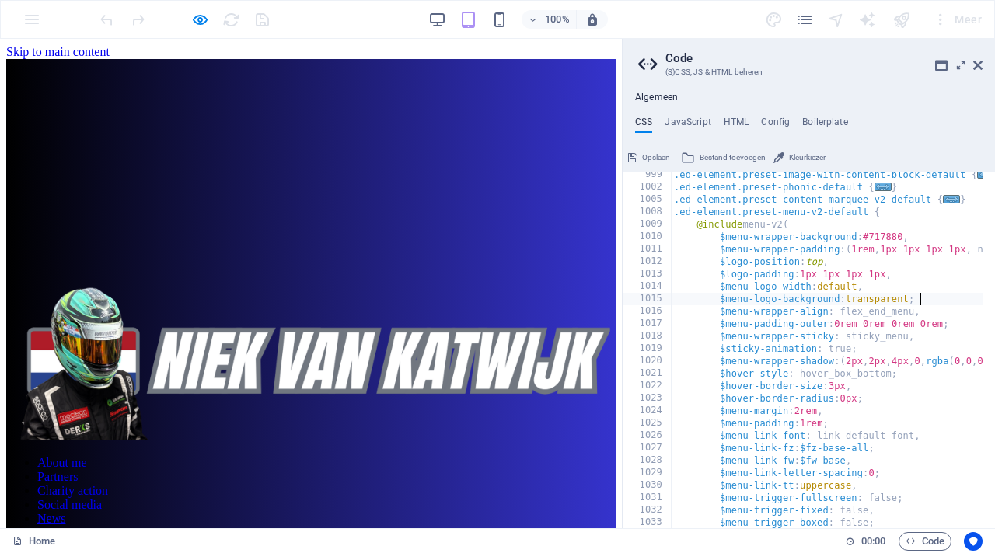
scroll to position [0, 23]
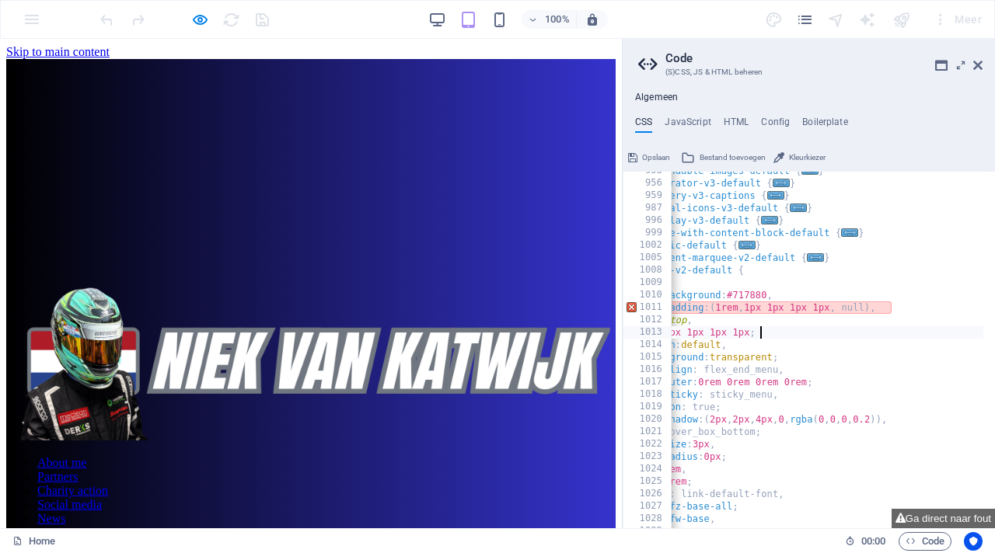
scroll to position [0, 0]
click at [888, 309] on div ".ed-element.preset-expandable-images-default { ... } .ed-element.preset-separat…" at bounding box center [883, 351] width 696 height 370
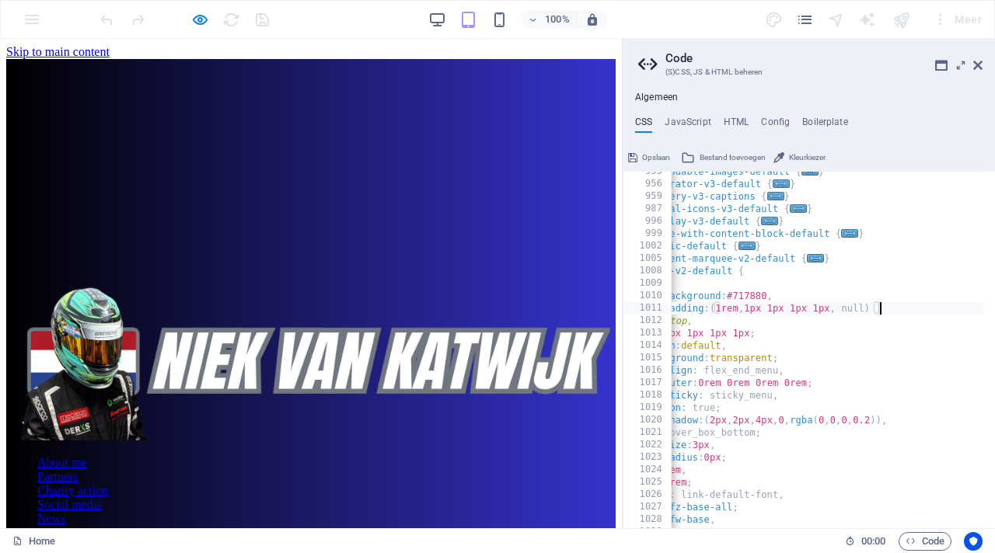
type textarea "$menu-wrapper-padding: (1rem, 1px 1px 1px 1px, null);"
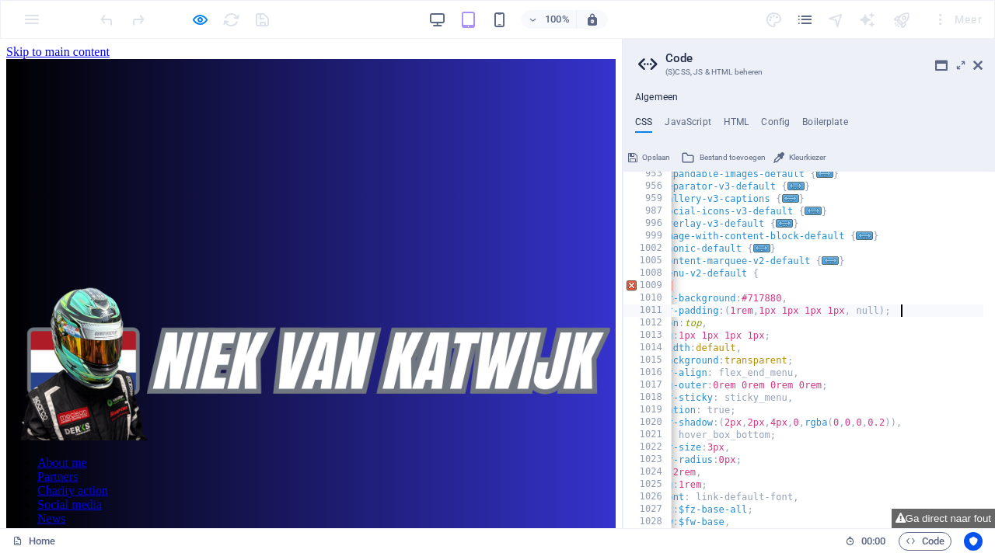
scroll to position [0, 84]
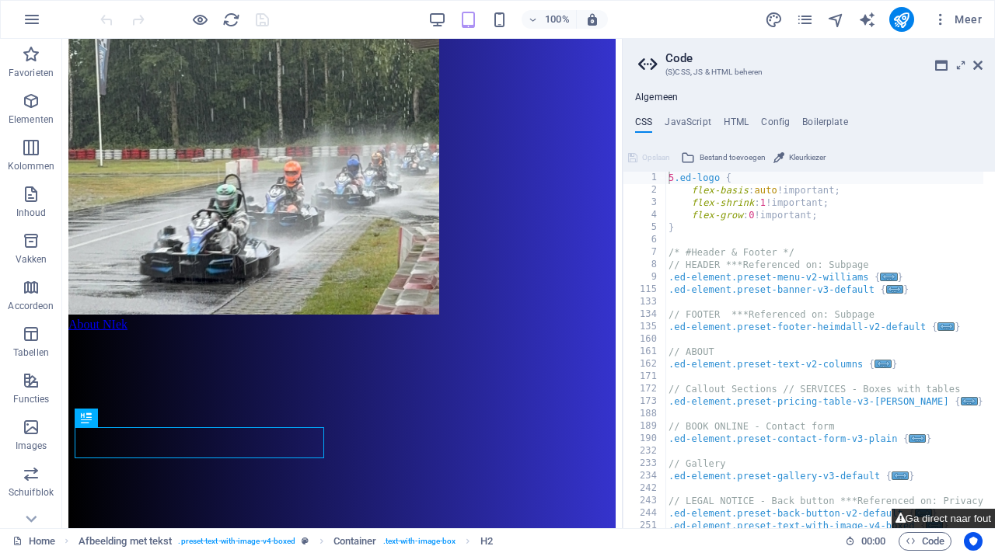
click at [937, 515] on button "Ga direct naar fout" at bounding box center [943, 518] width 103 height 19
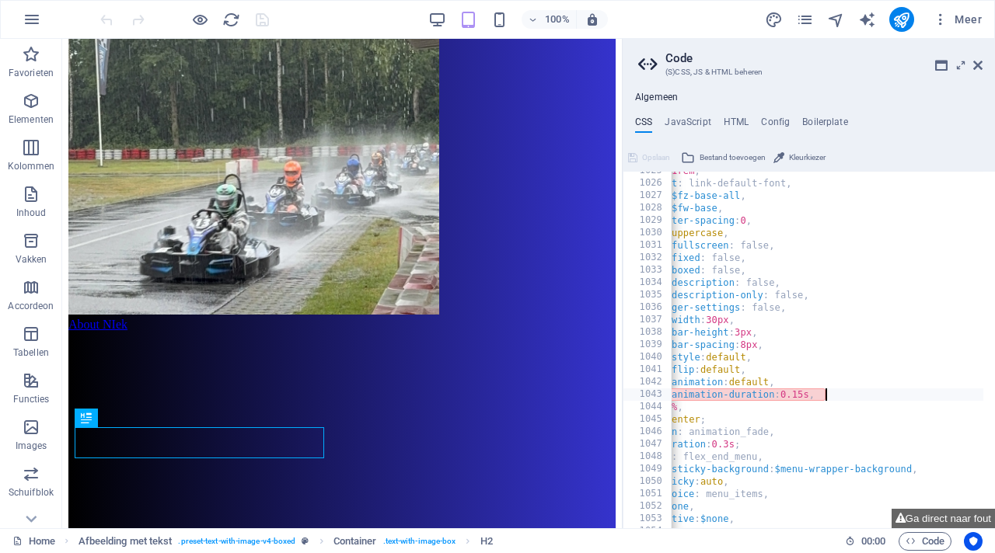
click at [830, 394] on div "$menu-padding : 1rem , $menu-link-font : link-default-font, $menu-link-fz : $fz…" at bounding box center [891, 350] width 696 height 370
click at [826, 376] on div "$menu-padding : 1rem , $menu-link-font : link-default-font, $menu-link-fz : $fz…" at bounding box center [891, 350] width 696 height 370
click at [831, 342] on div "$menu-padding : 1rem , $menu-link-font : link-default-font, $menu-link-fz : $fz…" at bounding box center [891, 350] width 696 height 370
click at [830, 323] on div "$menu-padding : 1rem , $menu-link-font : link-default-font, $menu-link-fz : $fz…" at bounding box center [891, 350] width 696 height 370
click at [868, 299] on div "$menu-padding : 1rem , $menu-link-font : link-default-font, $menu-link-fz : $fz…" at bounding box center [891, 350] width 696 height 370
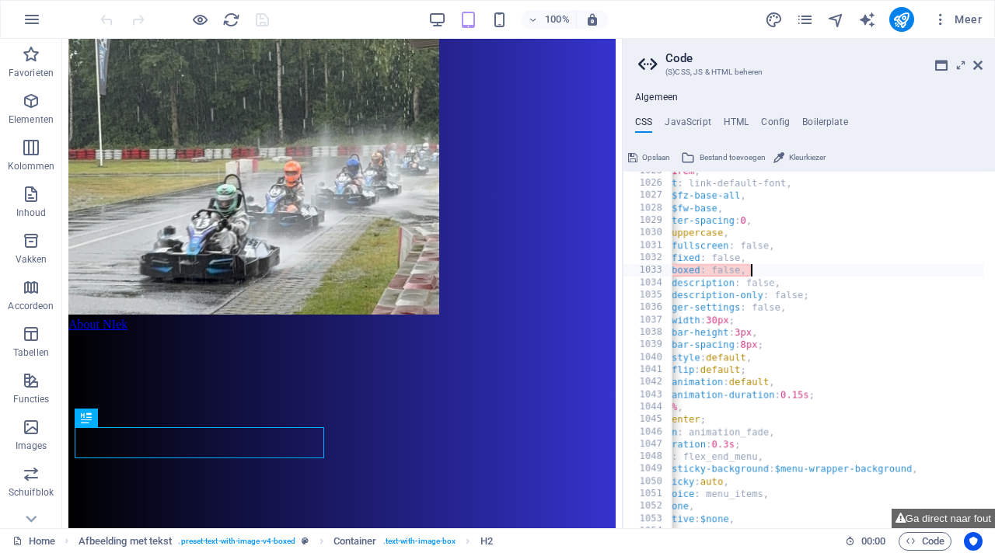
click at [830, 275] on div "$menu-padding : 1rem , $menu-link-font : link-default-font, $menu-link-fz : $fz…" at bounding box center [891, 350] width 696 height 370
click at [841, 244] on div "$menu-padding : 1rem , $menu-link-font : link-default-font, $menu-link-fz : $fz…" at bounding box center [891, 350] width 696 height 370
click at [837, 220] on div "$menu-padding : 1rem , $menu-link-font : link-default-font, $menu-link-fz : $fz…" at bounding box center [891, 350] width 696 height 370
click at [835, 201] on div "$menu-padding : 1rem , $menu-link-font : link-default-font, $menu-link-fz : $fz…" at bounding box center [891, 350] width 696 height 370
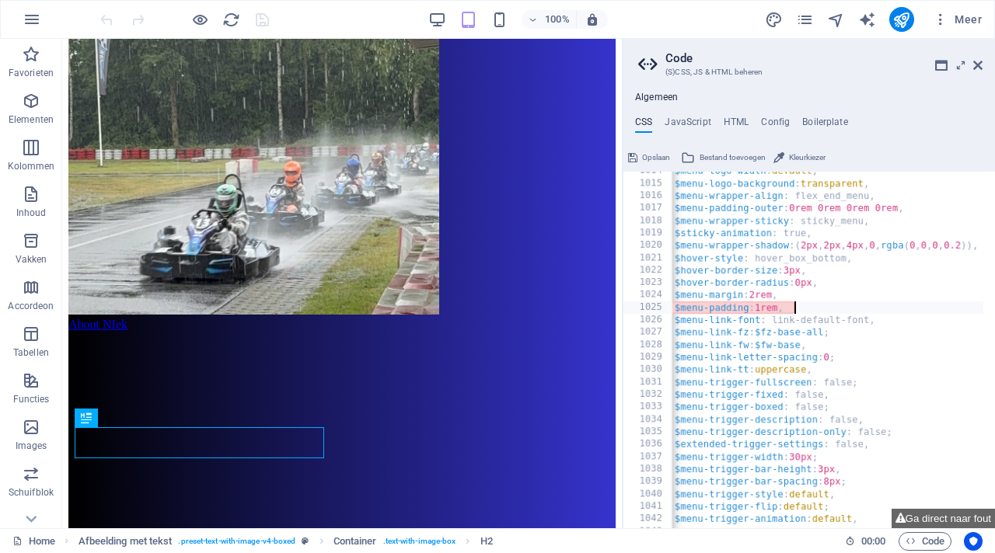
click at [867, 309] on div "$menu-logo-width : default , $menu-logo-background : transparent , $menu-wrappe…" at bounding box center [974, 350] width 696 height 370
click at [909, 280] on div "$menu-logo-width : default , $menu-logo-background : transparent , $menu-wrappe…" at bounding box center [974, 350] width 696 height 370
click at [931, 262] on div "$menu-logo-width : default , $menu-logo-background : transparent , $menu-wrappe…" at bounding box center [974, 350] width 696 height 370
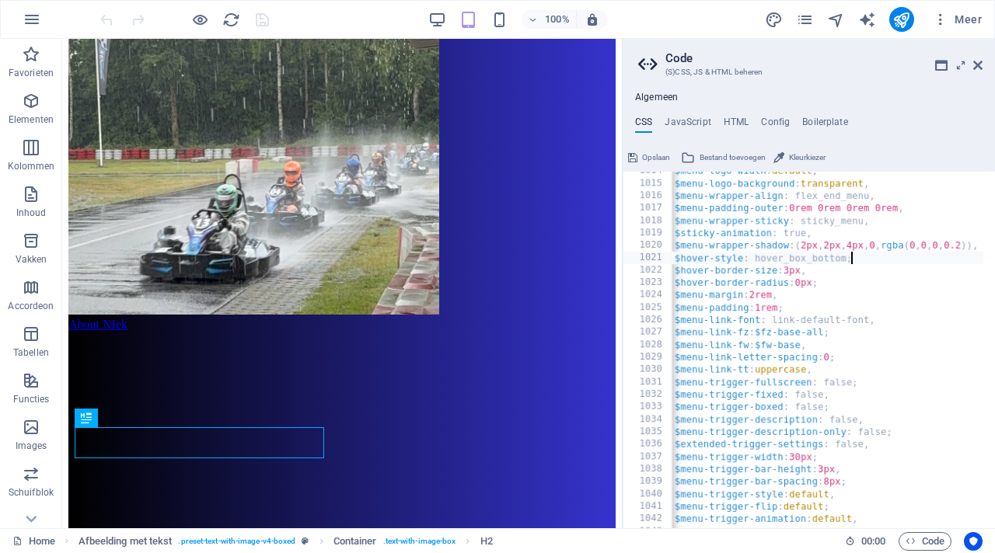
scroll to position [0, 21]
click at [884, 234] on div "$menu-logo-width : default , $menu-logo-background : transparent , $menu-wrappe…" at bounding box center [974, 350] width 696 height 370
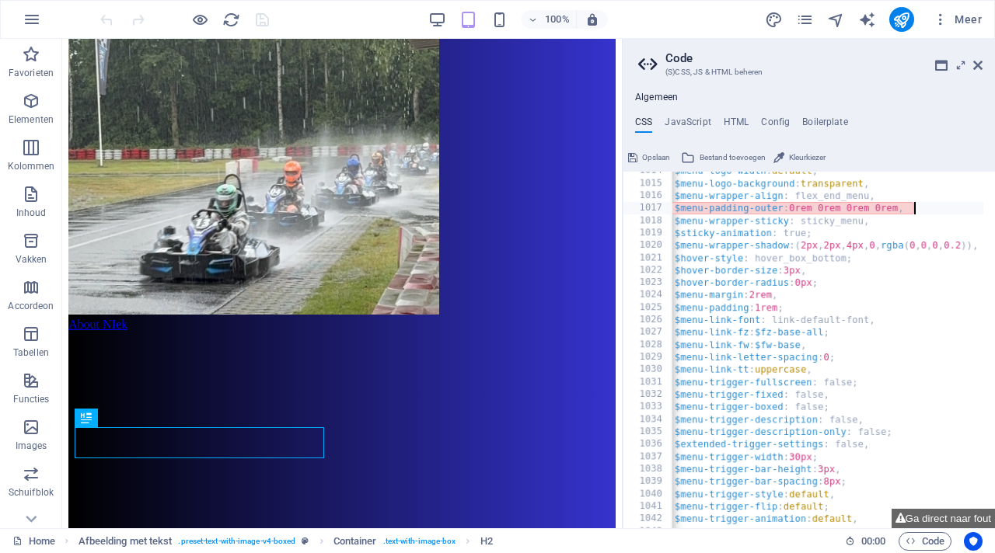
click at [939, 210] on div "$menu-logo-width : default , $menu-logo-background : transparent , $menu-wrappe…" at bounding box center [974, 350] width 696 height 370
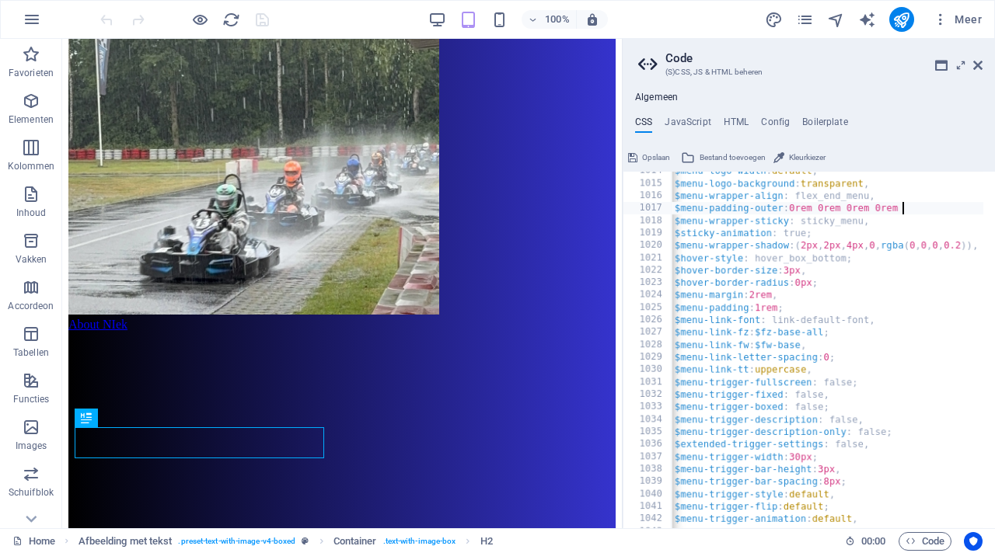
scroll to position [0, 26]
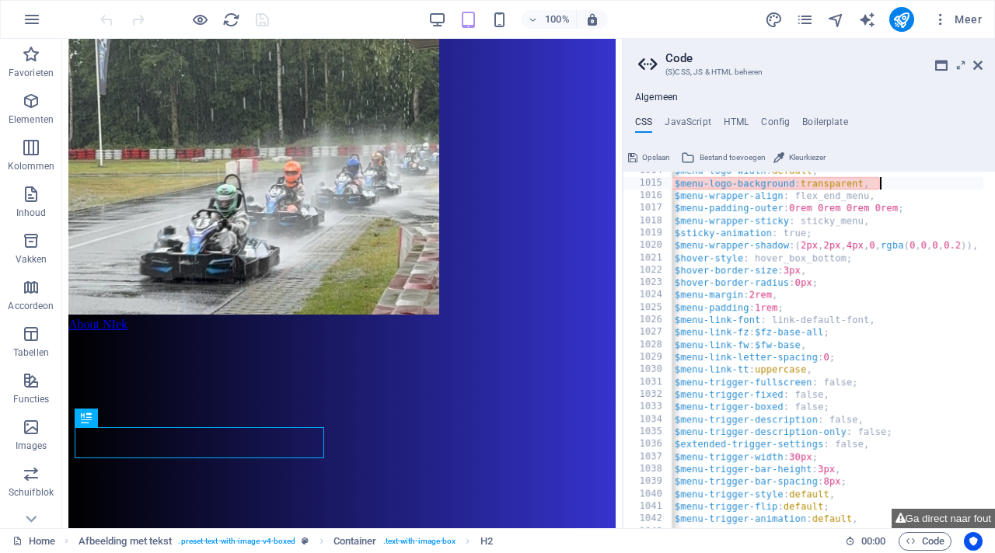
click at [926, 188] on div "$menu-logo-width : default , $menu-logo-background : transparent , $menu-wrappe…" at bounding box center [974, 350] width 696 height 370
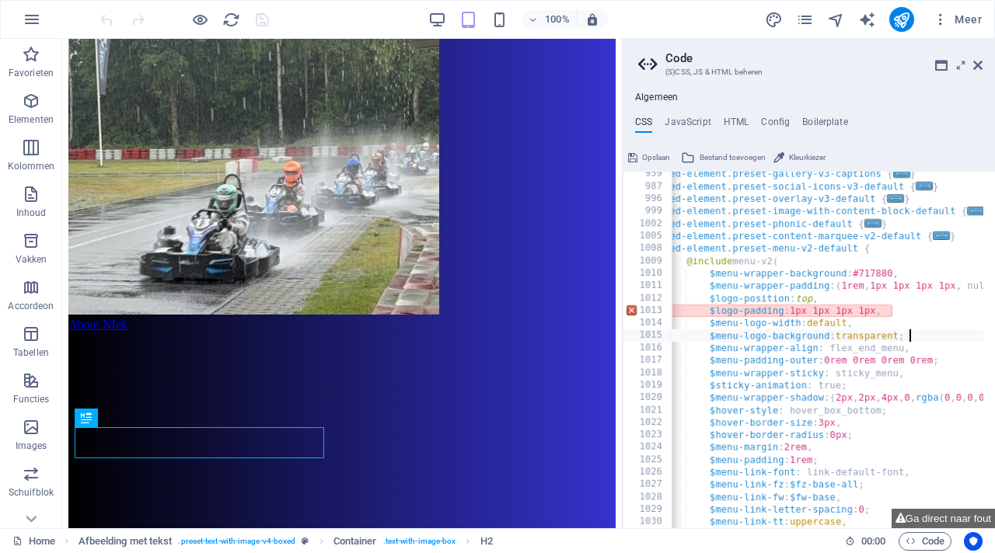
scroll to position [0, 10]
click at [918, 307] on div ".ed-element.preset-gallery-v3-captions { ... } .ed-element.preset-social-icons-…" at bounding box center [1009, 353] width 696 height 370
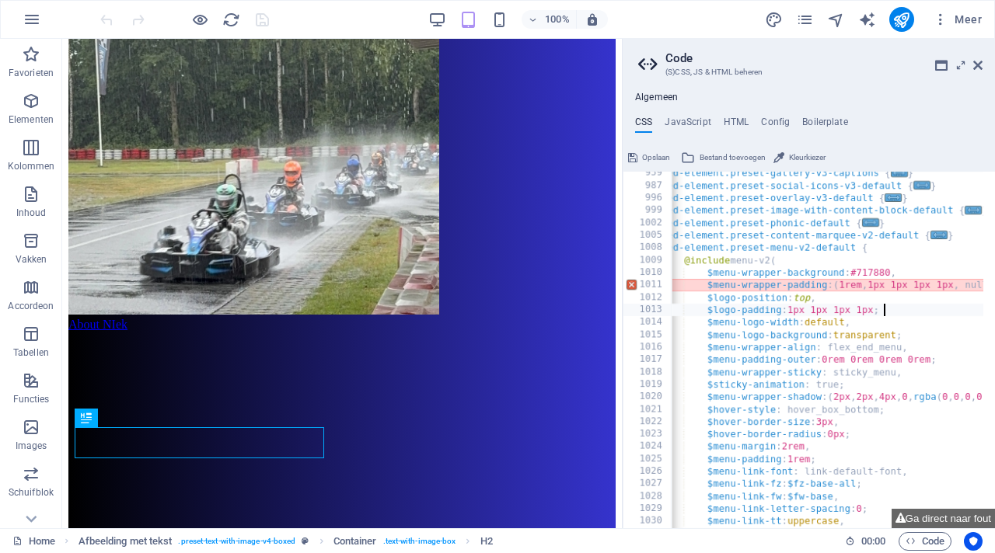
scroll to position [0, 75]
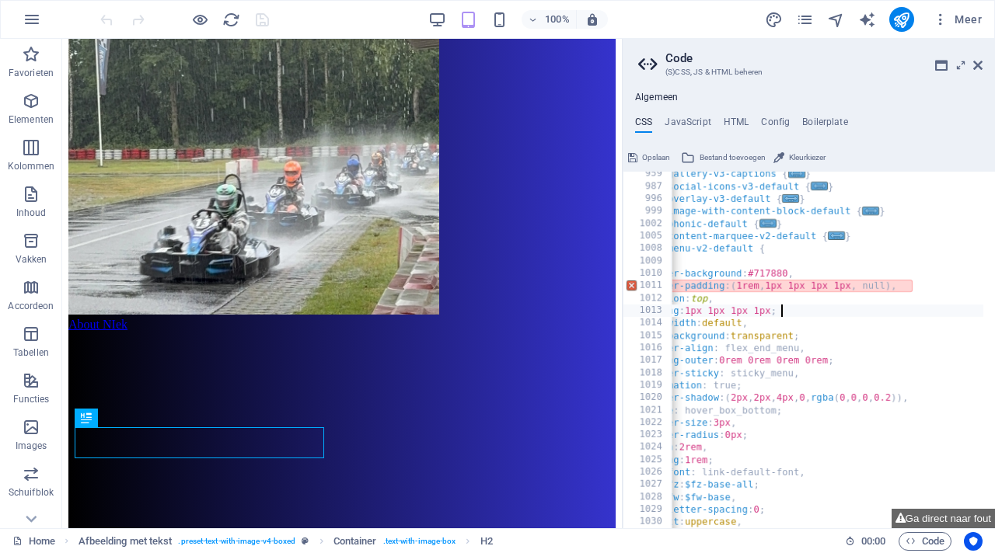
click at [944, 282] on div ".ed-element.preset-gallery-v3-captions { ... } .ed-element.preset-social-icons-…" at bounding box center [904, 353] width 696 height 370
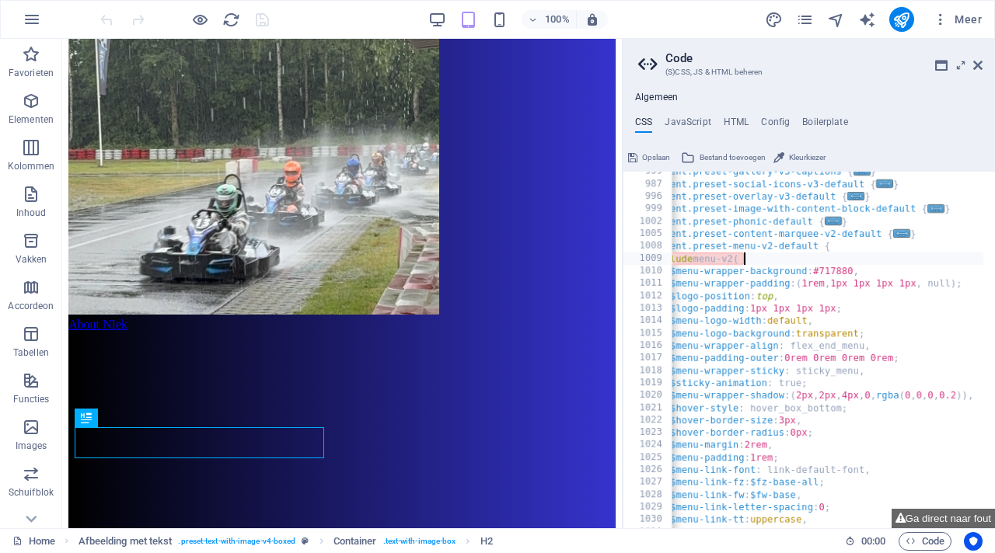
click at [783, 260] on div ".ed-element.preset-gallery-v3-captions { ... } .ed-element.preset-social-icons-…" at bounding box center [969, 351] width 696 height 370
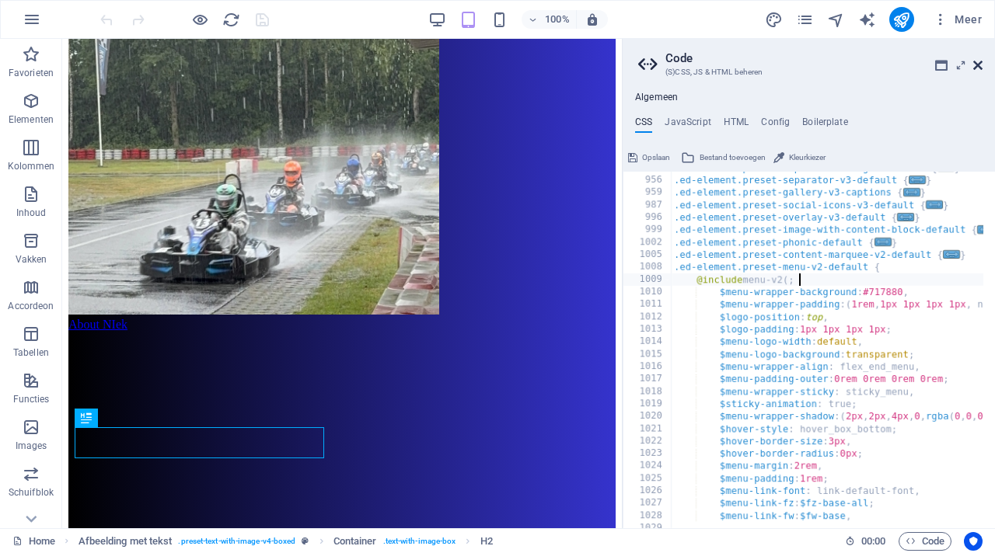
type textarea "@include menu-v2(;"
click at [975, 65] on icon at bounding box center [977, 65] width 9 height 12
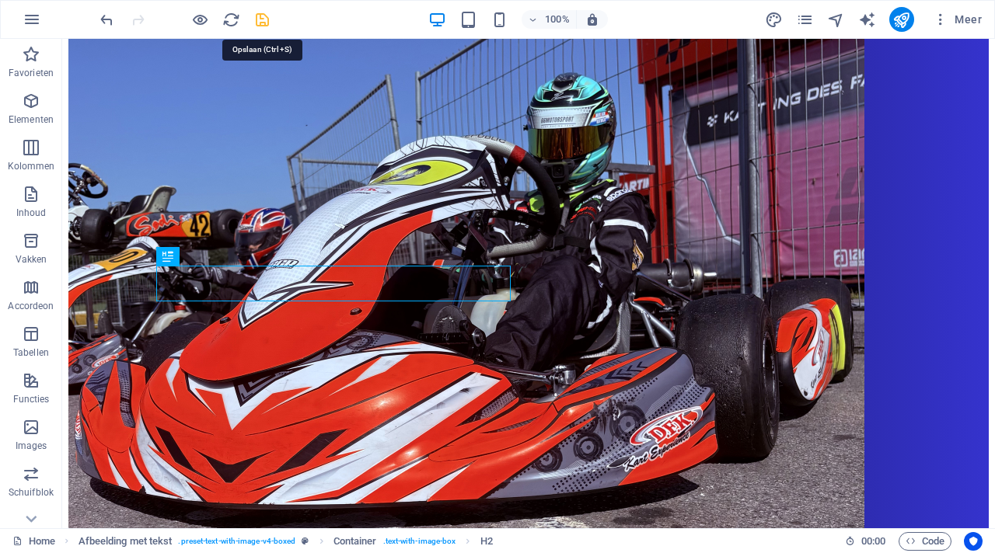
click at [263, 19] on icon "save" at bounding box center [262, 20] width 18 height 18
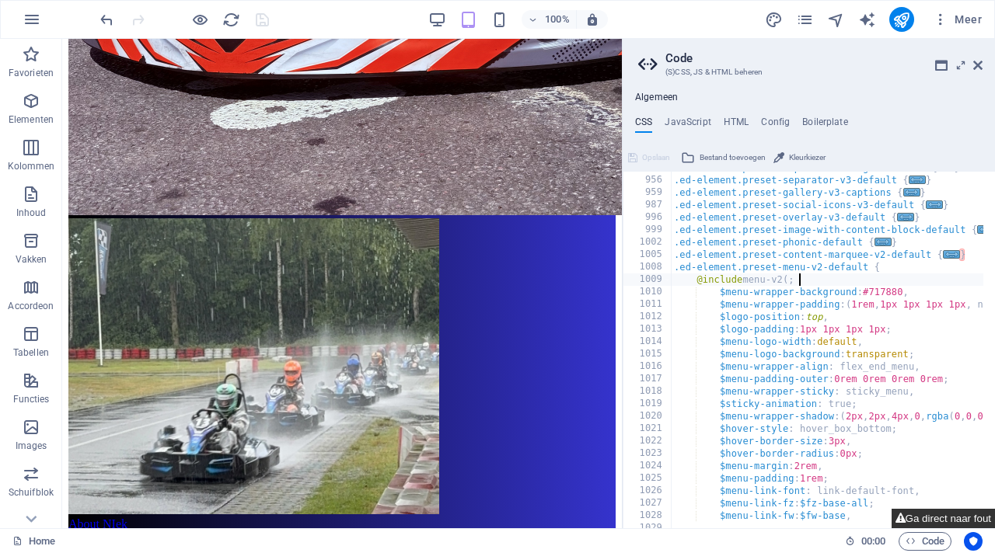
click at [943, 518] on button "Ga direct naar fout" at bounding box center [943, 518] width 103 height 19
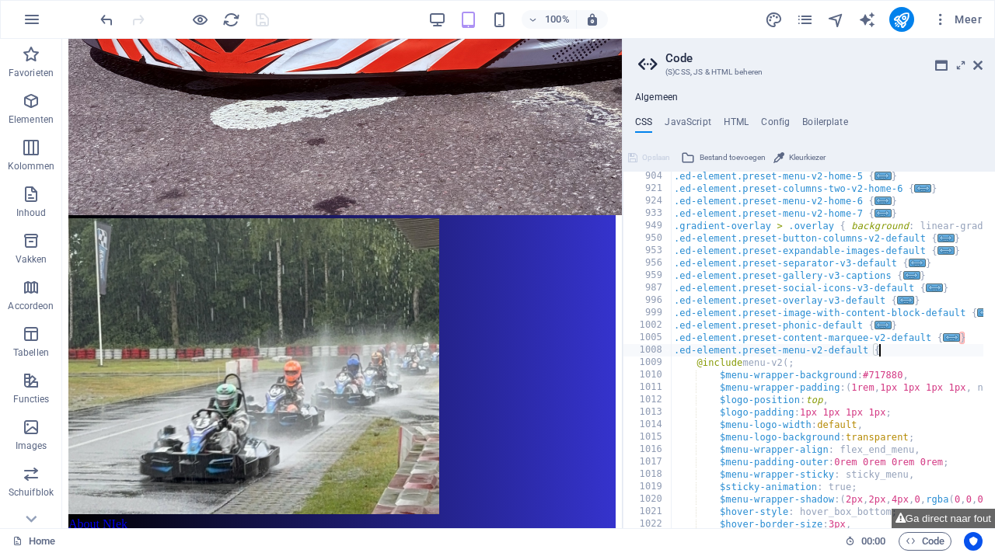
type textarea "}"
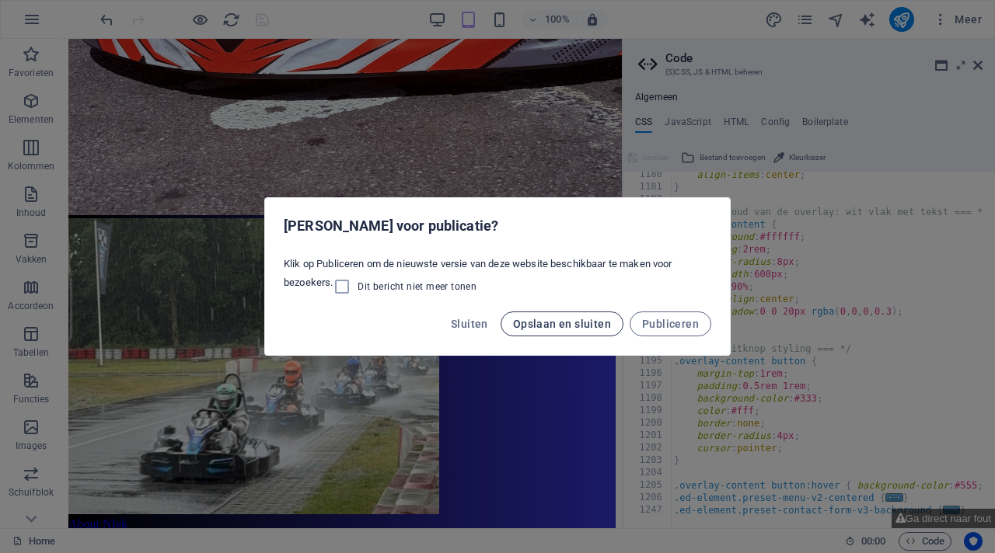
click at [602, 328] on span "Opslaan en sluiten" at bounding box center [562, 324] width 98 height 12
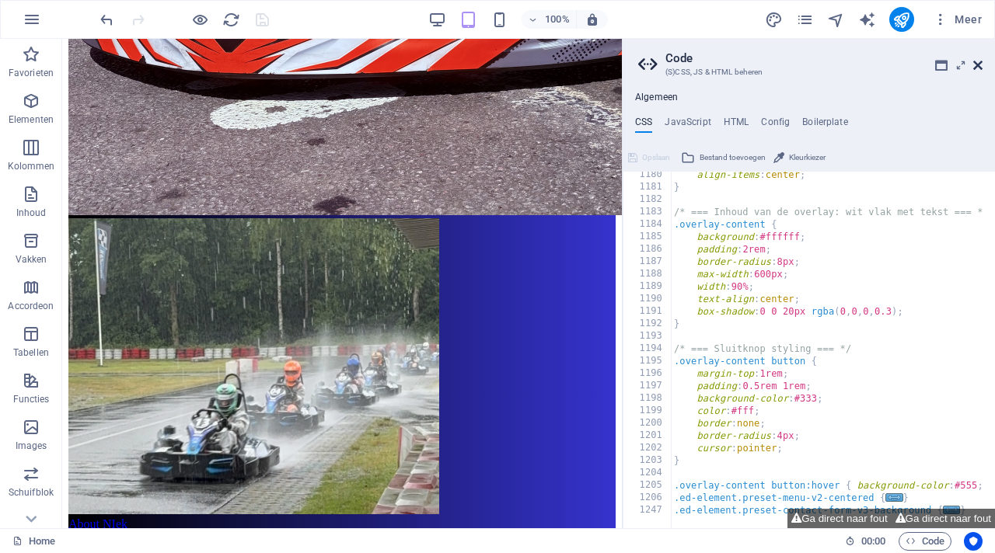
click at [980, 59] on icon at bounding box center [977, 65] width 9 height 12
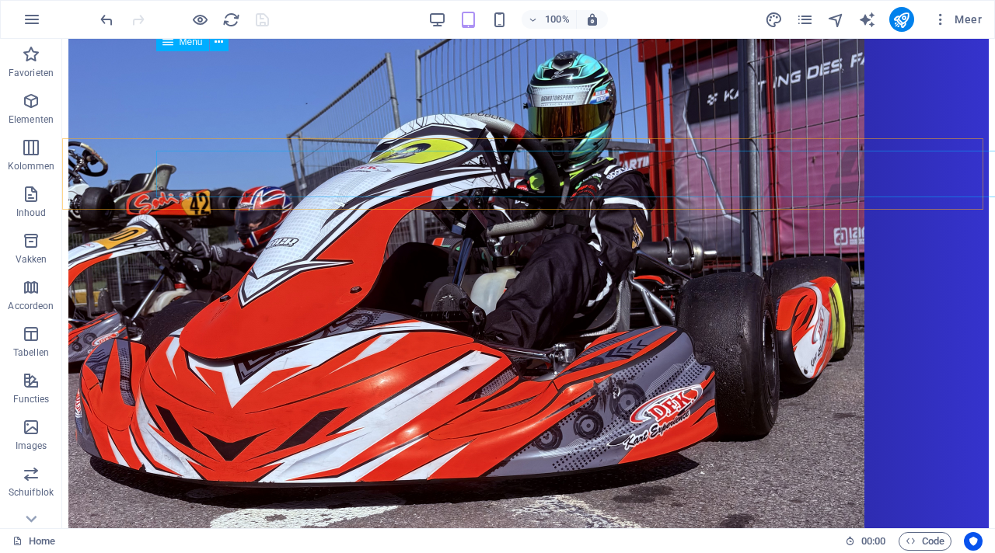
scroll to position [1621, 0]
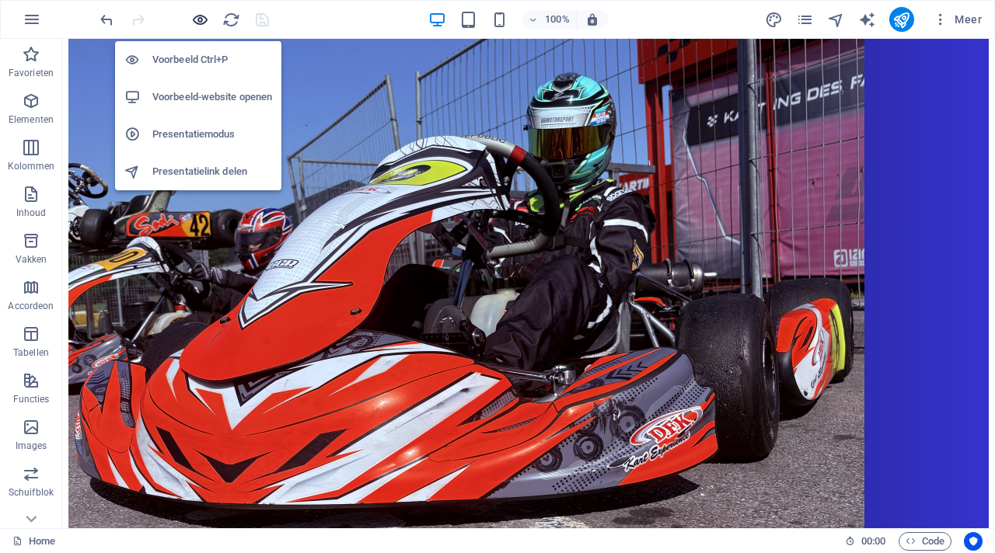
click at [196, 17] on icon "button" at bounding box center [200, 20] width 18 height 18
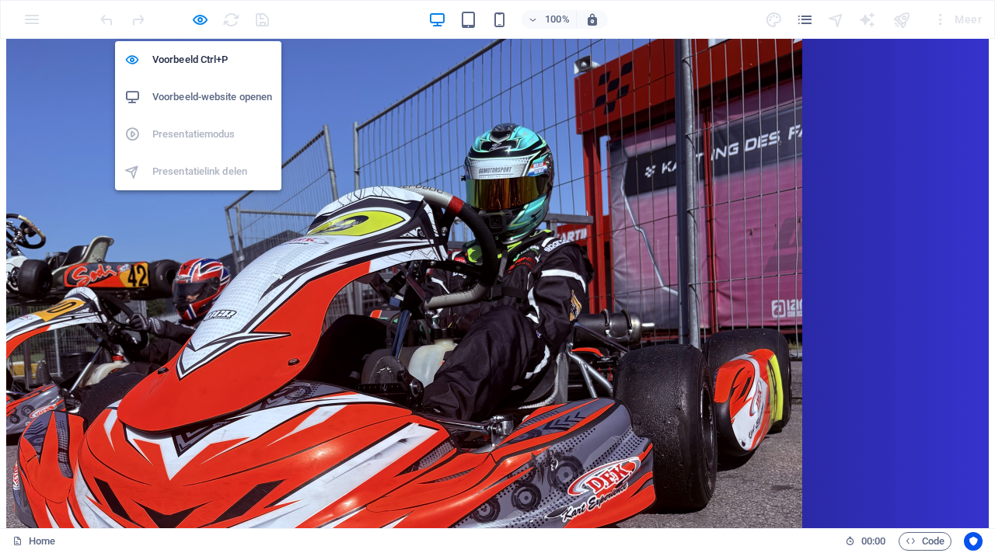
click at [222, 99] on h6 "Voorbeeld-website openen" at bounding box center [212, 97] width 120 height 19
